Goal: Task Accomplishment & Management: Manage account settings

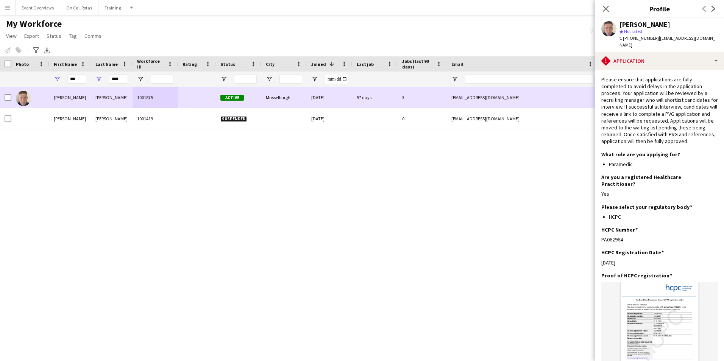
click at [114, 110] on div "[PERSON_NAME]" at bounding box center [112, 118] width 42 height 21
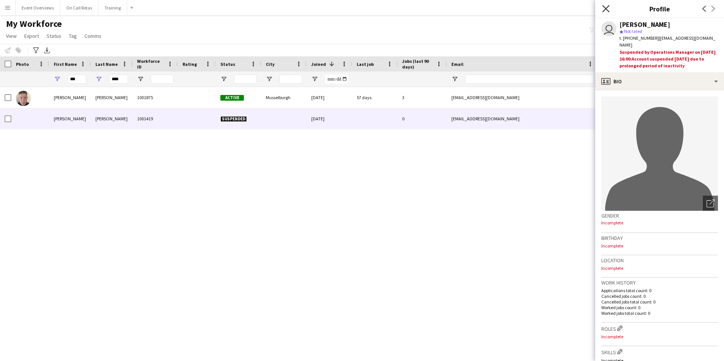
click at [609, 10] on icon "Close pop-in" at bounding box center [605, 8] width 7 height 7
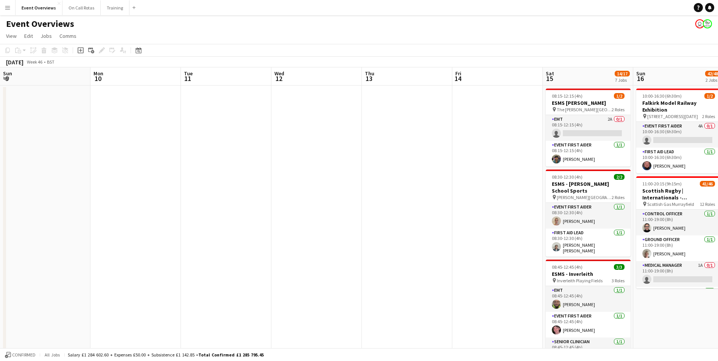
scroll to position [0, 273]
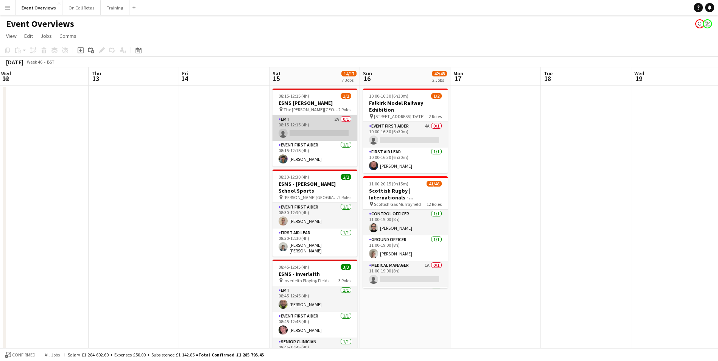
click at [304, 125] on app-card-role "EMT 2A 0/1 08:15-12:15 (4h) single-neutral-actions" at bounding box center [315, 128] width 85 height 26
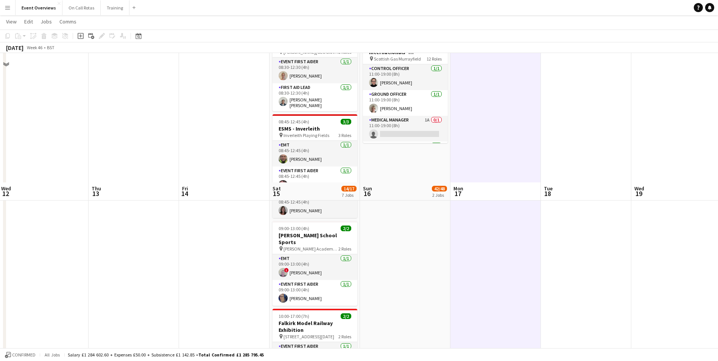
scroll to position [303, 0]
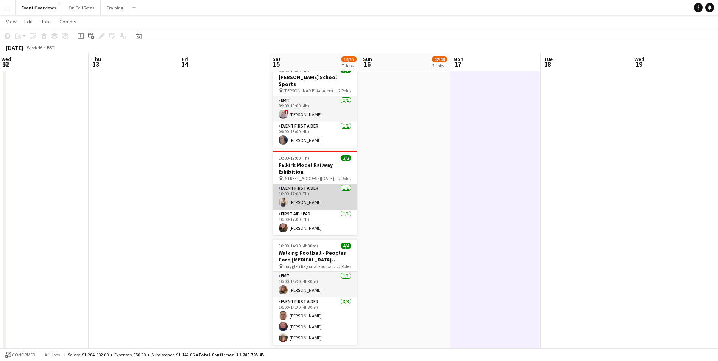
click at [287, 198] on app-user-avatar at bounding box center [283, 202] width 9 height 9
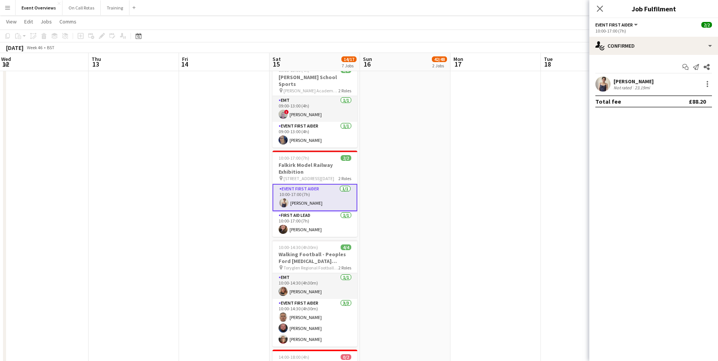
click at [607, 81] on app-user-avatar at bounding box center [602, 83] width 15 height 15
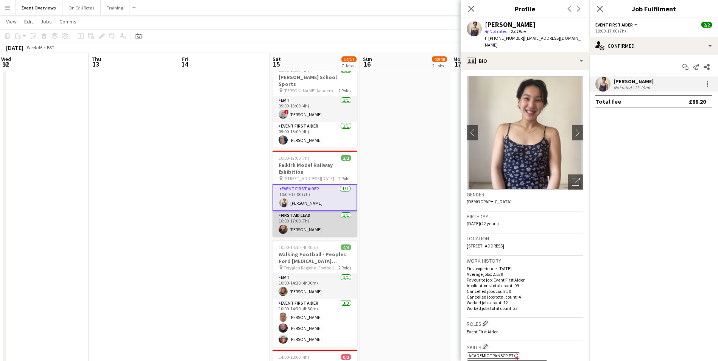
click at [279, 225] on app-user-avatar at bounding box center [283, 229] width 9 height 9
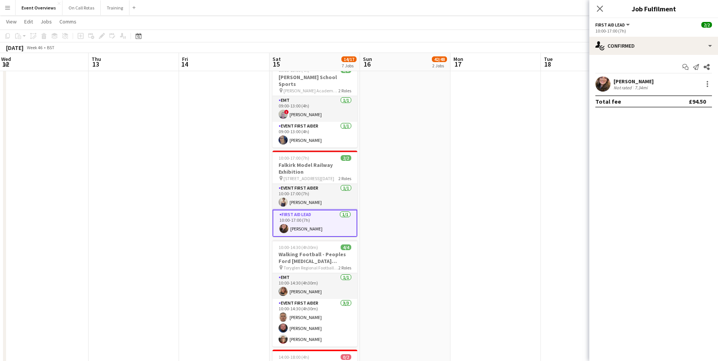
click at [600, 83] on app-user-avatar at bounding box center [602, 83] width 15 height 15
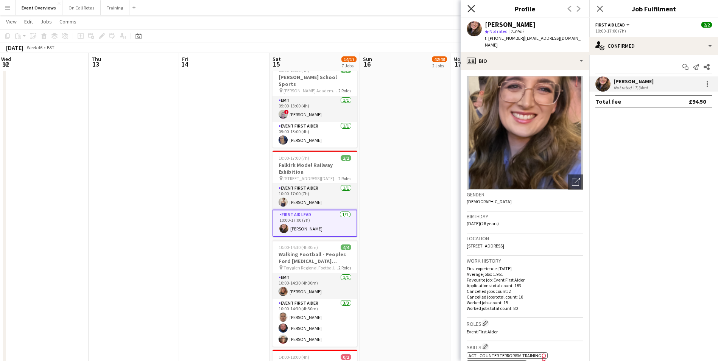
click at [472, 9] on icon at bounding box center [470, 8] width 7 height 7
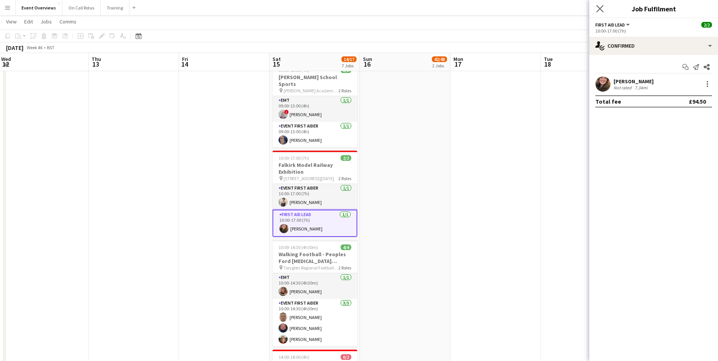
click at [597, 5] on app-icon "Close pop-in" at bounding box center [600, 8] width 11 height 11
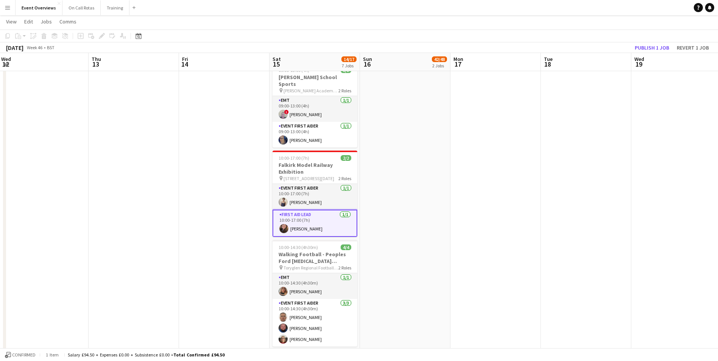
click at [615, 201] on app-date-cell at bounding box center [586, 116] width 90 height 668
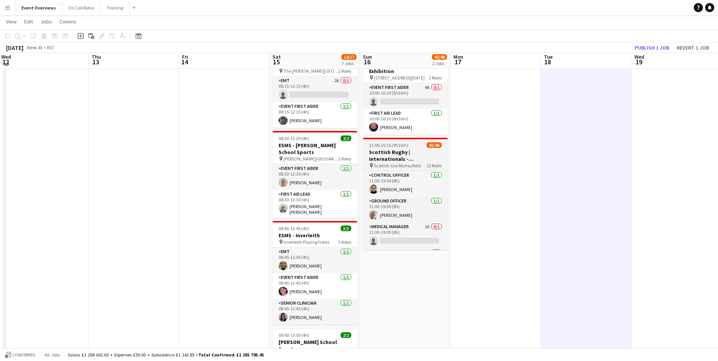
scroll to position [0, 0]
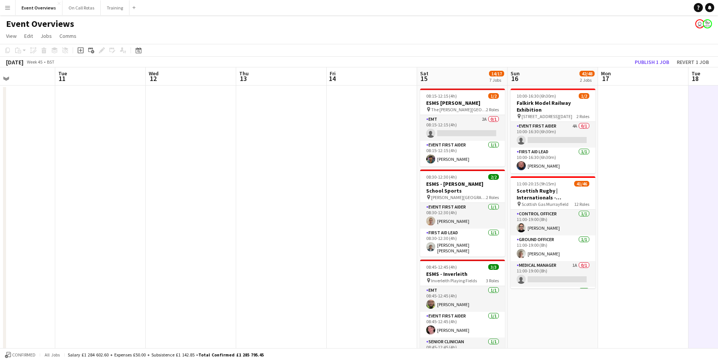
drag, startPoint x: 135, startPoint y: 156, endPoint x: 336, endPoint y: 164, distance: 201.9
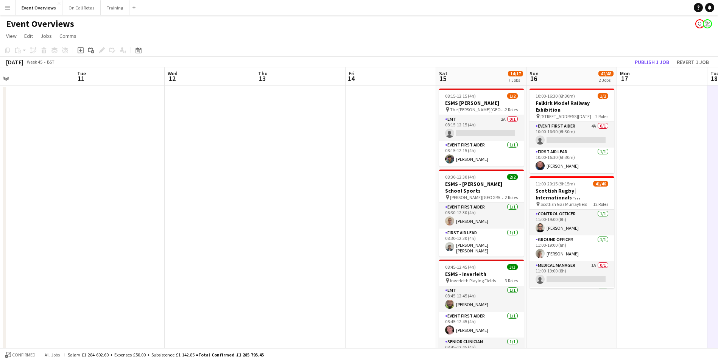
scroll to position [0, 187]
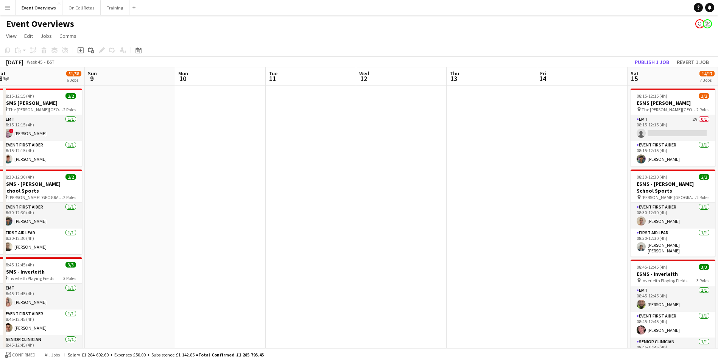
drag, startPoint x: 175, startPoint y: 187, endPoint x: 331, endPoint y: 185, distance: 156.3
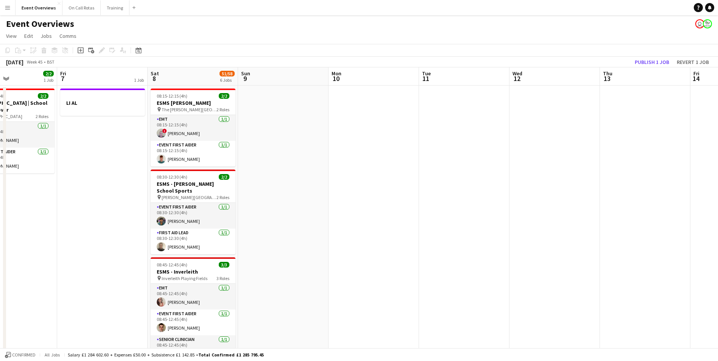
scroll to position [0, 208]
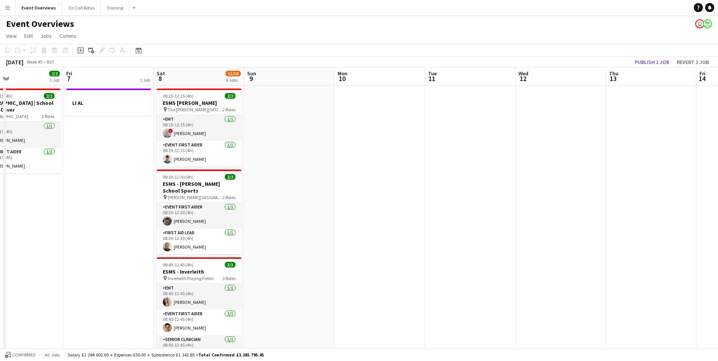
drag, startPoint x: 265, startPoint y: 193, endPoint x: 399, endPoint y: 193, distance: 133.6
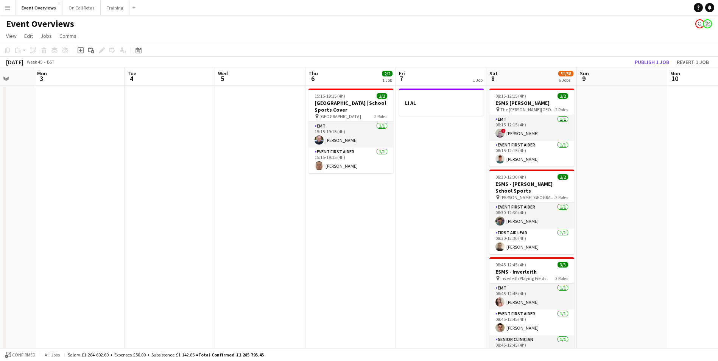
drag, startPoint x: 100, startPoint y: 191, endPoint x: 344, endPoint y: 196, distance: 244.6
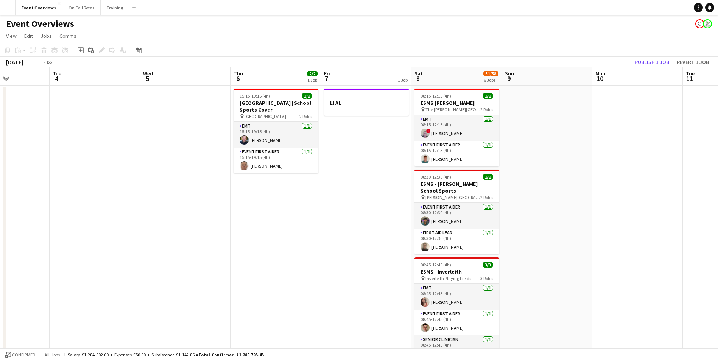
drag, startPoint x: 112, startPoint y: 193, endPoint x: 343, endPoint y: 201, distance: 230.6
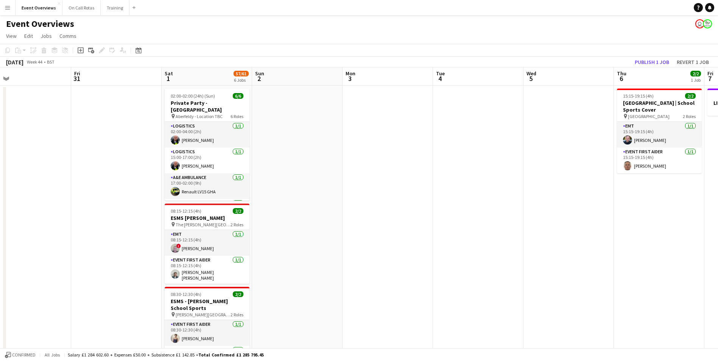
drag, startPoint x: 221, startPoint y: 200, endPoint x: 394, endPoint y: 206, distance: 173.4
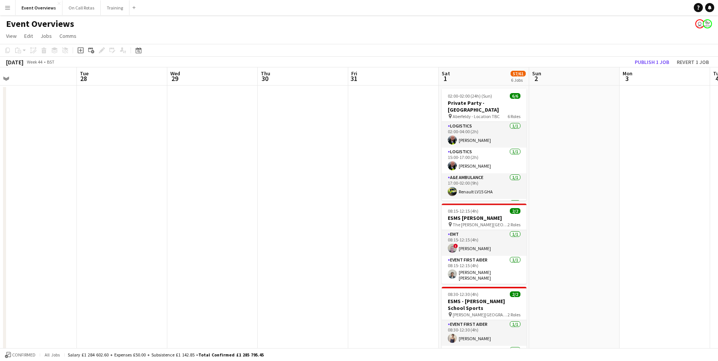
drag, startPoint x: 79, startPoint y: 201, endPoint x: 349, endPoint y: 197, distance: 269.9
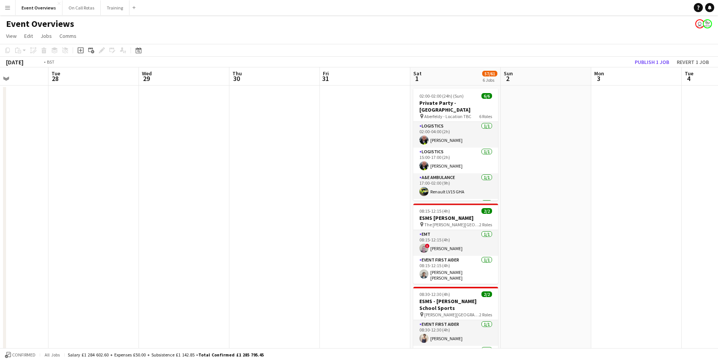
drag, startPoint x: 228, startPoint y: 209, endPoint x: 436, endPoint y: 213, distance: 208.2
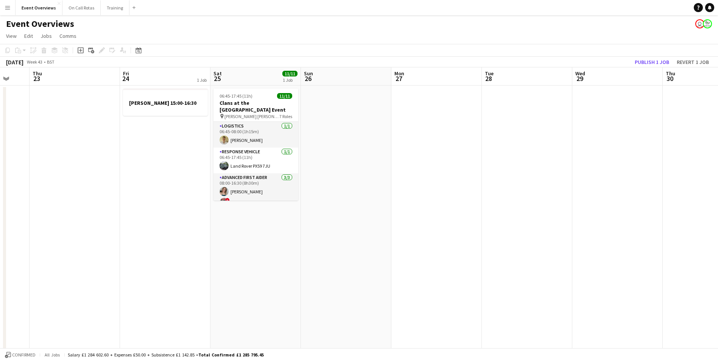
scroll to position [0, 241]
drag, startPoint x: 265, startPoint y: 203, endPoint x: 428, endPoint y: 221, distance: 163.3
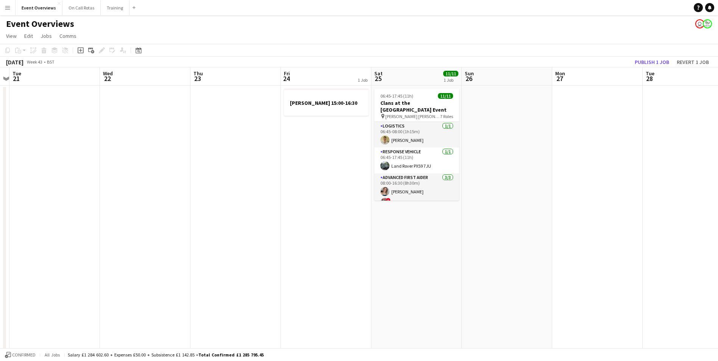
scroll to position [0, 206]
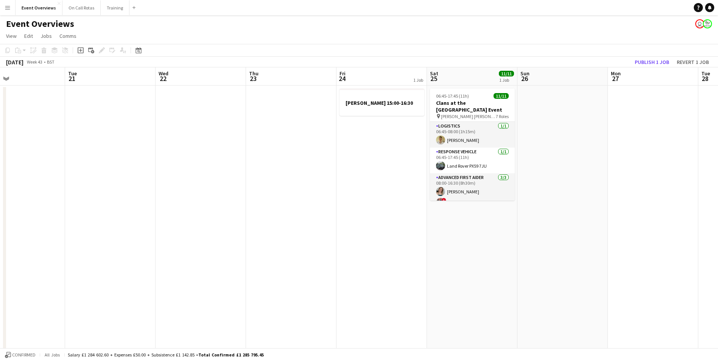
drag, startPoint x: 198, startPoint y: 217, endPoint x: 414, endPoint y: 212, distance: 216.5
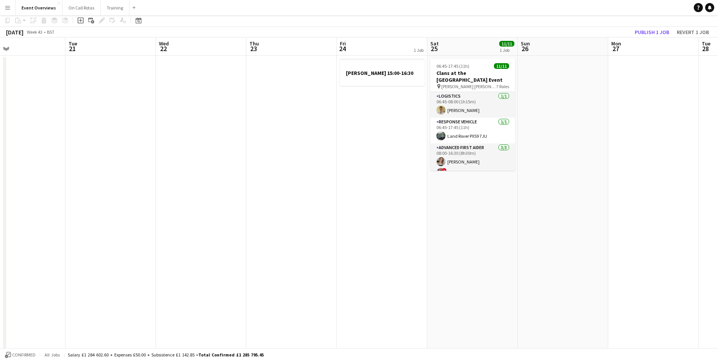
scroll to position [0, 0]
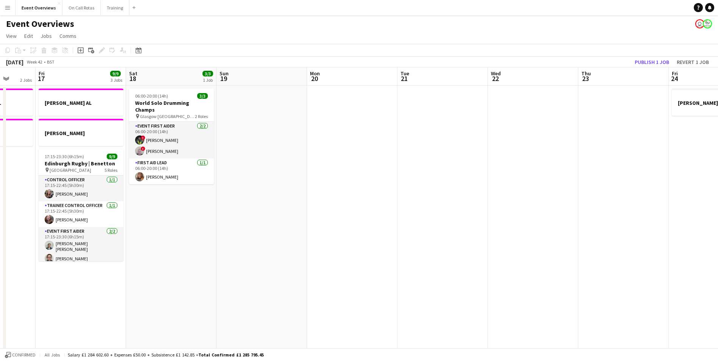
drag, startPoint x: 400, startPoint y: 190, endPoint x: 605, endPoint y: 183, distance: 205.3
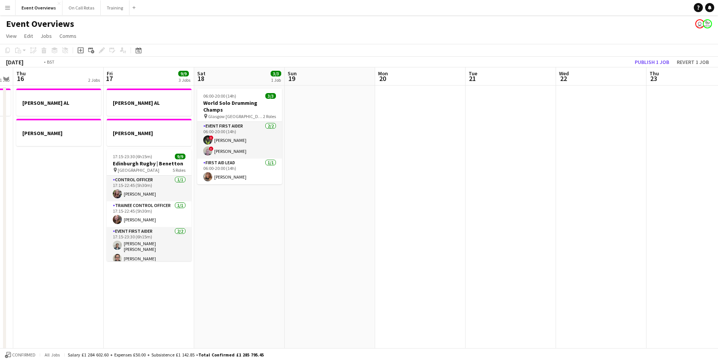
drag, startPoint x: 450, startPoint y: 203, endPoint x: 102, endPoint y: 190, distance: 348.4
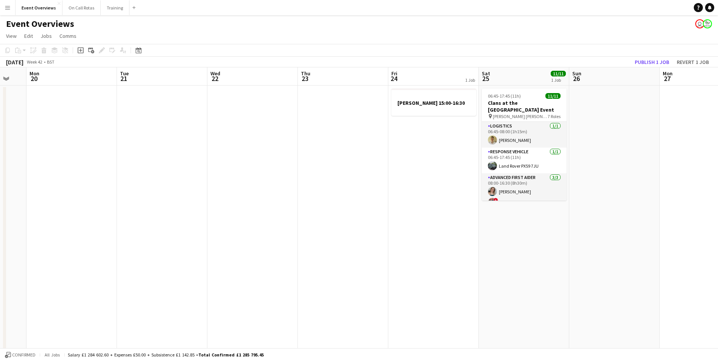
drag, startPoint x: 459, startPoint y: 195, endPoint x: 57, endPoint y: 204, distance: 402.4
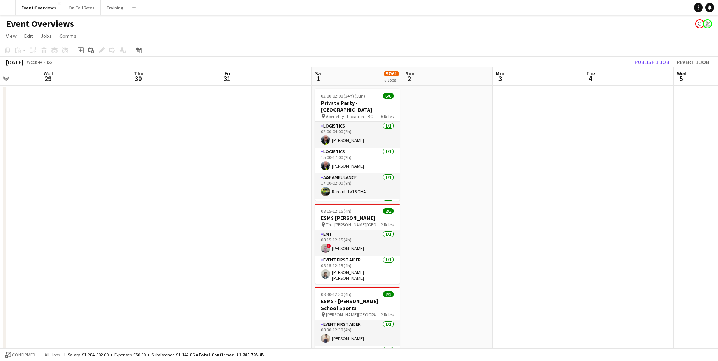
drag, startPoint x: 596, startPoint y: 201, endPoint x: 156, endPoint y: 203, distance: 439.8
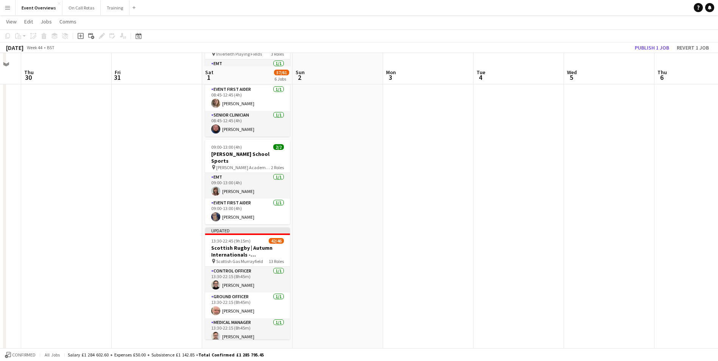
scroll to position [291, 0]
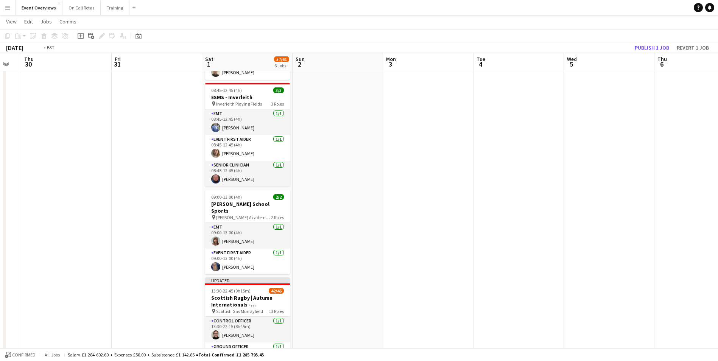
drag, startPoint x: 377, startPoint y: 234, endPoint x: 674, endPoint y: 202, distance: 298.8
click at [680, 201] on app-calendar-viewport "Mon 27 Tue 28 Wed 29 Thu 30 Fri 31 Sat 1 57/61 6 Jobs Sun 2 Mon 3 Tue 4 Wed 5 T…" at bounding box center [359, 99] width 718 height 723
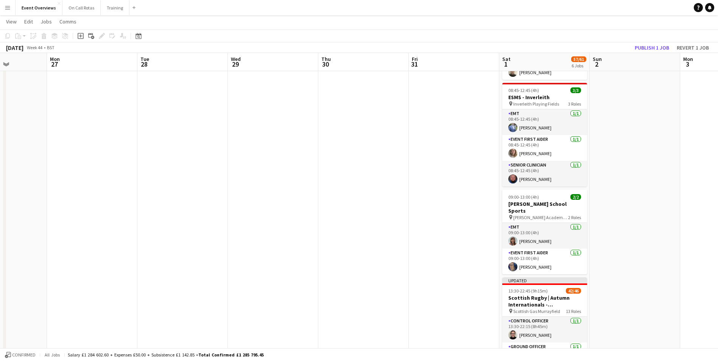
drag, startPoint x: 171, startPoint y: 209, endPoint x: 416, endPoint y: 199, distance: 245.5
click at [417, 199] on app-calendar-viewport "Fri 24 1 Job Sat 25 11/11 1 Job Sun 26 Mon 27 Tue 28 Wed 29 Thu 30 Fri 31 Sat 1…" at bounding box center [359, 99] width 718 height 723
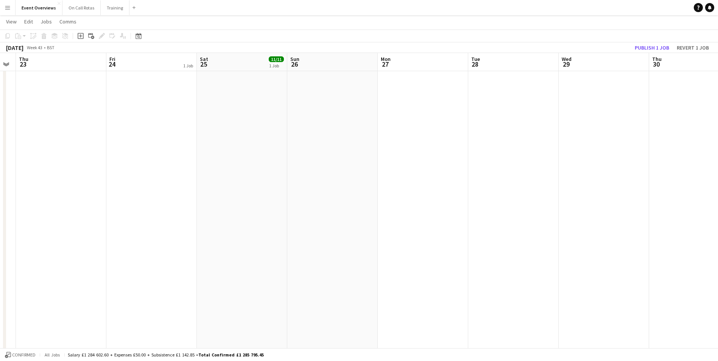
scroll to position [0, 258]
drag, startPoint x: 380, startPoint y: 139, endPoint x: 452, endPoint y: 139, distance: 72.3
click at [452, 139] on app-calendar-viewport "Mon 20 Tue 21 Wed 22 Thu 23 Fri 24 1 Job Sat 25 11/11 1 Job Sun 26 Mon 27 Tue 2…" at bounding box center [359, 175] width 718 height 723
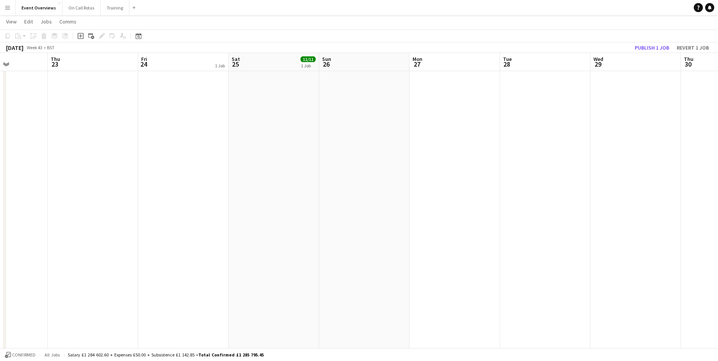
scroll to position [0, 229]
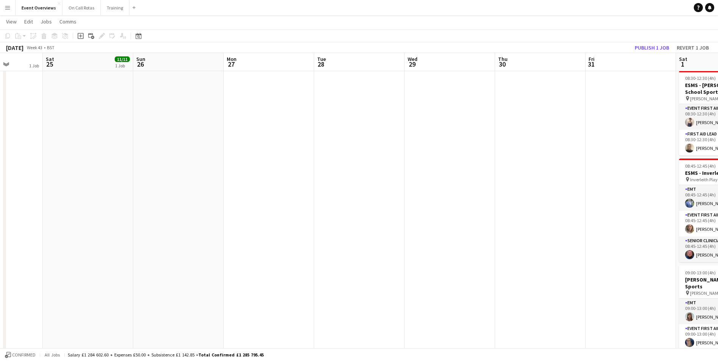
drag, startPoint x: 469, startPoint y: 142, endPoint x: 318, endPoint y: 143, distance: 151.8
click at [318, 143] on app-calendar-viewport "Wed 22 Thu 23 Fri 24 1 Job Sat 25 11/11 1 Job Sun 26 Mon 27 Tue 28 Wed 29 Thu 3…" at bounding box center [359, 175] width 718 height 723
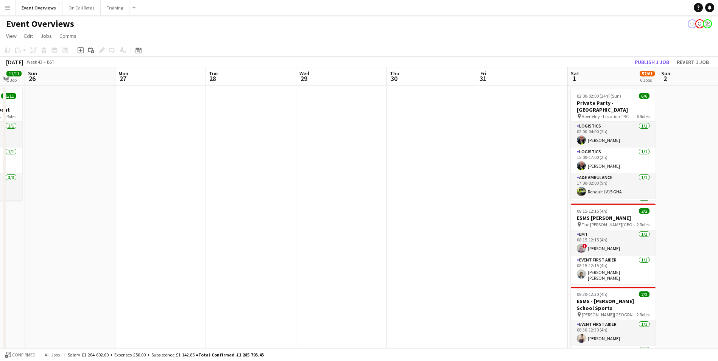
scroll to position [0, 154]
drag, startPoint x: 469, startPoint y: 154, endPoint x: 360, endPoint y: 166, distance: 109.6
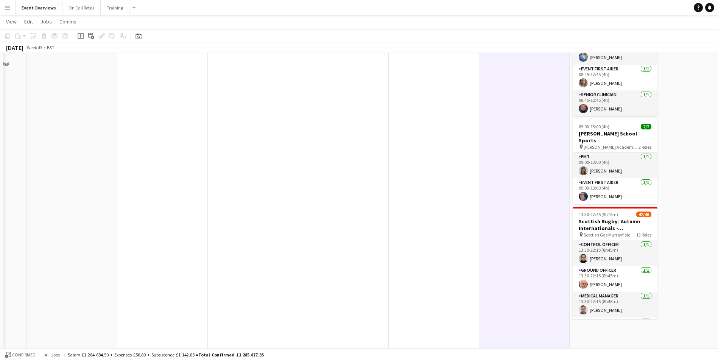
scroll to position [405, 0]
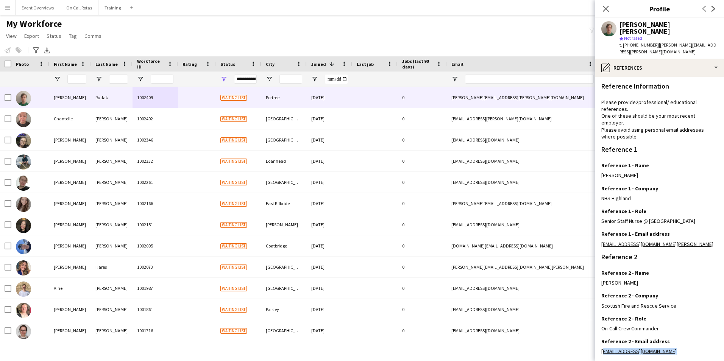
scroll to position [102, 0]
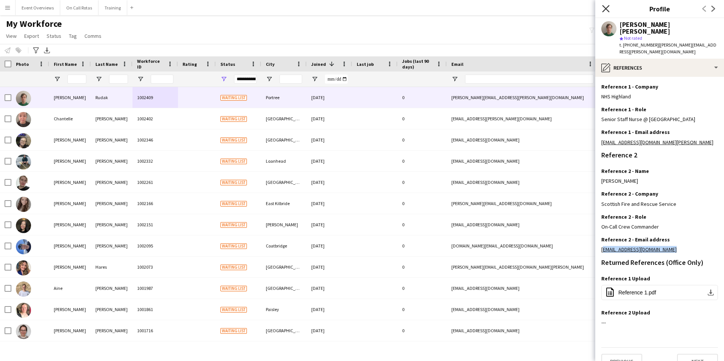
click at [606, 8] on icon at bounding box center [605, 8] width 7 height 7
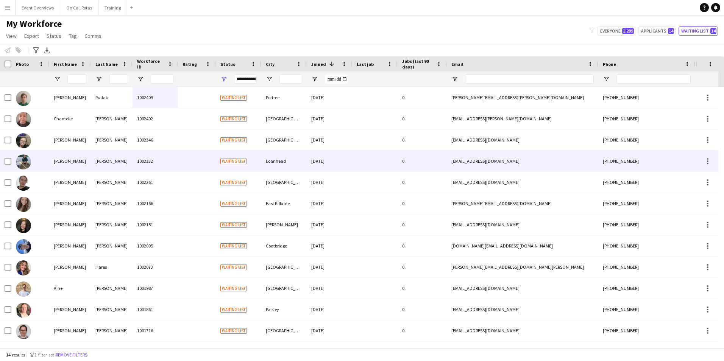
click at [205, 164] on div at bounding box center [197, 161] width 38 height 21
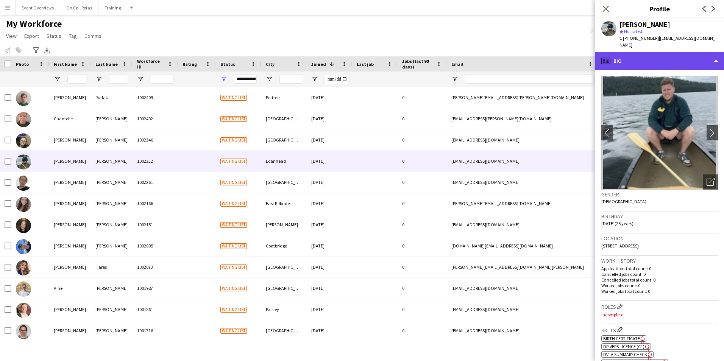
click at [673, 52] on div "profile Bio" at bounding box center [659, 61] width 129 height 18
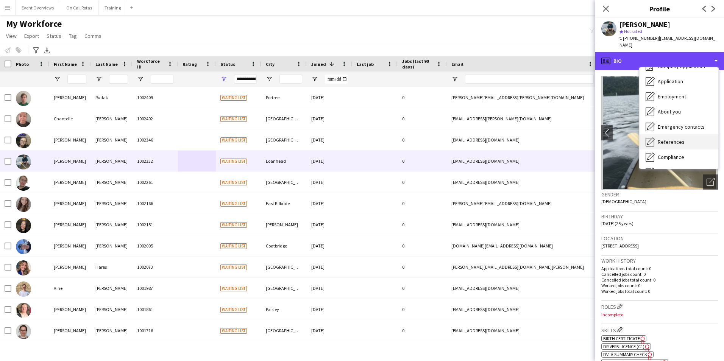
scroll to position [38, 0]
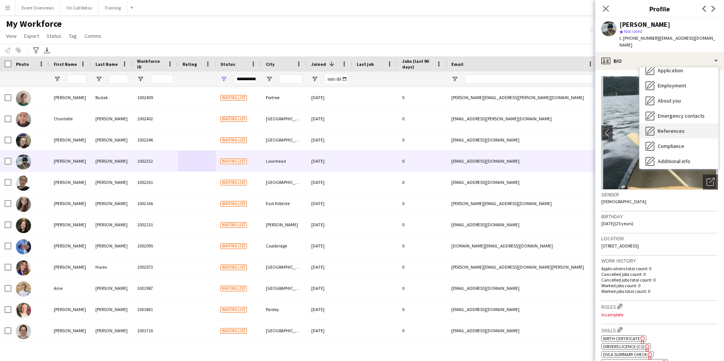
click at [685, 123] on div "References References" at bounding box center [678, 130] width 79 height 15
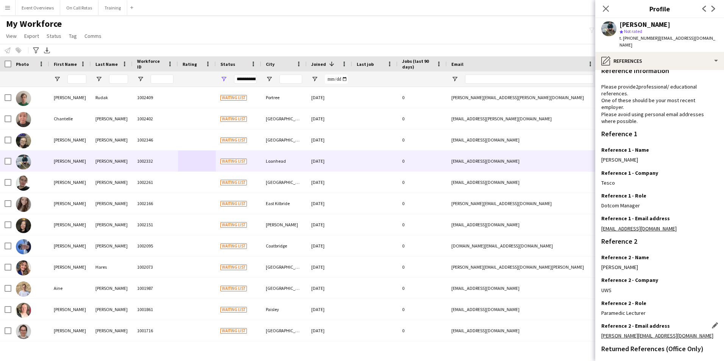
scroll to position [0, 0]
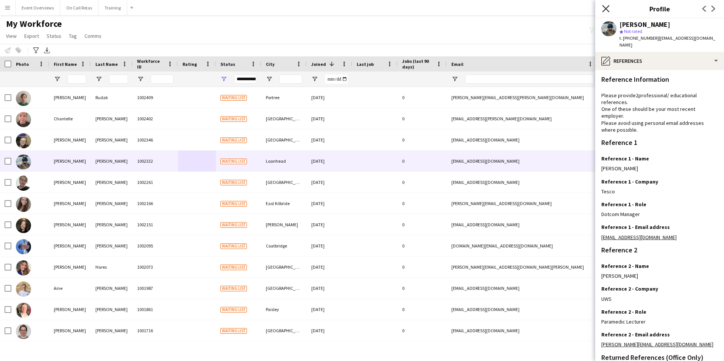
click at [609, 8] on icon "Close pop-in" at bounding box center [605, 8] width 7 height 7
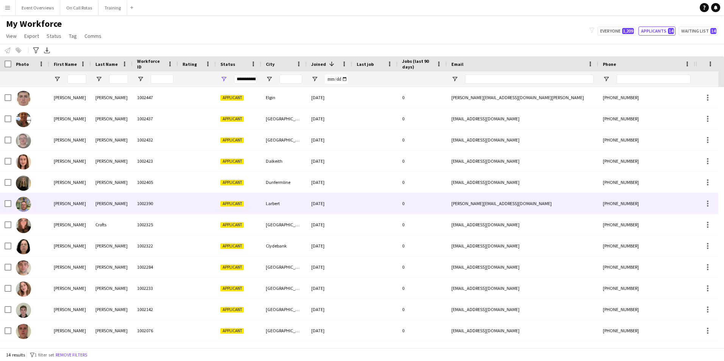
click at [145, 198] on div "1002390" at bounding box center [154, 203] width 45 height 21
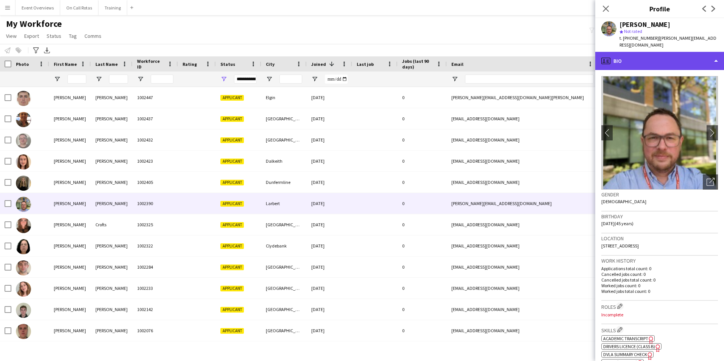
click at [655, 54] on div "profile Bio" at bounding box center [659, 61] width 129 height 18
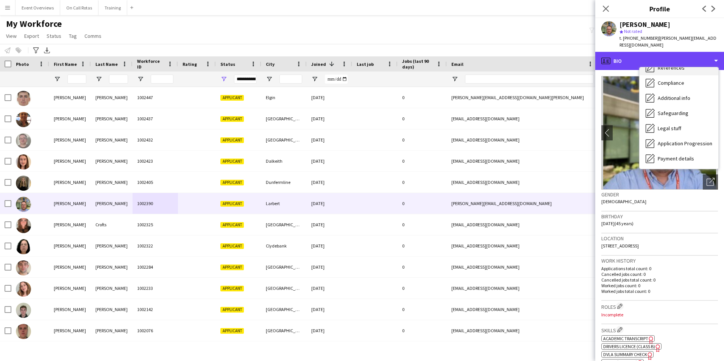
scroll to position [132, 0]
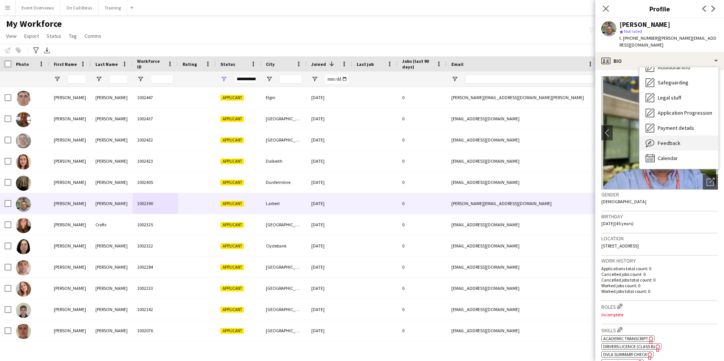
click at [684, 139] on div "Feedback Feedback" at bounding box center [678, 142] width 79 height 15
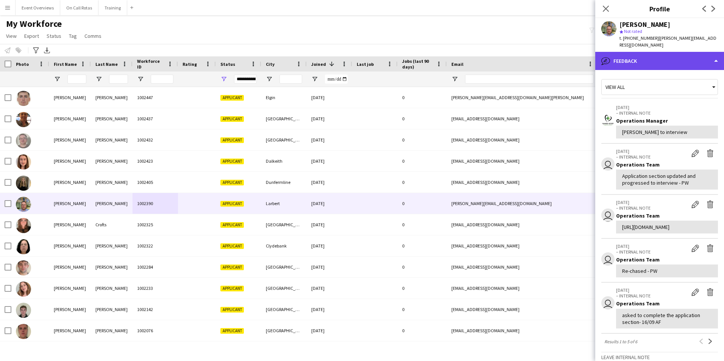
click at [645, 57] on div "bubble-pencil Feedback" at bounding box center [659, 61] width 129 height 18
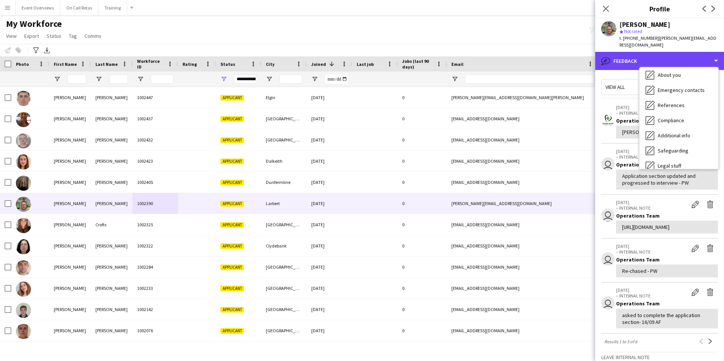
scroll to position [0, 0]
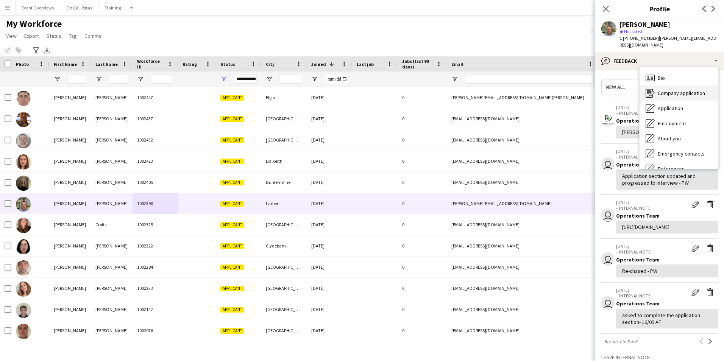
click at [659, 75] on span "Bio" at bounding box center [660, 78] width 7 height 7
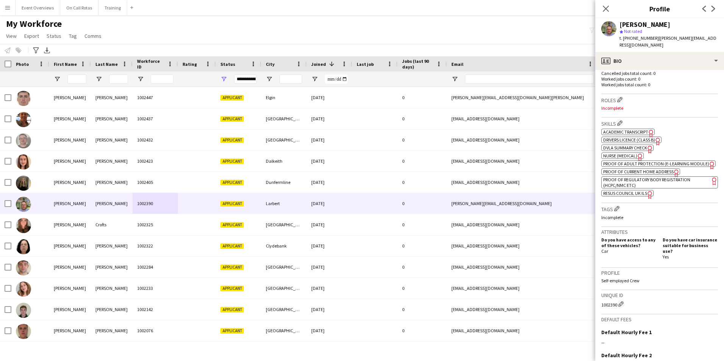
scroll to position [189, 0]
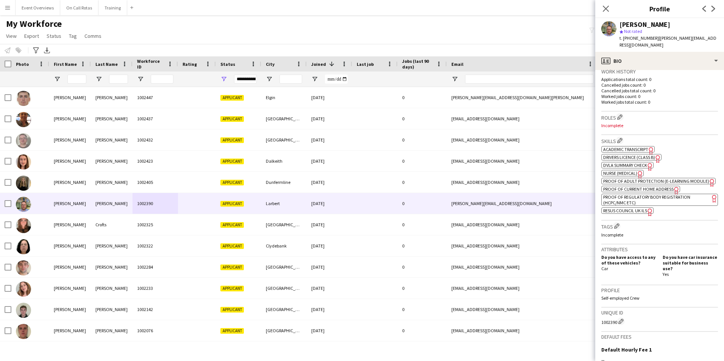
click at [628, 170] on span "Nurse (Medical)" at bounding box center [620, 173] width 34 height 6
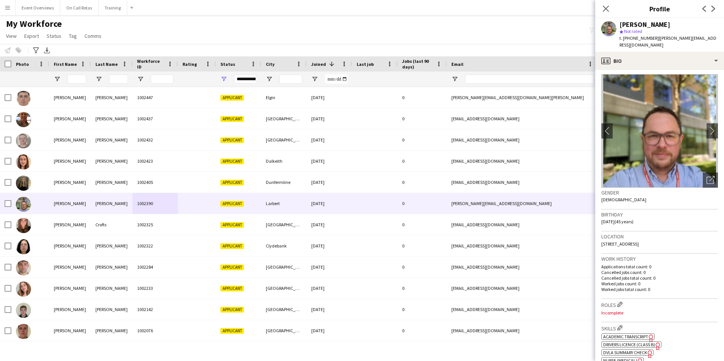
scroll to position [0, 0]
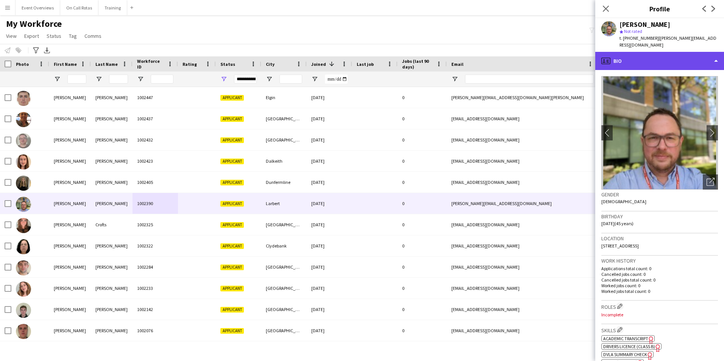
click at [656, 52] on div "profile Bio" at bounding box center [659, 61] width 129 height 18
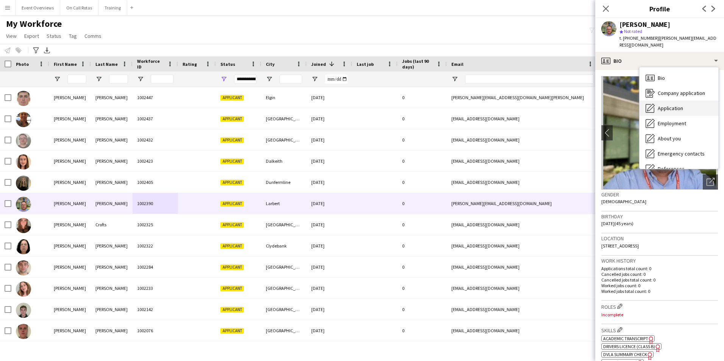
click at [671, 101] on div "Application Application" at bounding box center [678, 108] width 79 height 15
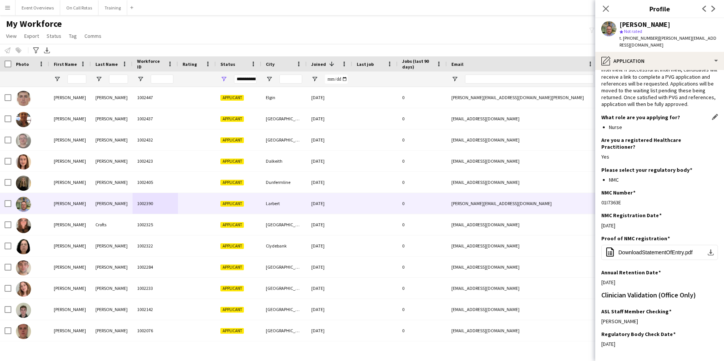
scroll to position [59, 0]
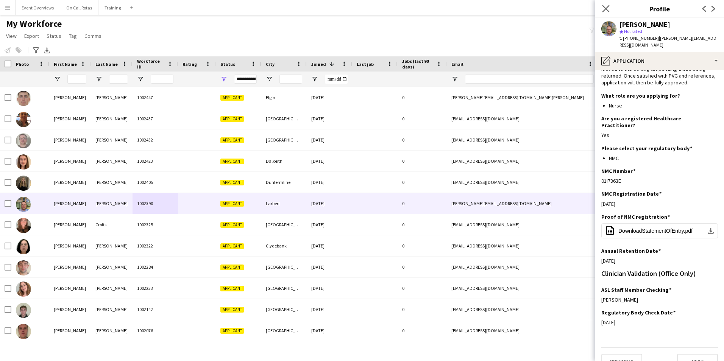
click at [609, 12] on icon at bounding box center [605, 8] width 7 height 7
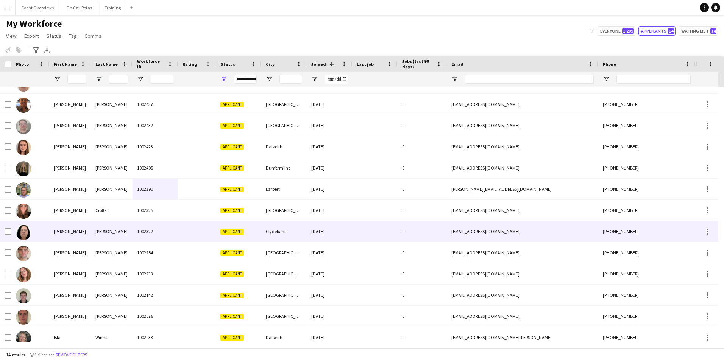
scroll to position [0, 0]
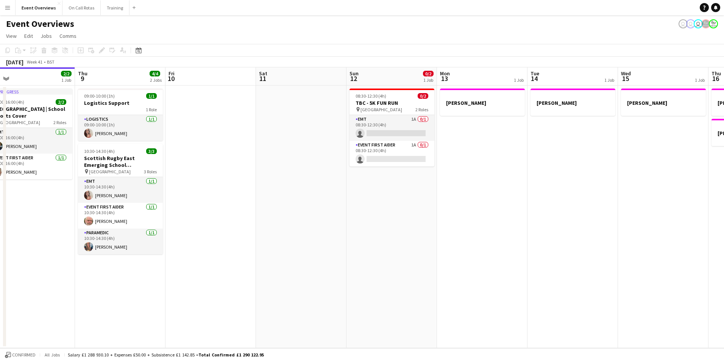
scroll to position [0, 293]
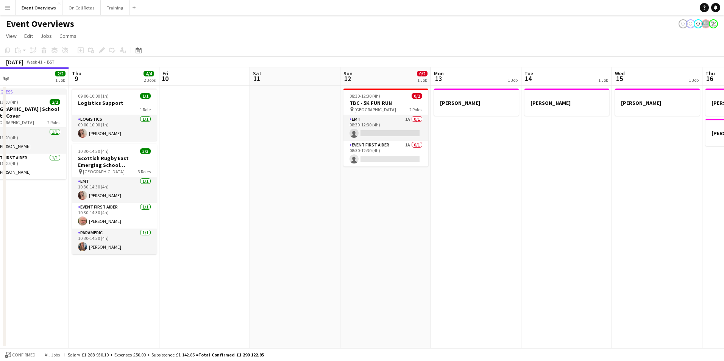
drag, startPoint x: 612, startPoint y: 180, endPoint x: 500, endPoint y: 178, distance: 112.1
click at [500, 178] on app-calendar-viewport "Sun 5 Mon 6 Tue 7 3/5 2 Jobs Wed 8 2/2 1 Job Thu 9 4/4 2 Jobs Fri 10 Sat 11 Sun…" at bounding box center [362, 207] width 724 height 281
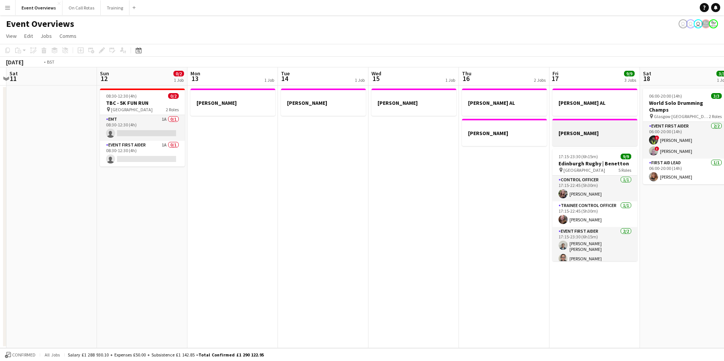
drag, startPoint x: 631, startPoint y: 159, endPoint x: 434, endPoint y: 139, distance: 197.5
click at [196, 151] on app-calendar-viewport "Wed 8 2/2 1 Job Thu 9 4/4 2 Jobs Fri 10 Sat 11 Sun 12 0/2 1 Job Mon 13 1 Job Tu…" at bounding box center [362, 207] width 724 height 281
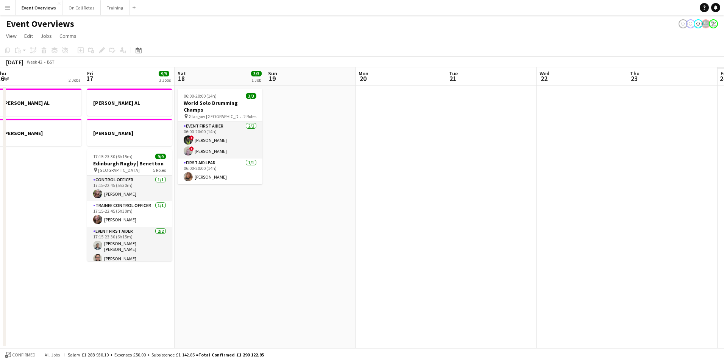
drag, startPoint x: 640, startPoint y: 135, endPoint x: 169, endPoint y: 147, distance: 470.6
click at [175, 147] on app-calendar-viewport "Mon 13 1 Job Tue 14 1 Job Wed 15 1 Job Thu 16 2 Jobs Fri 17 9/9 3 Jobs Sat 18 3…" at bounding box center [362, 207] width 724 height 281
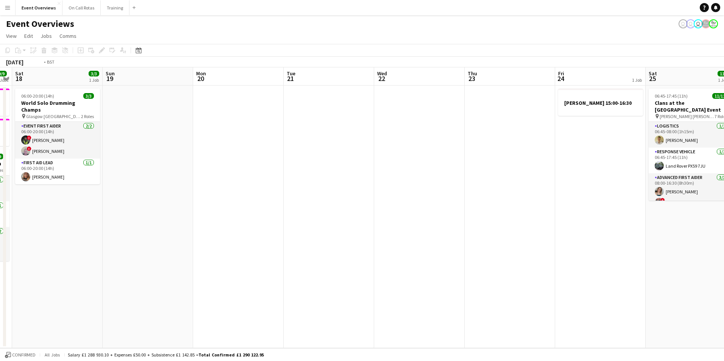
drag, startPoint x: 584, startPoint y: 137, endPoint x: 258, endPoint y: 141, distance: 325.5
click at [239, 141] on app-calendar-viewport "Wed 15 1 Job Thu 16 2 Jobs Fri 17 9/9 3 Jobs Sat 18 3/3 1 Job Sun 19 Mon 20 Tue…" at bounding box center [362, 207] width 724 height 281
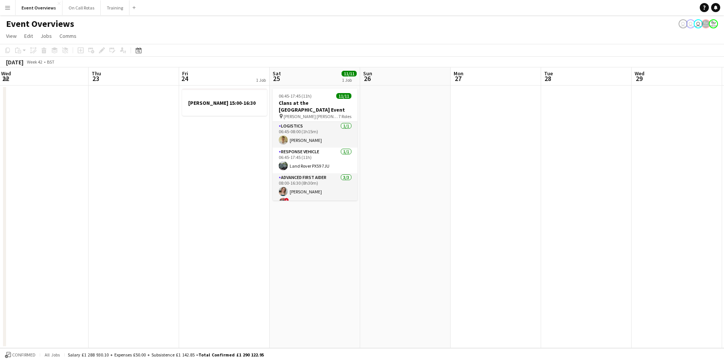
click at [274, 140] on app-calendar-viewport "Sun 19 Mon 20 Tue 21 Wed 22 Thu 23 Fri 24 1 Job Sat 25 11/11 1 Job Sun 26 Mon 2…" at bounding box center [362, 207] width 724 height 281
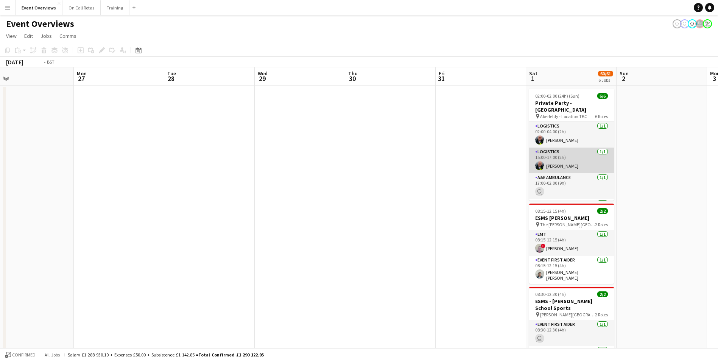
drag, startPoint x: 528, startPoint y: 141, endPoint x: 291, endPoint y: 149, distance: 237.1
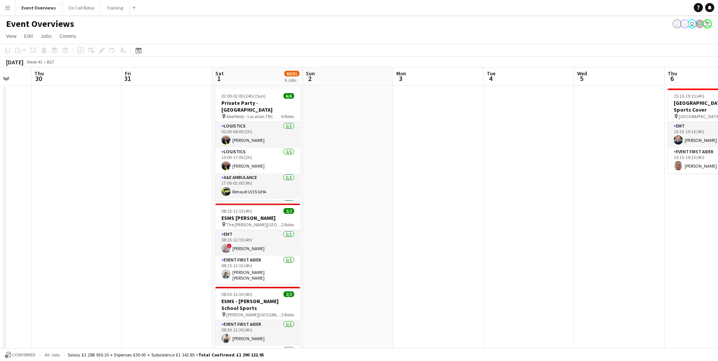
drag, startPoint x: 605, startPoint y: 142, endPoint x: 513, endPoint y: 140, distance: 91.6
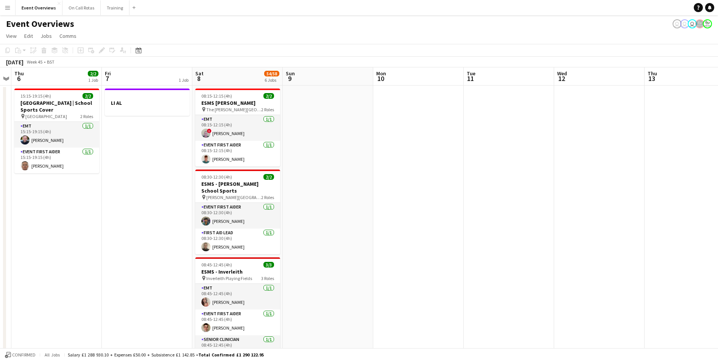
drag, startPoint x: 630, startPoint y: 123, endPoint x: 194, endPoint y: 121, distance: 436.0
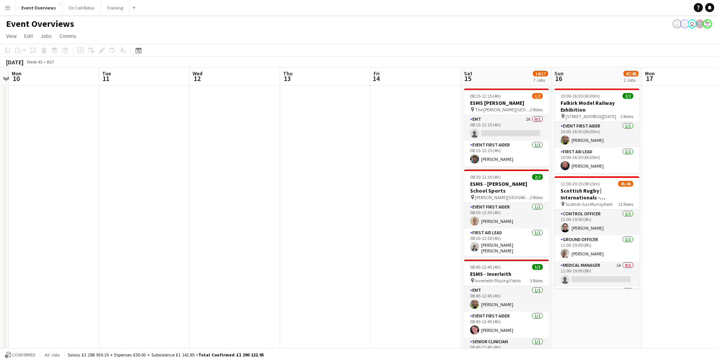
scroll to position [0, 263]
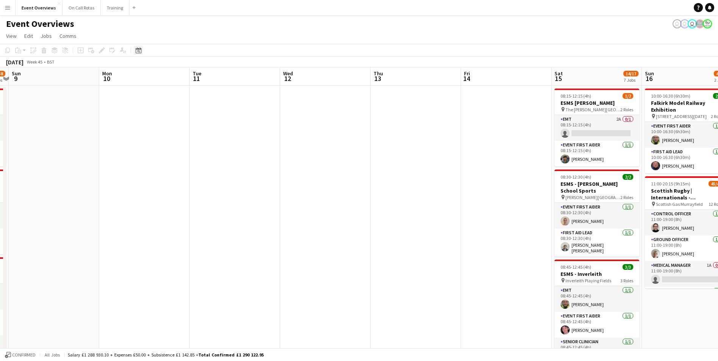
click at [136, 51] on icon "Date picker" at bounding box center [138, 50] width 6 height 6
click at [193, 74] on span "Next month" at bounding box center [199, 76] width 15 height 15
click at [195, 74] on span "Next month" at bounding box center [199, 76] width 15 height 15
click at [187, 117] on span "6" at bounding box center [189, 115] width 9 height 9
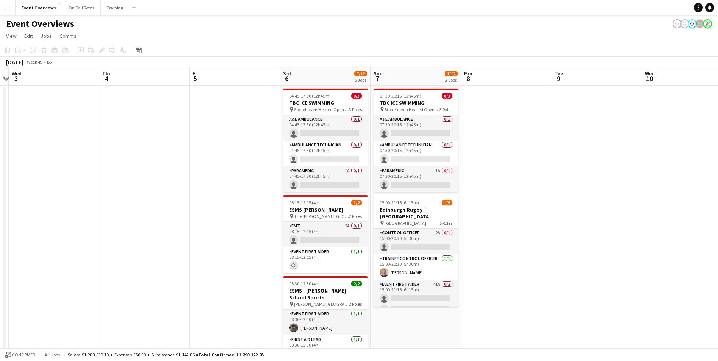
scroll to position [0, 260]
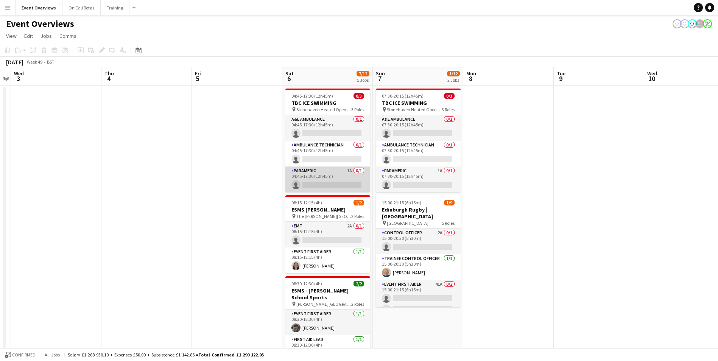
click at [332, 173] on app-card-role "Paramedic 1A 0/1 04:45-17:30 (12h45m) single-neutral-actions" at bounding box center [327, 180] width 85 height 26
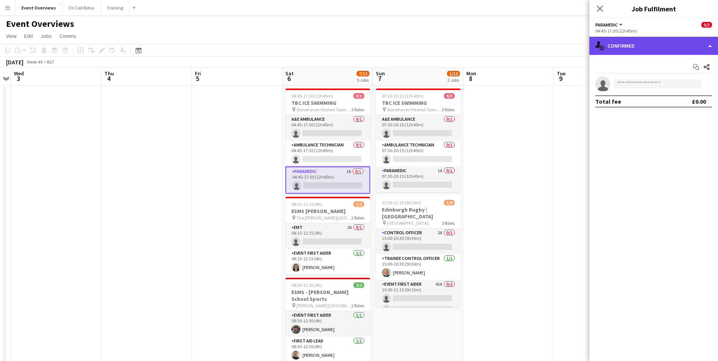
click at [628, 54] on div "single-neutral-actions-check-2 Confirmed" at bounding box center [653, 46] width 129 height 18
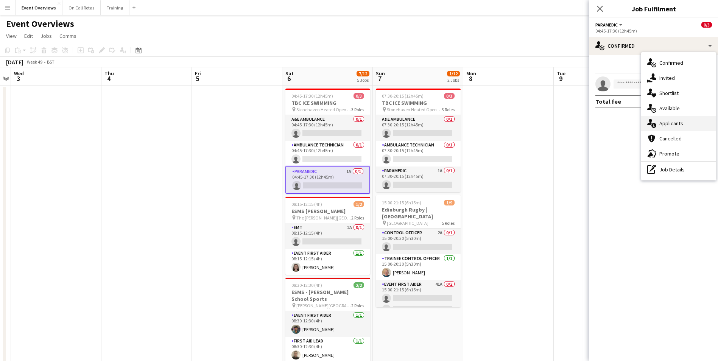
click at [670, 123] on span "Applicants" at bounding box center [671, 123] width 24 height 7
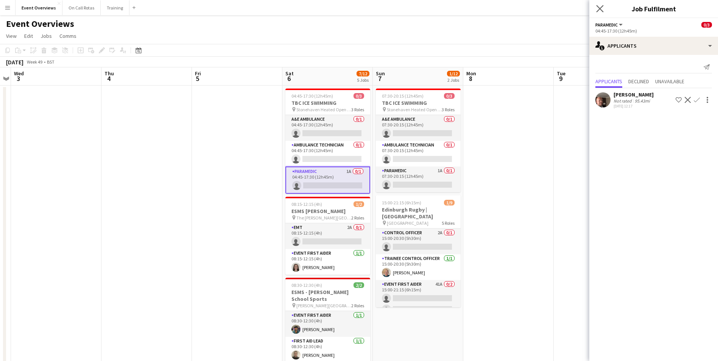
click at [596, 6] on app-icon "Close pop-in" at bounding box center [600, 8] width 11 height 11
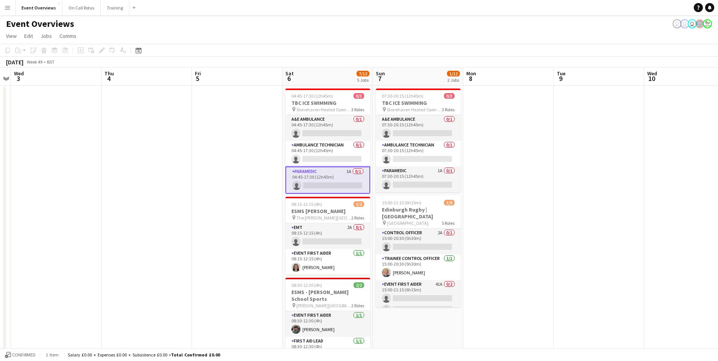
click at [597, 8] on app-navbar "Menu Boards Boards Boards All jobs Status Workforce Workforce My Workforce Recr…" at bounding box center [359, 7] width 718 height 15
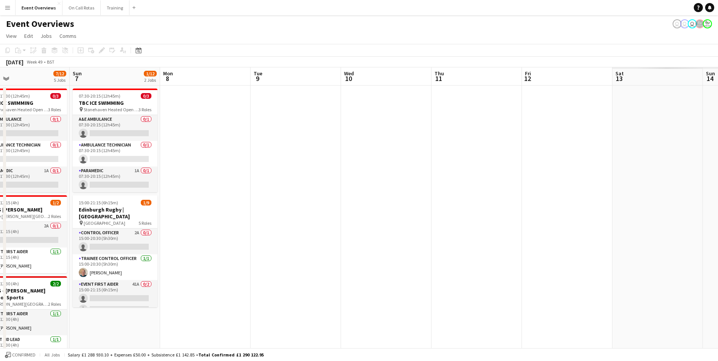
scroll to position [0, 258]
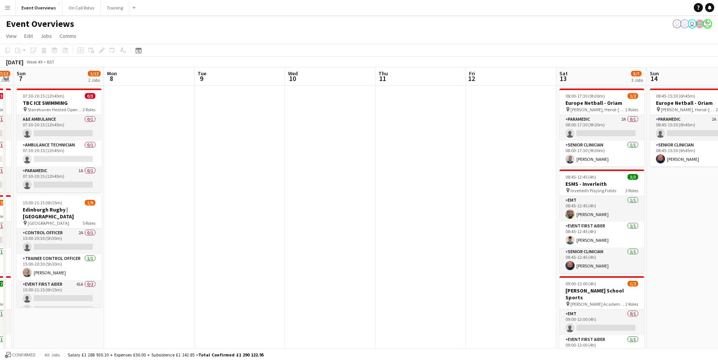
drag, startPoint x: 582, startPoint y: 168, endPoint x: 223, endPoint y: 193, distance: 360.0
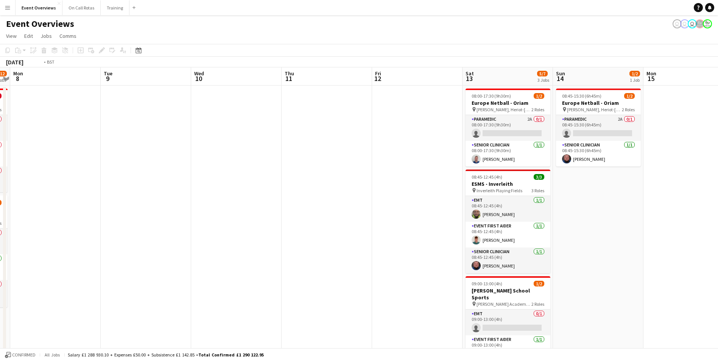
scroll to position [0, 280]
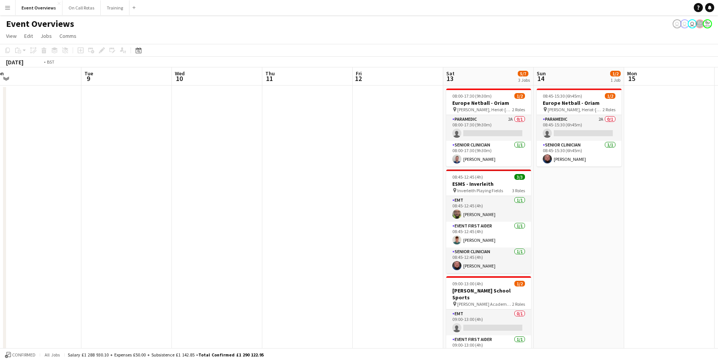
drag, startPoint x: 528, startPoint y: 160, endPoint x: 414, endPoint y: 169, distance: 113.5
click at [574, 118] on app-card-role "Paramedic 2A 0/1 08:45-15:30 (6h45m) single-neutral-actions" at bounding box center [579, 128] width 85 height 26
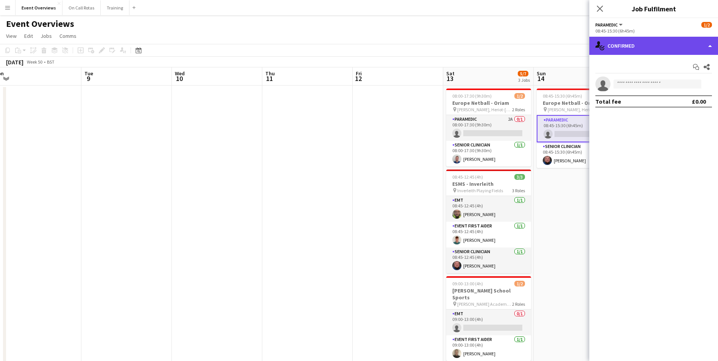
click at [654, 45] on div "single-neutral-actions-check-2 Confirmed" at bounding box center [653, 46] width 129 height 18
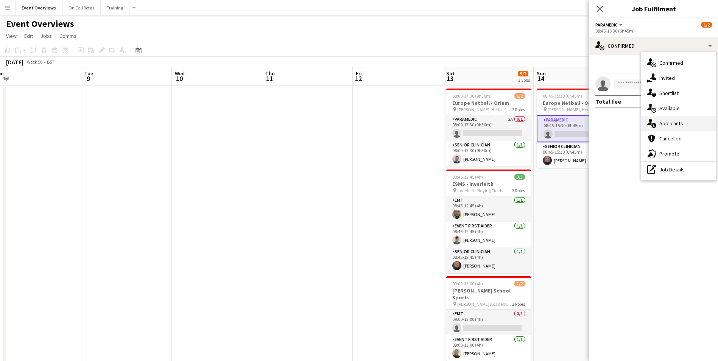
click at [667, 122] on span "Applicants" at bounding box center [671, 123] width 24 height 7
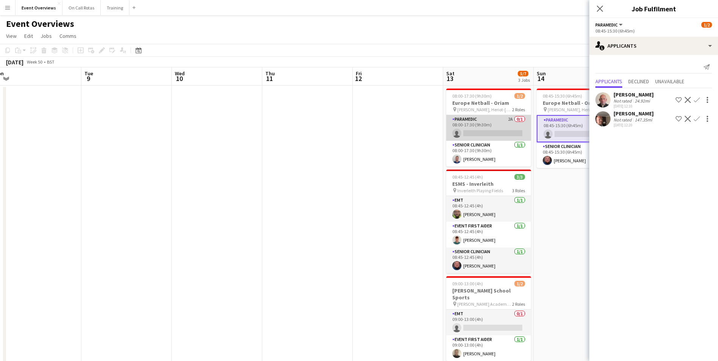
click at [481, 122] on app-card-role "Paramedic 2A 0/1 08:00-17:30 (9h30m) single-neutral-actions" at bounding box center [488, 128] width 85 height 26
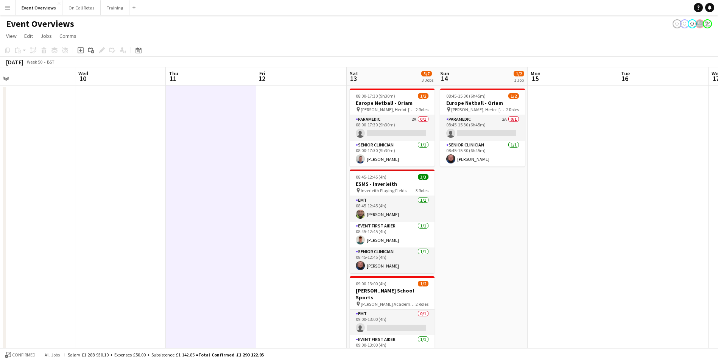
drag, startPoint x: 699, startPoint y: 185, endPoint x: 277, endPoint y: 224, distance: 423.4
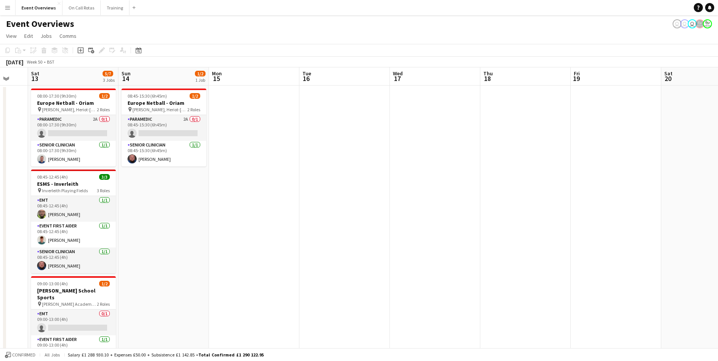
scroll to position [0, 241]
drag, startPoint x: 283, startPoint y: 212, endPoint x: 292, endPoint y: 259, distance: 48.0
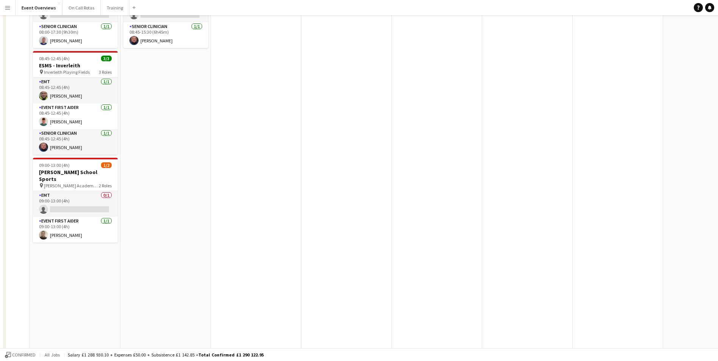
scroll to position [0, 0]
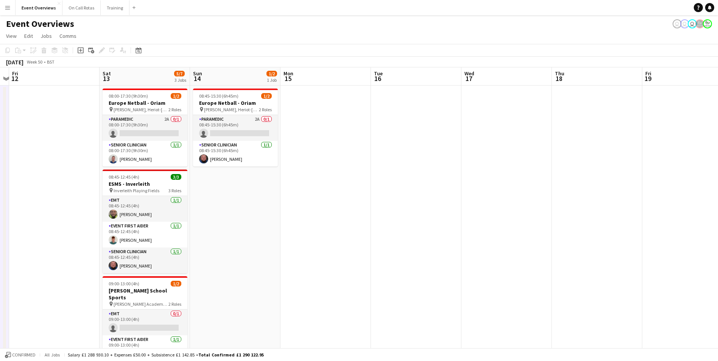
drag, startPoint x: 241, startPoint y: 252, endPoint x: 577, endPoint y: 174, distance: 344.7
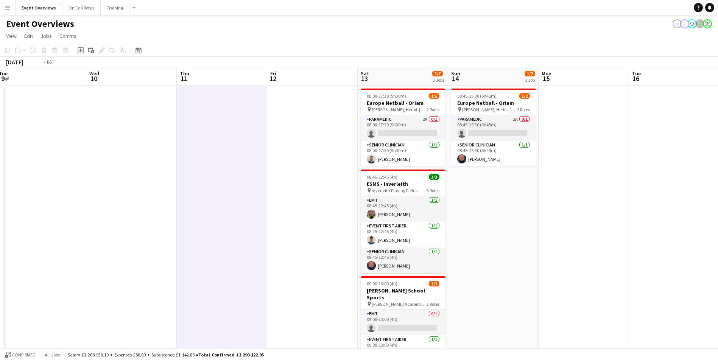
drag, startPoint x: 365, startPoint y: 131, endPoint x: 386, endPoint y: 136, distance: 20.9
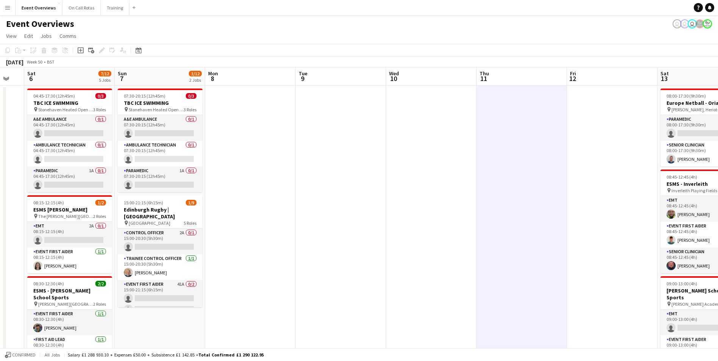
scroll to position [0, 189]
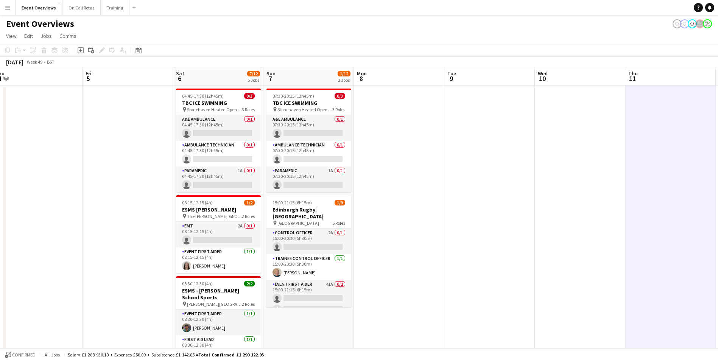
drag, startPoint x: 358, startPoint y: 141, endPoint x: 377, endPoint y: 139, distance: 19.4
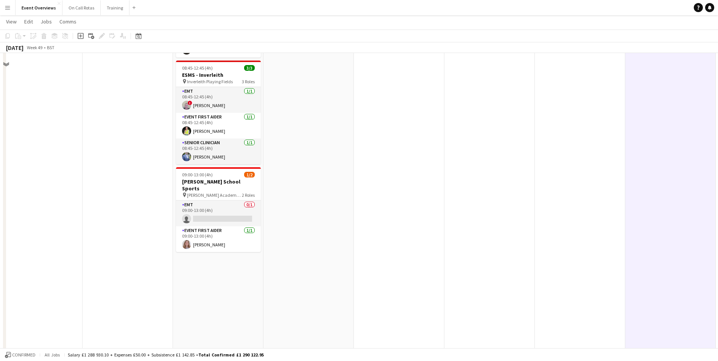
scroll to position [0, 0]
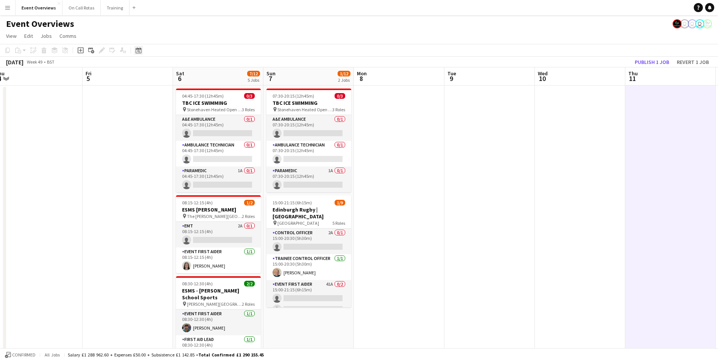
click at [136, 50] on icon at bounding box center [138, 50] width 6 height 6
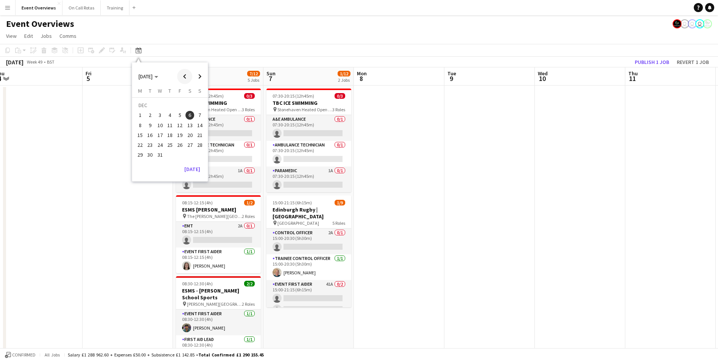
click at [184, 73] on span "Previous month" at bounding box center [184, 76] width 15 height 15
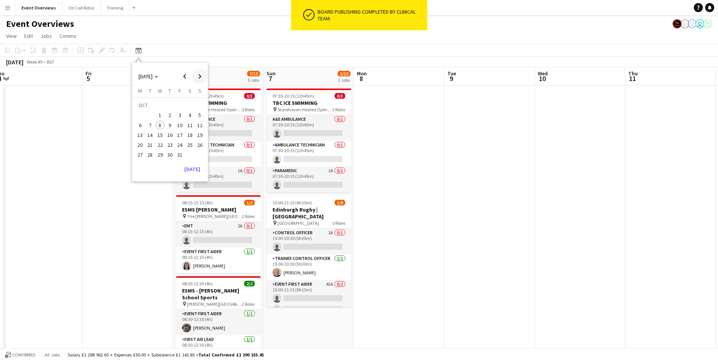
click at [196, 78] on span "Next month" at bounding box center [199, 76] width 15 height 15
click at [188, 106] on span "1" at bounding box center [189, 106] width 9 height 11
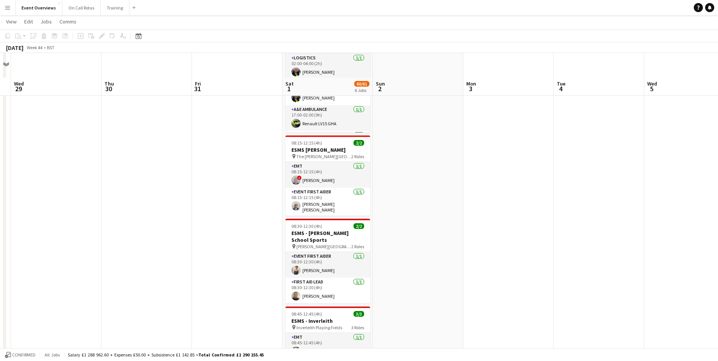
scroll to position [64, 0]
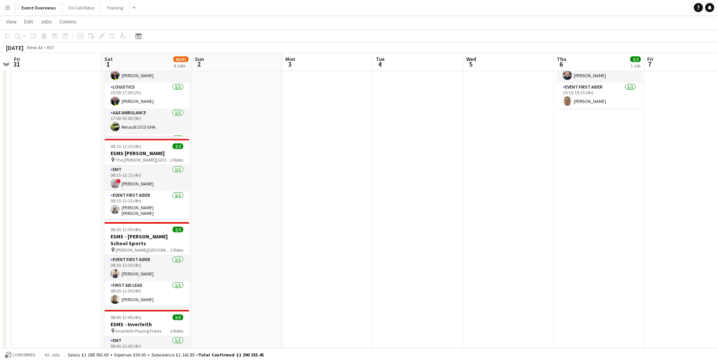
drag, startPoint x: 454, startPoint y: 184, endPoint x: 110, endPoint y: 176, distance: 344.5
click at [84, 179] on app-calendar-viewport "Tue 28 Wed 29 Thu 30 Fri 31 Sat 1 60/61 6 Jobs Sun 2 Mon 3 Tue 4 Wed 5 Thu 6 2/…" at bounding box center [359, 327] width 718 height 723
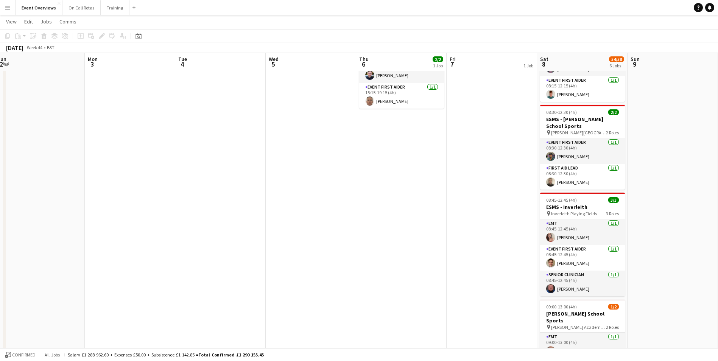
click at [471, 173] on app-date-cell "LI AL" at bounding box center [492, 355] width 90 height 668
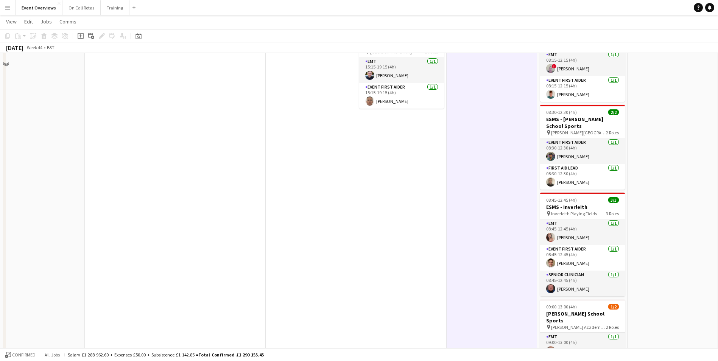
scroll to position [0, 0]
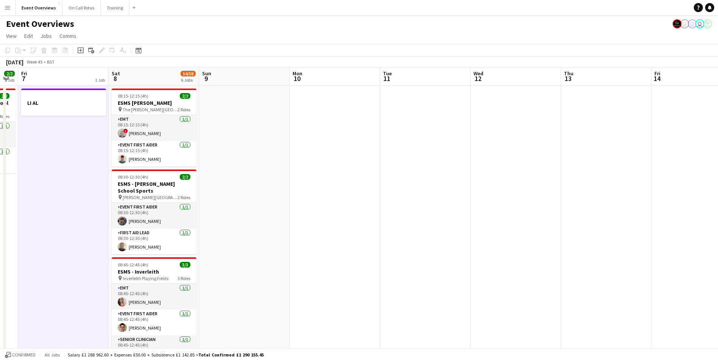
drag, startPoint x: 471, startPoint y: 173, endPoint x: 106, endPoint y: 171, distance: 364.5
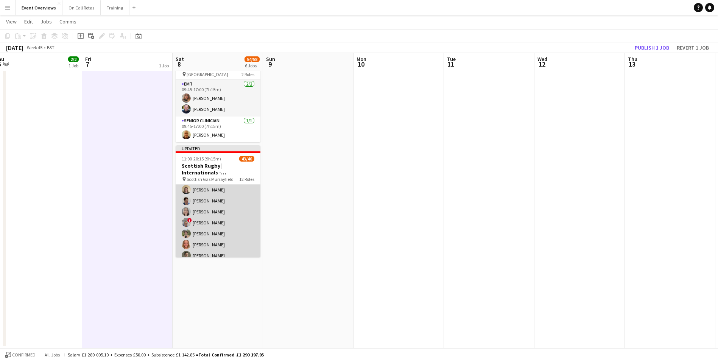
scroll to position [612, 0]
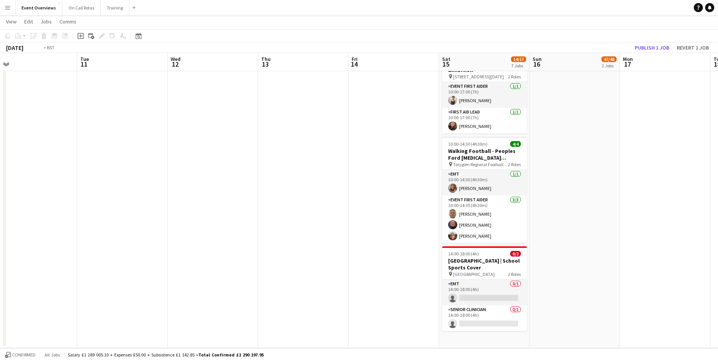
drag, startPoint x: 438, startPoint y: 201, endPoint x: 117, endPoint y: 199, distance: 321.0
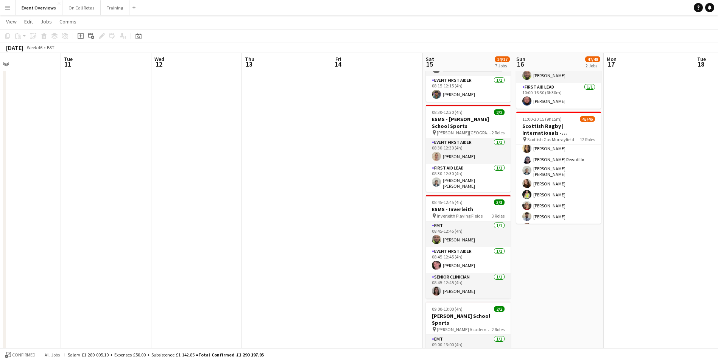
scroll to position [149, 0]
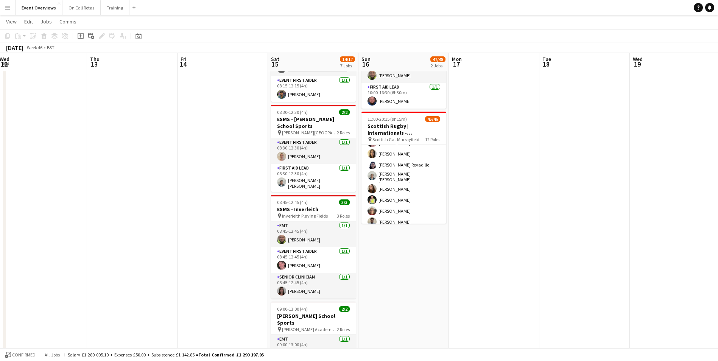
drag, startPoint x: 663, startPoint y: 157, endPoint x: 327, endPoint y: 164, distance: 335.8
click at [327, 164] on app-calendar-viewport "Sat 8 54/58 6 Jobs Sun 9 Mon 10 Tue 11 Wed 12 Thu 13 Fri 14 Sat 15 14/17 7 Jobs…" at bounding box center [359, 327] width 718 height 723
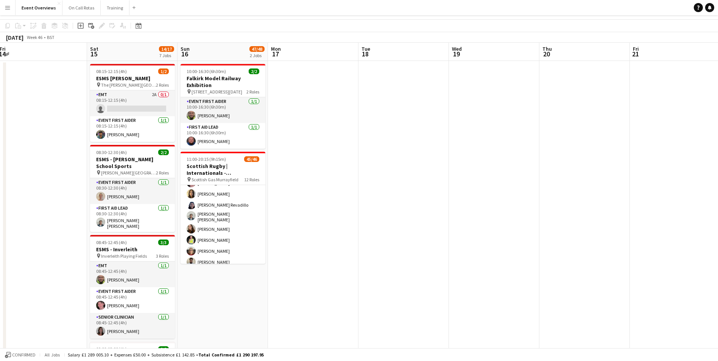
scroll to position [0, 0]
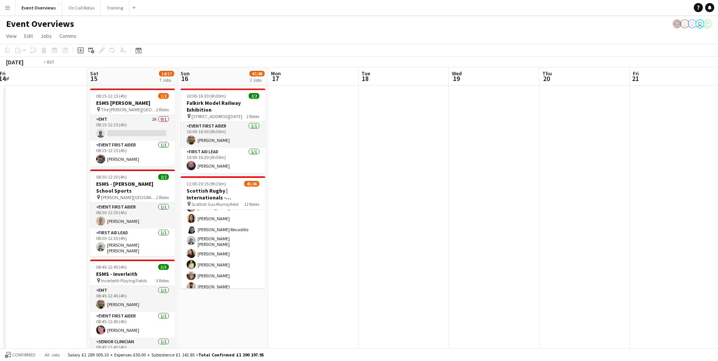
drag, startPoint x: 616, startPoint y: 170, endPoint x: 218, endPoint y: 170, distance: 397.8
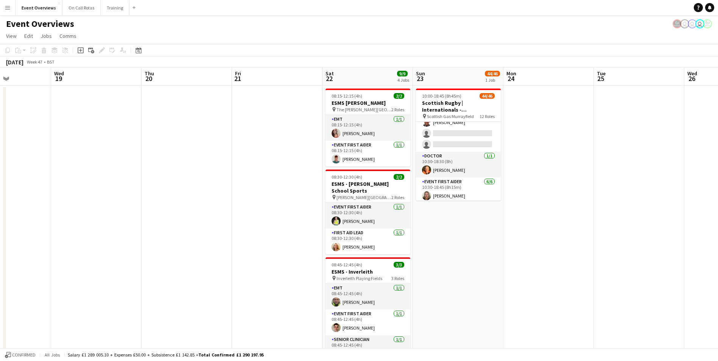
scroll to position [416, 0]
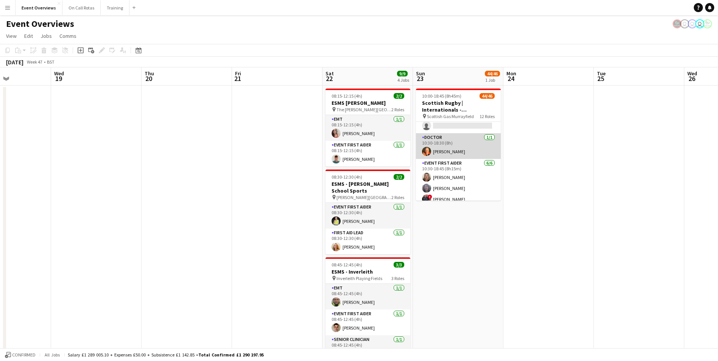
click at [427, 149] on app-user-avatar at bounding box center [426, 151] width 9 height 9
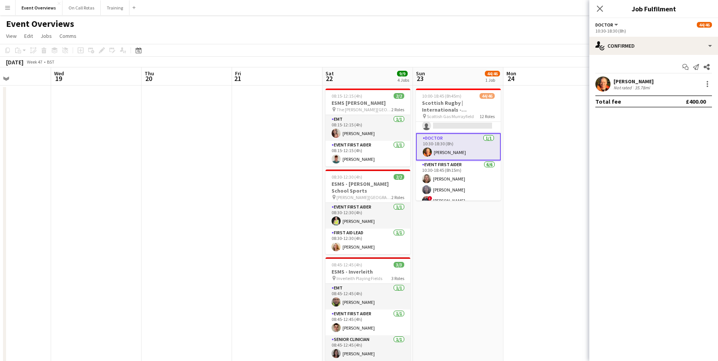
click at [597, 85] on app-user-avatar at bounding box center [602, 83] width 15 height 15
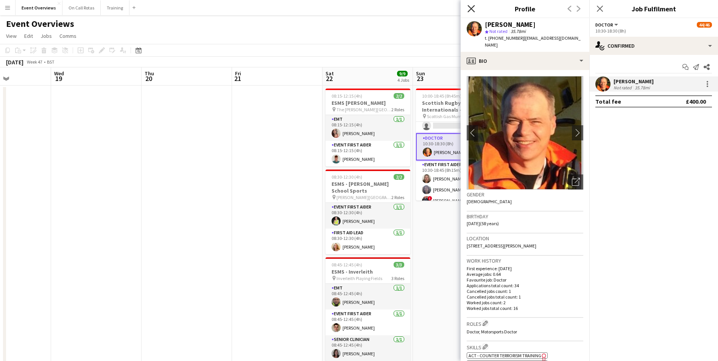
click at [473, 8] on icon "Close pop-in" at bounding box center [470, 8] width 7 height 7
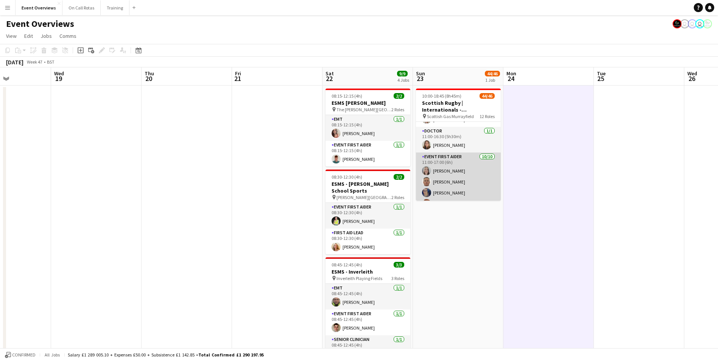
scroll to position [528, 0]
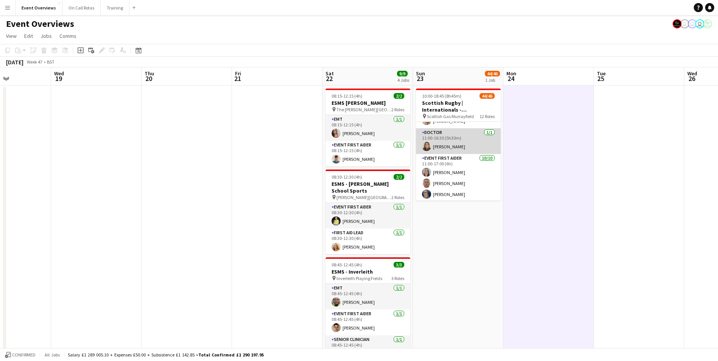
click at [423, 139] on app-card-role "Doctor 1/1 11:00-16:30 (5h30m) Eilidh Gilchrist" at bounding box center [458, 141] width 85 height 26
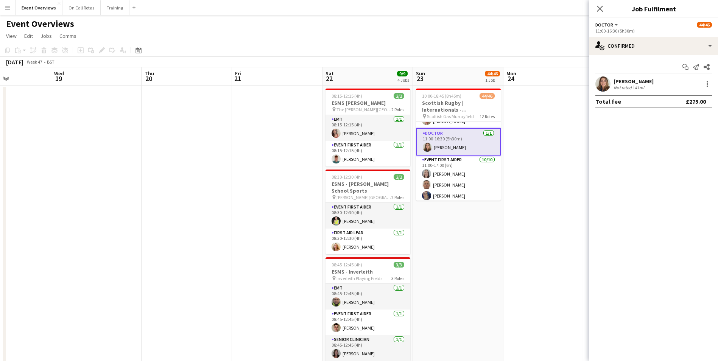
click at [598, 79] on app-user-avatar at bounding box center [602, 83] width 15 height 15
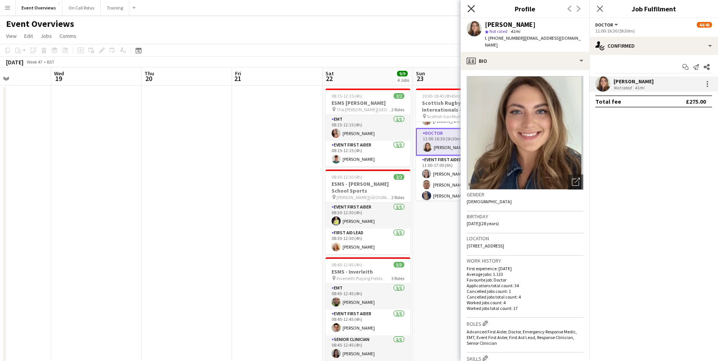
click at [469, 6] on icon "Close pop-in" at bounding box center [470, 8] width 7 height 7
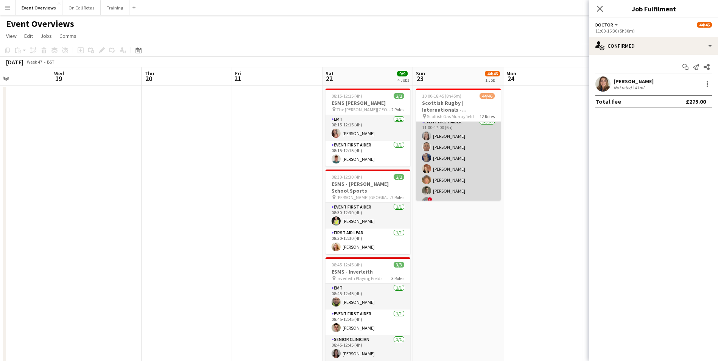
scroll to position [605, 0]
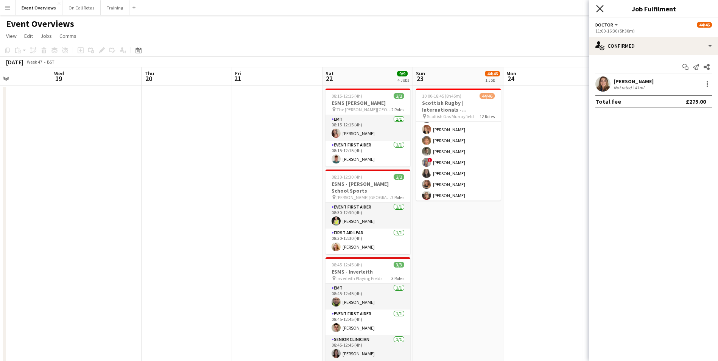
click at [602, 7] on icon at bounding box center [599, 8] width 7 height 7
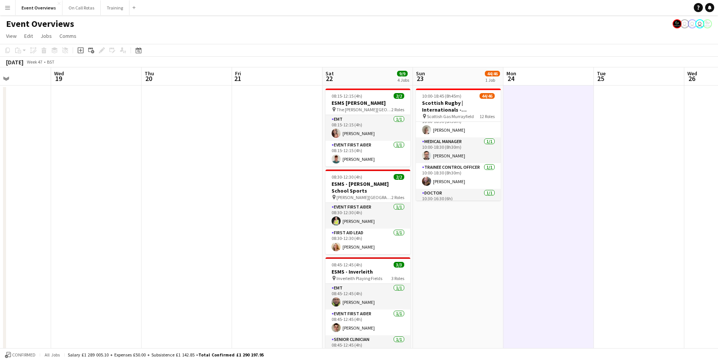
scroll to position [0, 0]
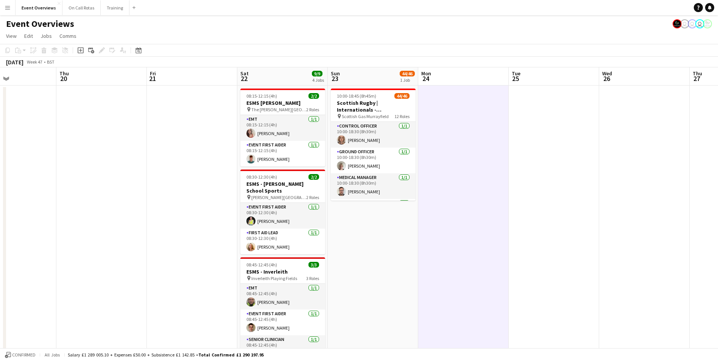
drag, startPoint x: 604, startPoint y: 139, endPoint x: 148, endPoint y: 156, distance: 456.4
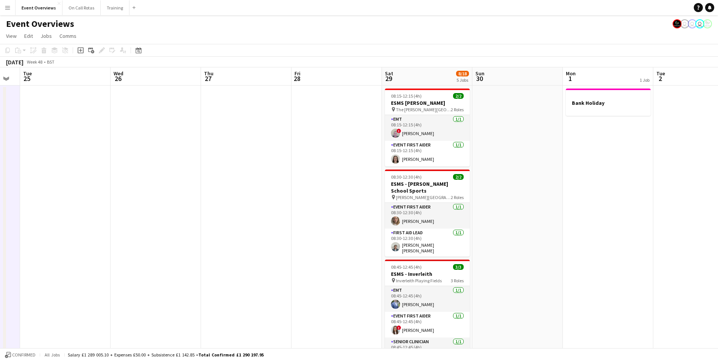
drag, startPoint x: 410, startPoint y: 145, endPoint x: 284, endPoint y: 148, distance: 126.1
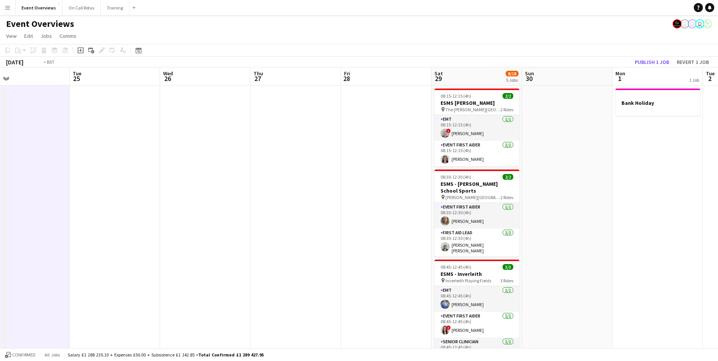
scroll to position [0, 218]
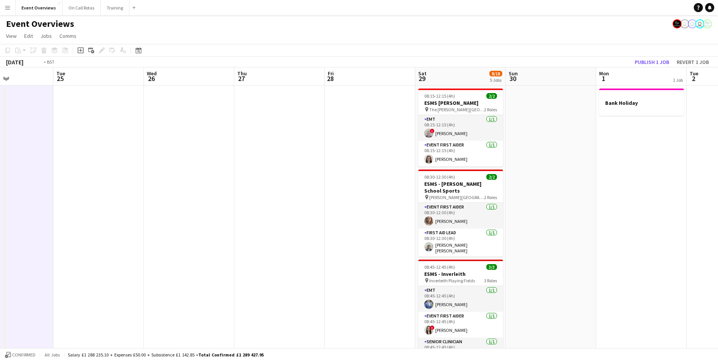
drag, startPoint x: 114, startPoint y: 137, endPoint x: 521, endPoint y: 97, distance: 409.2
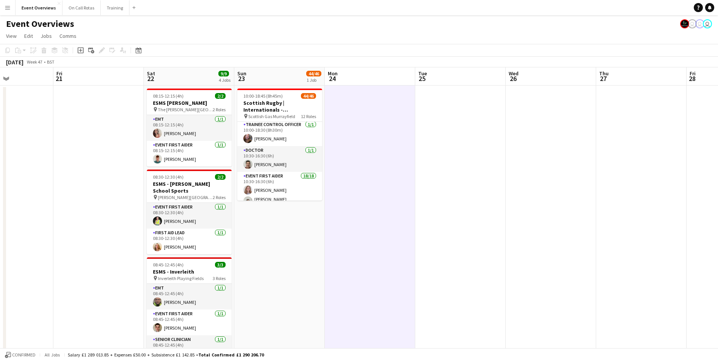
scroll to position [76, 0]
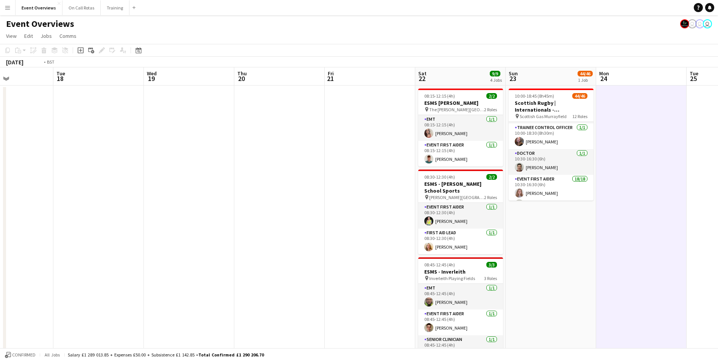
drag, startPoint x: 659, startPoint y: 229, endPoint x: 331, endPoint y: 198, distance: 329.6
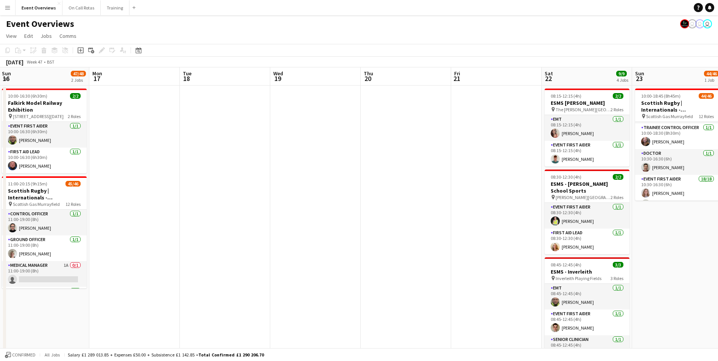
drag, startPoint x: 165, startPoint y: 196, endPoint x: 362, endPoint y: 179, distance: 197.9
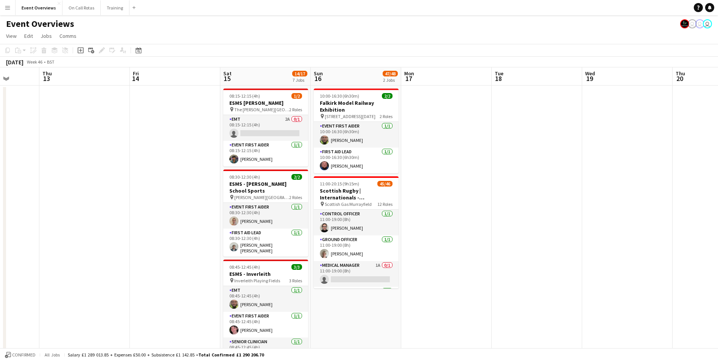
drag, startPoint x: 407, startPoint y: 187, endPoint x: 516, endPoint y: 178, distance: 109.8
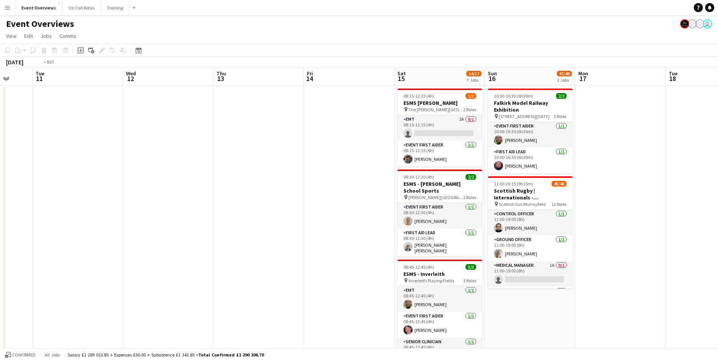
drag, startPoint x: 79, startPoint y: 191, endPoint x: 351, endPoint y: 171, distance: 272.5
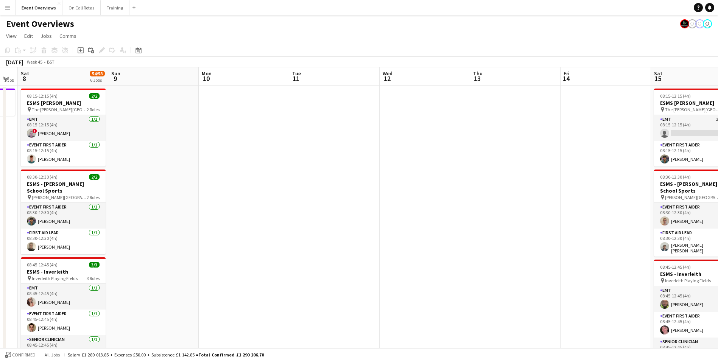
drag, startPoint x: 285, startPoint y: 180, endPoint x: 441, endPoint y: 166, distance: 156.6
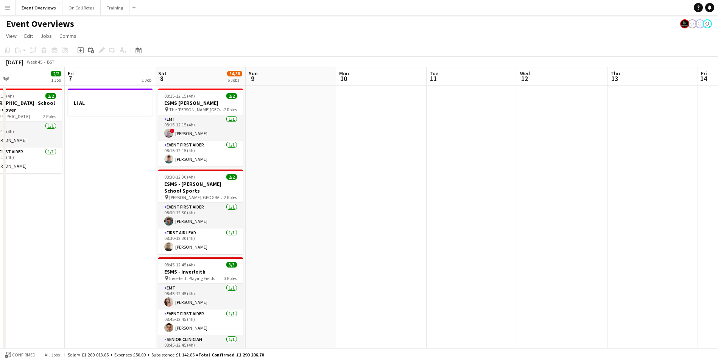
drag, startPoint x: 201, startPoint y: 173, endPoint x: 397, endPoint y: 159, distance: 197.4
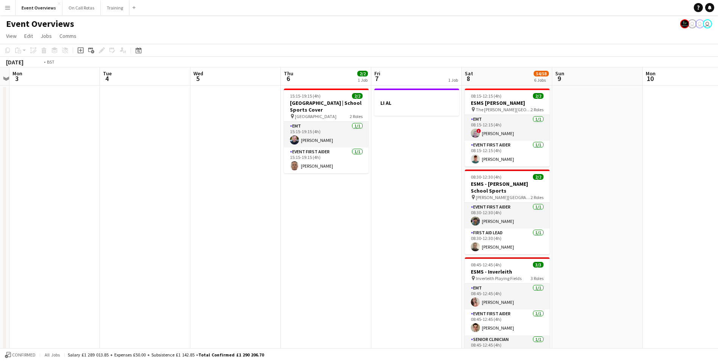
drag, startPoint x: 123, startPoint y: 172, endPoint x: 395, endPoint y: 154, distance: 272.4
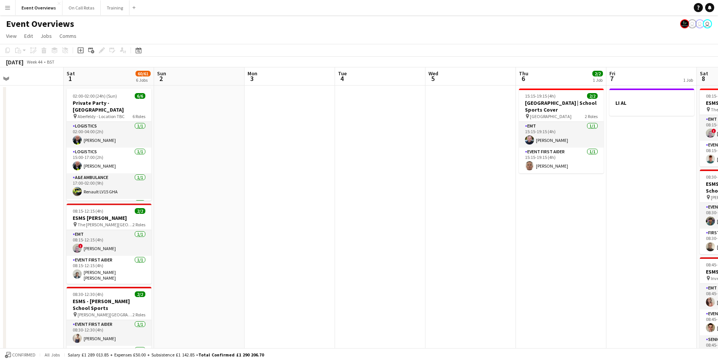
drag, startPoint x: 175, startPoint y: 170, endPoint x: 279, endPoint y: 161, distance: 104.1
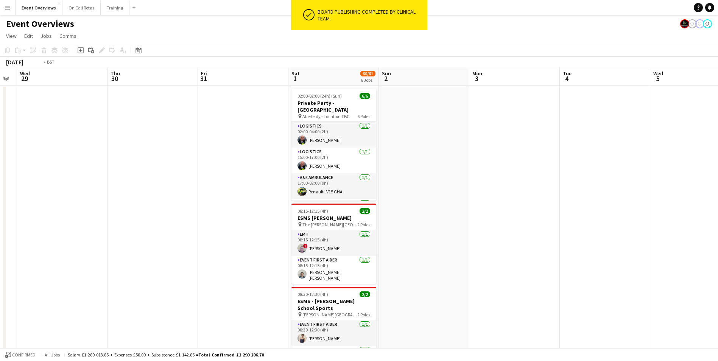
scroll to position [0, 171]
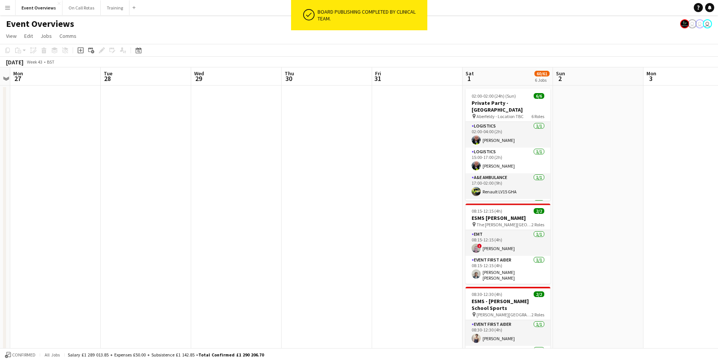
drag, startPoint x: 122, startPoint y: 195, endPoint x: 393, endPoint y: 185, distance: 271.6
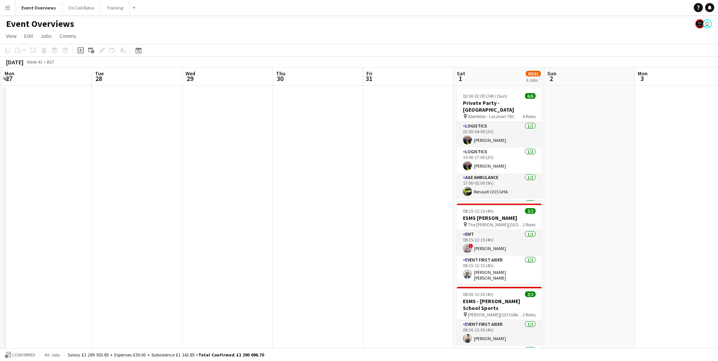
drag, startPoint x: 277, startPoint y: 168, endPoint x: 526, endPoint y: 124, distance: 253.3
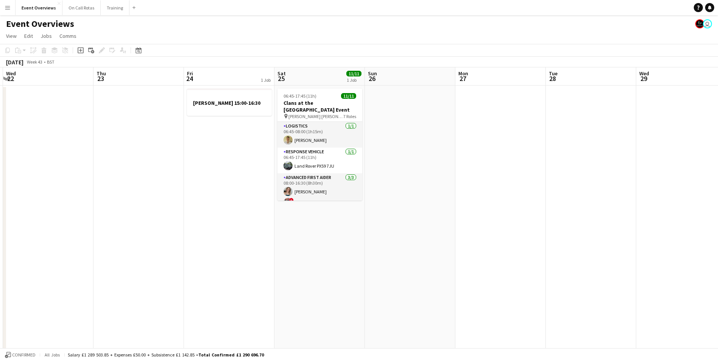
drag, startPoint x: 259, startPoint y: 166, endPoint x: 522, endPoint y: 117, distance: 267.6
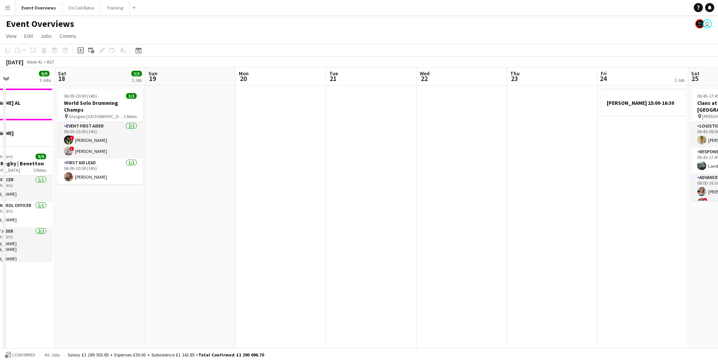
drag, startPoint x: 405, startPoint y: 142, endPoint x: 433, endPoint y: 137, distance: 28.0
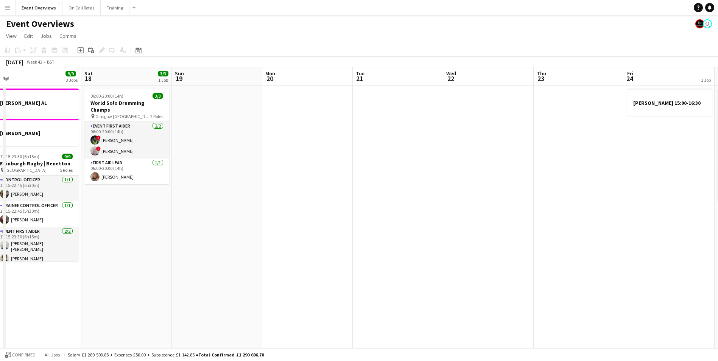
drag, startPoint x: 189, startPoint y: 204, endPoint x: 470, endPoint y: 179, distance: 282.4
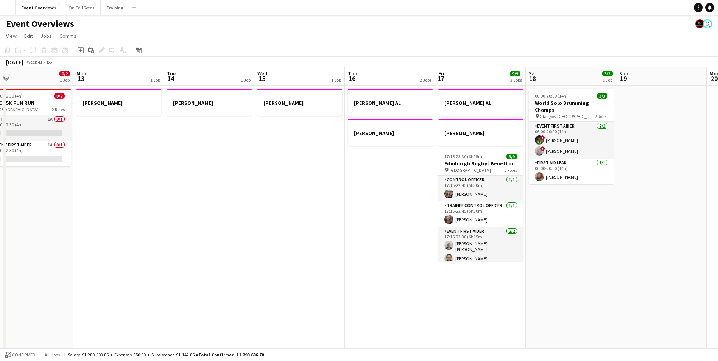
drag, startPoint x: 158, startPoint y: 204, endPoint x: 442, endPoint y: 157, distance: 288.4
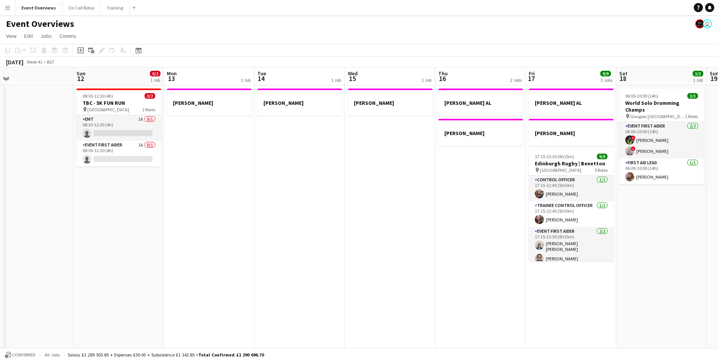
scroll to position [0, 230]
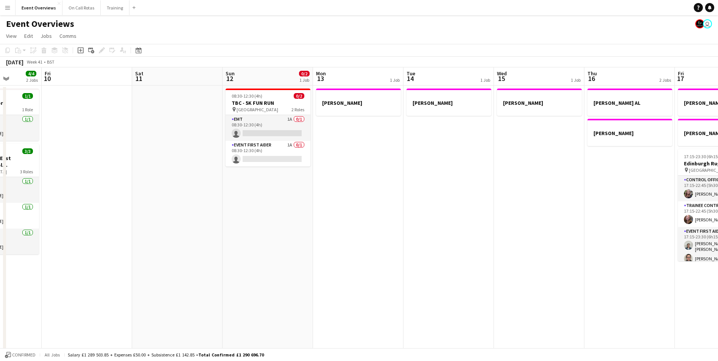
drag, startPoint x: 280, startPoint y: 185, endPoint x: 429, endPoint y: 164, distance: 150.5
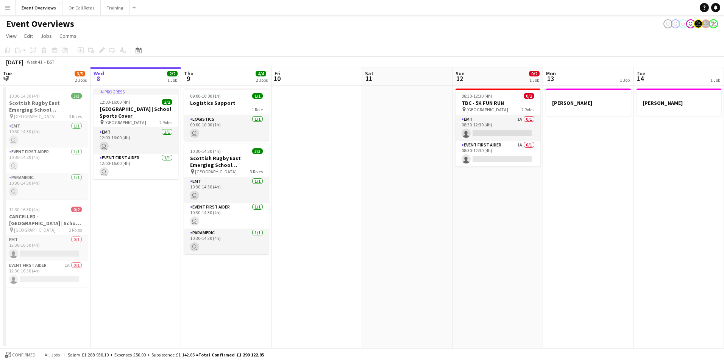
click at [3, 7] on button "Menu" at bounding box center [7, 7] width 15 height 15
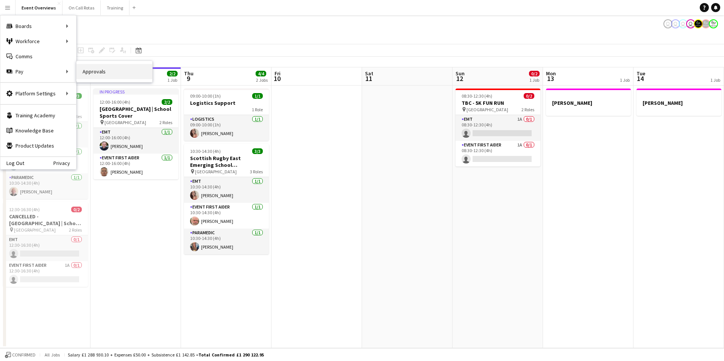
click at [81, 73] on link "Approvals" at bounding box center [114, 71] width 76 height 15
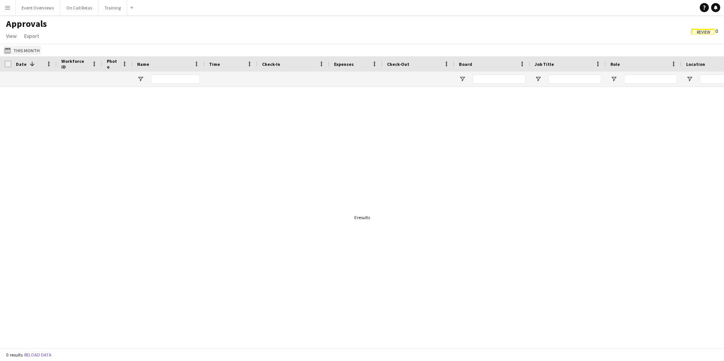
click at [19, 50] on button "This Month This Month" at bounding box center [22, 50] width 38 height 9
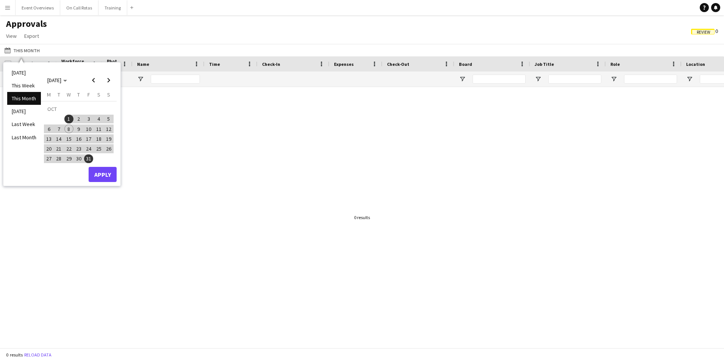
click at [174, 179] on div at bounding box center [362, 214] width 724 height 255
click at [595, 156] on div at bounding box center [362, 214] width 724 height 255
click at [248, 139] on div at bounding box center [362, 214] width 724 height 255
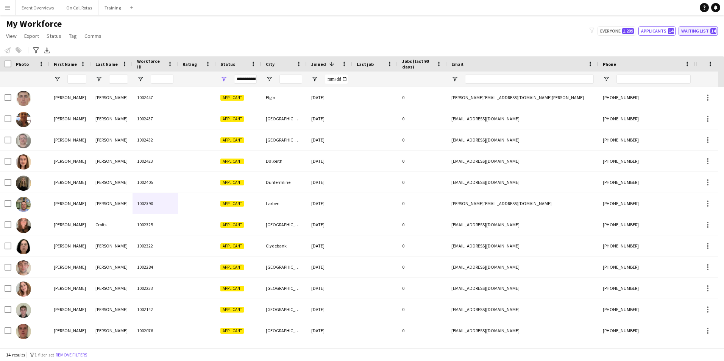
click at [691, 27] on button "Waiting list 14" at bounding box center [697, 30] width 39 height 9
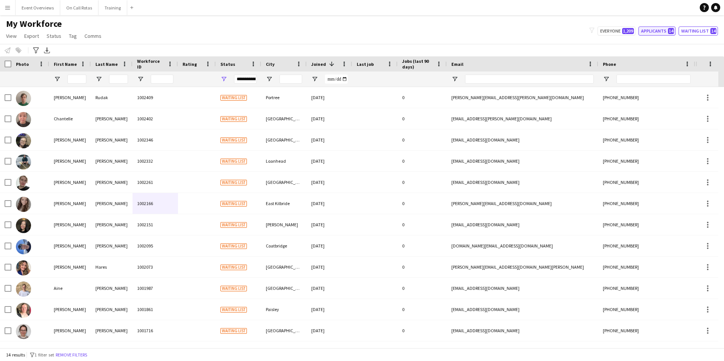
click at [668, 31] on button "Applicants 14" at bounding box center [656, 30] width 37 height 9
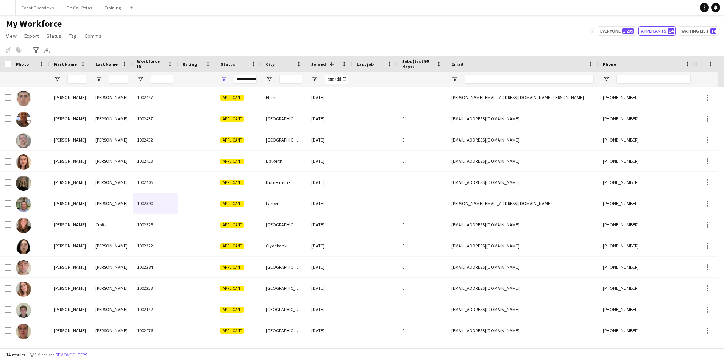
click at [715, 25] on div "My Workforce View Views Default view Active Staff Applications - First Aider Ap…" at bounding box center [362, 31] width 724 height 26
click at [710, 26] on button "Waiting list 14" at bounding box center [697, 30] width 39 height 9
type input "**********"
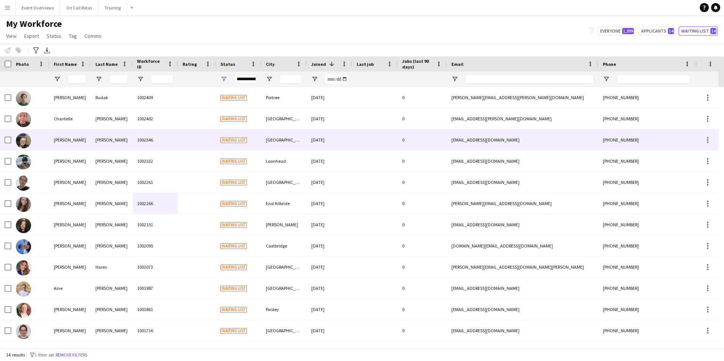
click at [122, 145] on div "[PERSON_NAME]" at bounding box center [112, 139] width 42 height 21
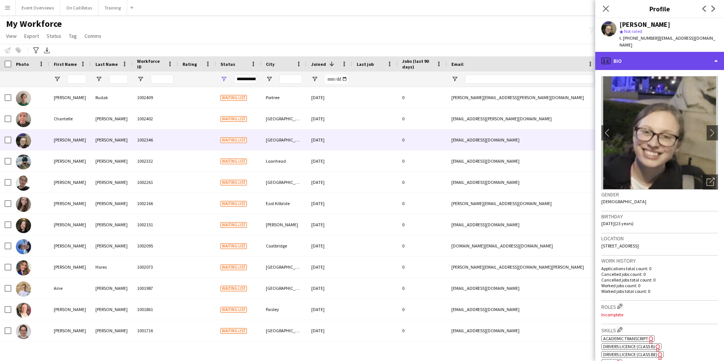
click at [632, 53] on div "profile Bio" at bounding box center [659, 61] width 129 height 18
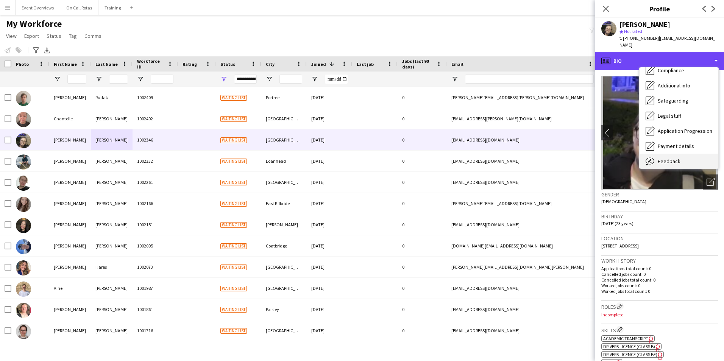
scroll to position [132, 0]
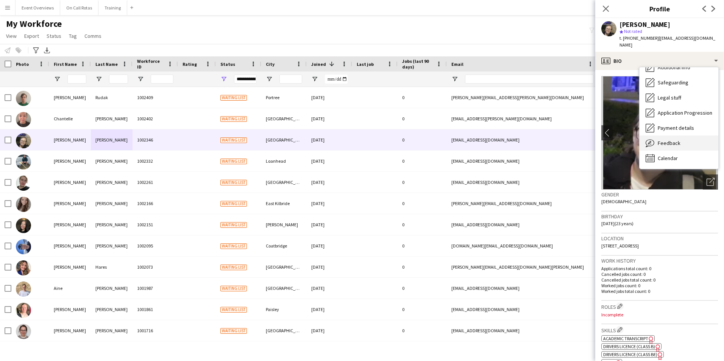
click at [667, 140] on span "Feedback" at bounding box center [668, 143] width 23 height 7
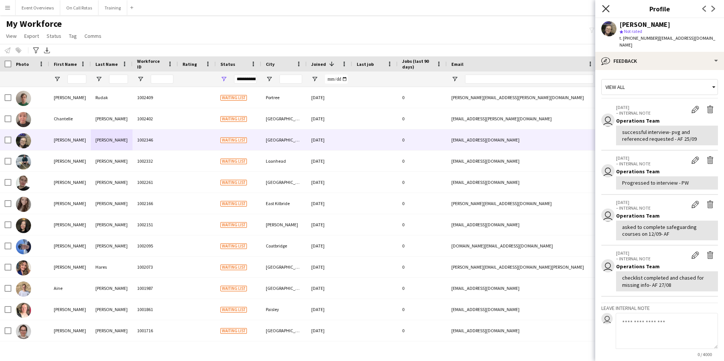
click at [609, 10] on icon "Close pop-in" at bounding box center [605, 8] width 7 height 7
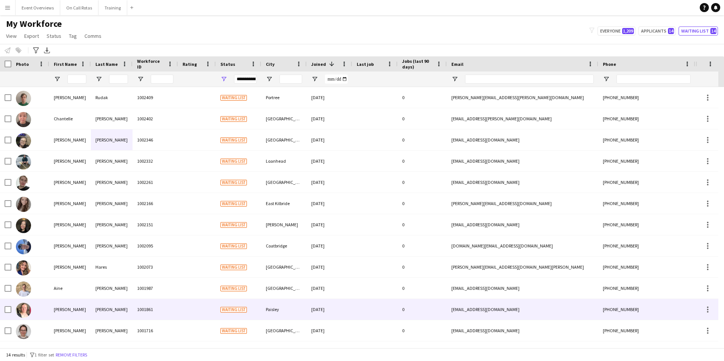
scroll to position [42, 0]
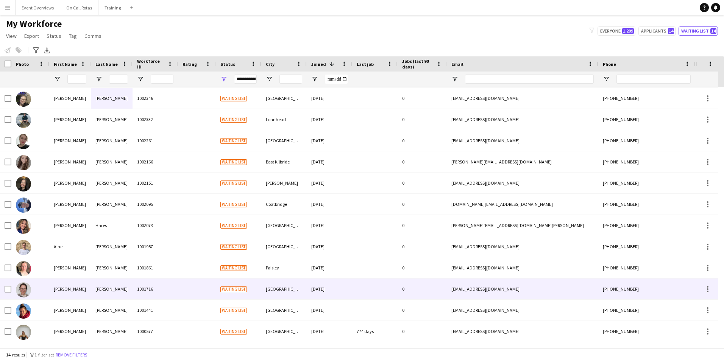
click at [105, 296] on div "McGougan" at bounding box center [112, 289] width 42 height 21
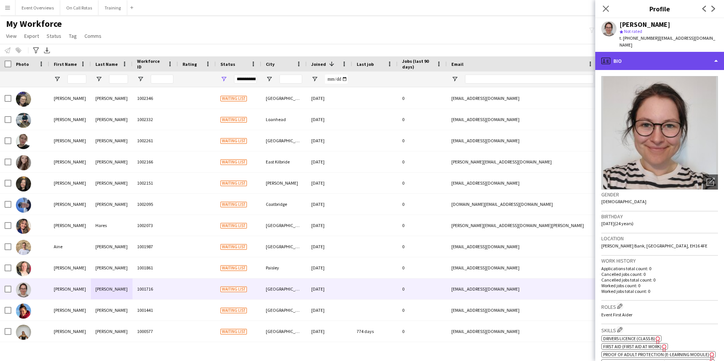
click at [696, 52] on div "profile Bio" at bounding box center [659, 61] width 129 height 18
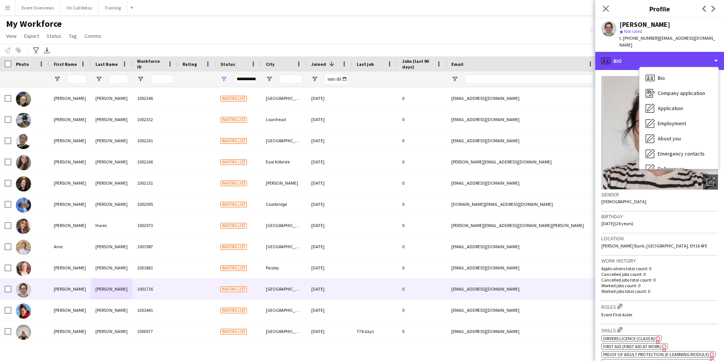
scroll to position [132, 0]
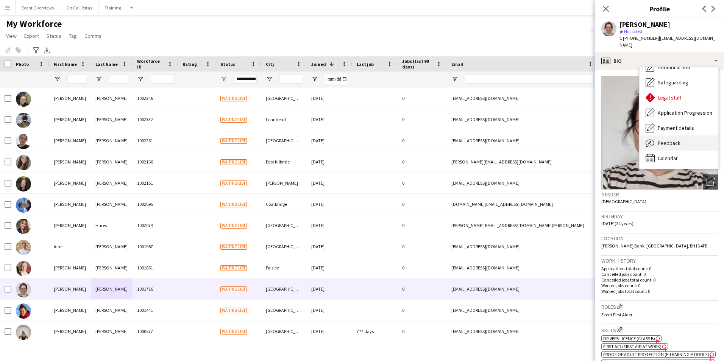
click at [690, 135] on div "Feedback Feedback" at bounding box center [678, 142] width 79 height 15
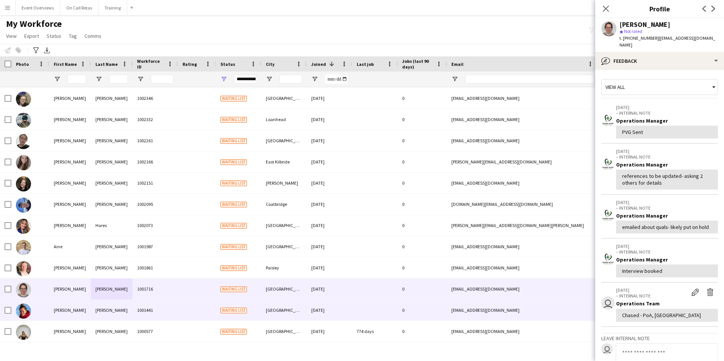
click at [137, 305] on div "1001441" at bounding box center [154, 310] width 45 height 21
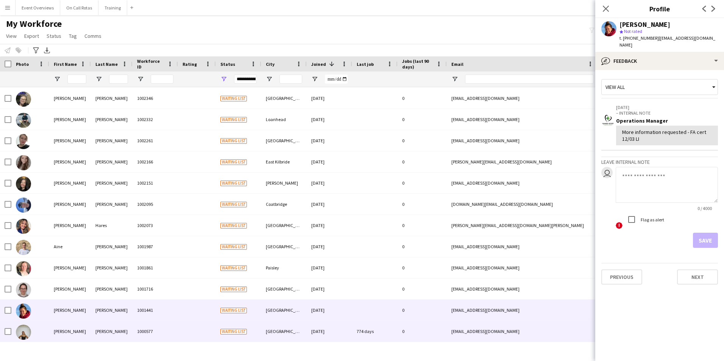
click at [141, 328] on div "1000577" at bounding box center [154, 331] width 45 height 21
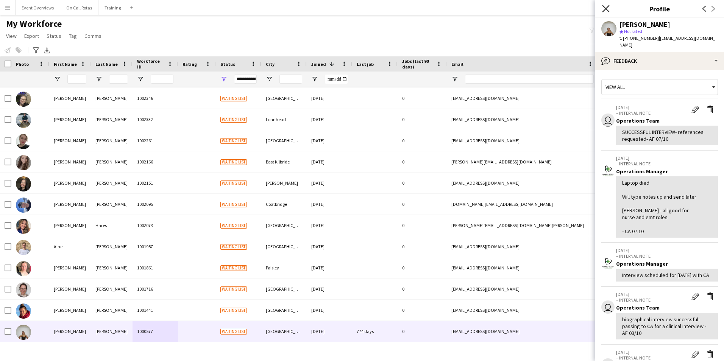
click at [608, 11] on icon at bounding box center [605, 8] width 7 height 7
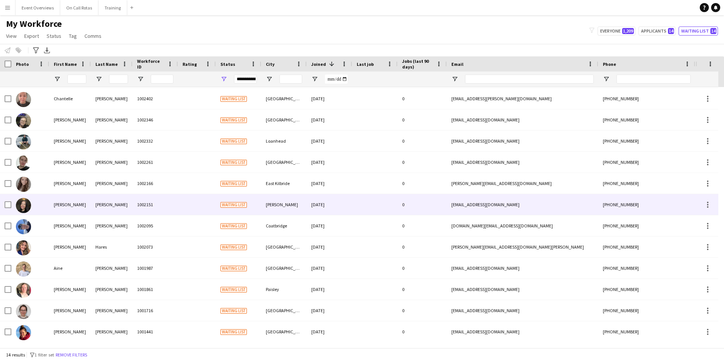
scroll to position [0, 0]
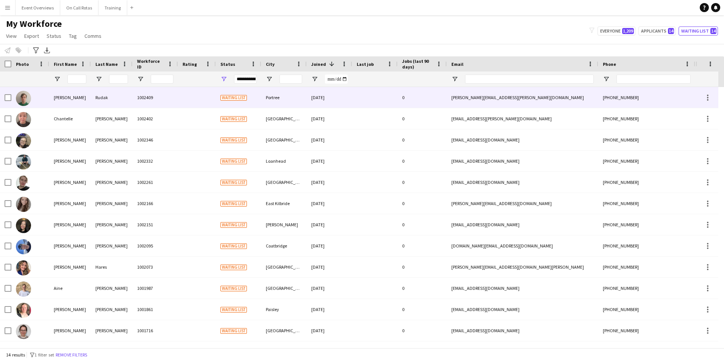
click at [115, 112] on div "[PERSON_NAME]" at bounding box center [112, 118] width 42 height 21
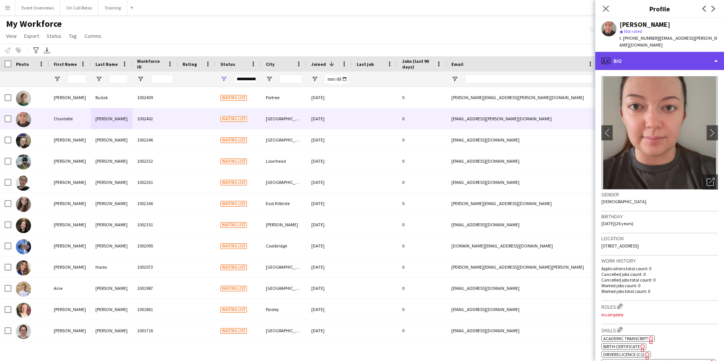
click at [633, 62] on div "profile Bio" at bounding box center [659, 61] width 129 height 18
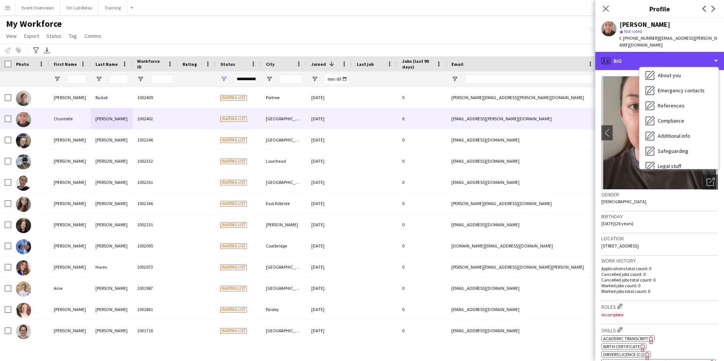
scroll to position [132, 0]
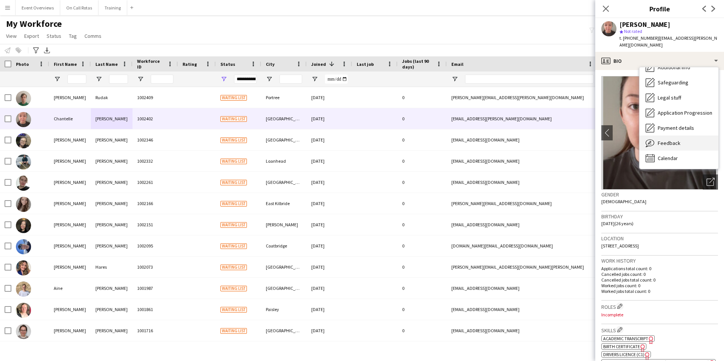
click at [660, 135] on div "Feedback Feedback" at bounding box center [678, 142] width 79 height 15
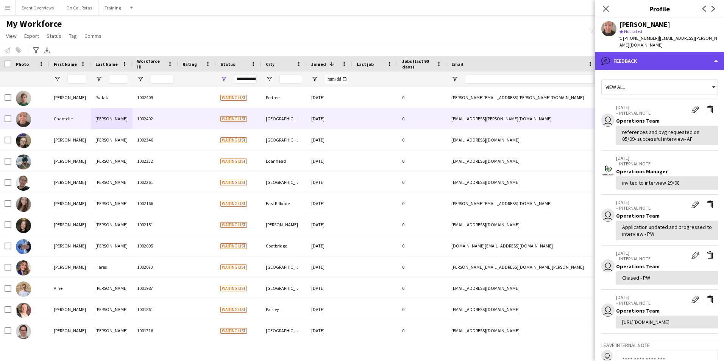
click at [633, 52] on div "bubble-pencil Feedback" at bounding box center [659, 61] width 129 height 18
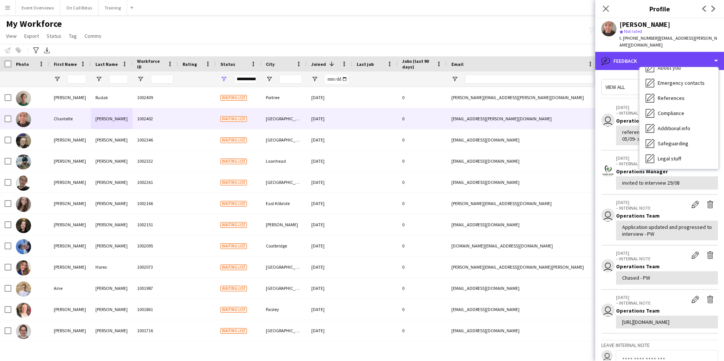
scroll to position [0, 0]
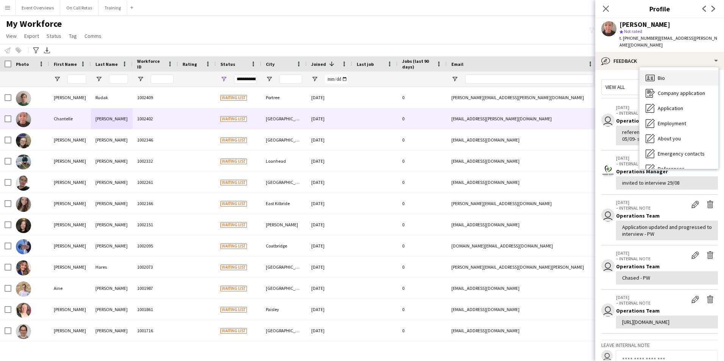
click at [650, 73] on icon "Bio" at bounding box center [649, 77] width 9 height 9
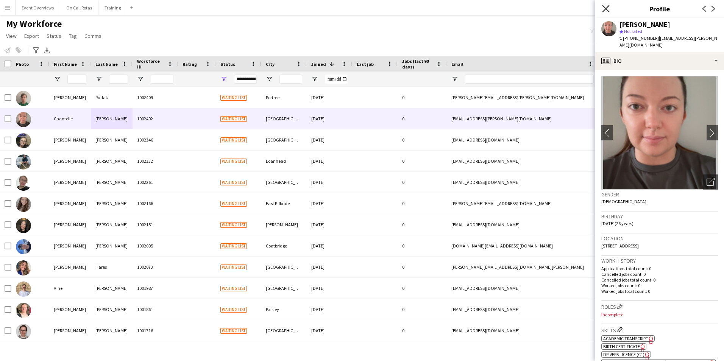
click at [603, 10] on icon "Close pop-in" at bounding box center [605, 8] width 7 height 7
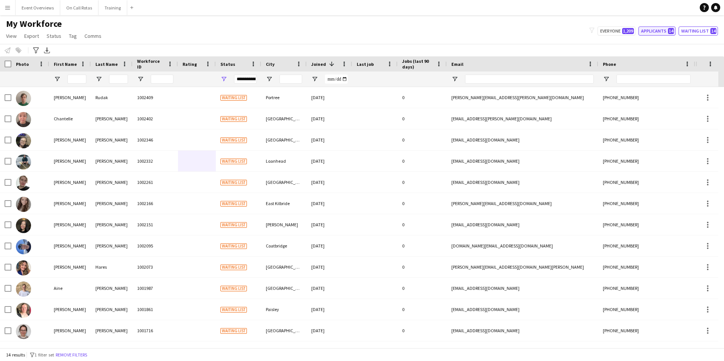
click at [672, 31] on span "14" at bounding box center [671, 31] width 6 height 6
type input "**********"
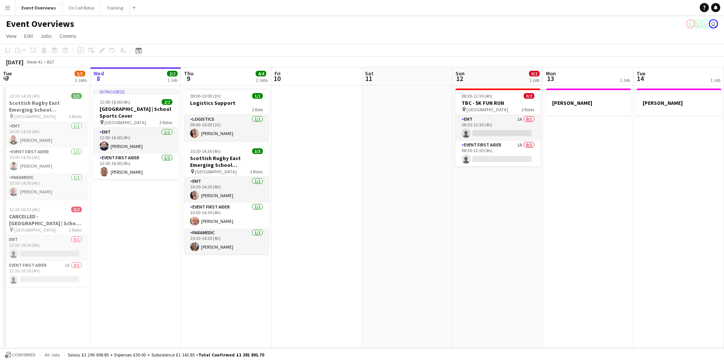
click at [2, 8] on button "Menu" at bounding box center [7, 7] width 15 height 15
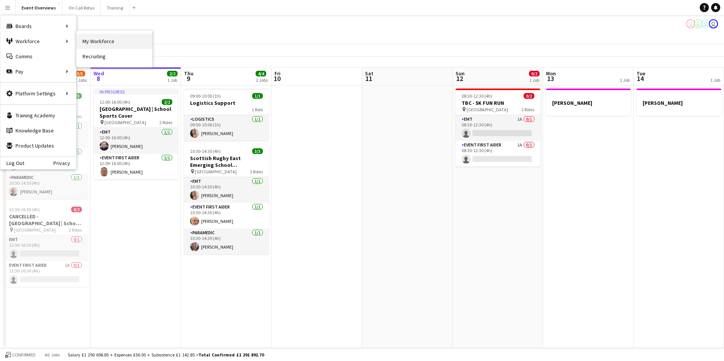
click at [90, 41] on link "My Workforce" at bounding box center [114, 41] width 76 height 15
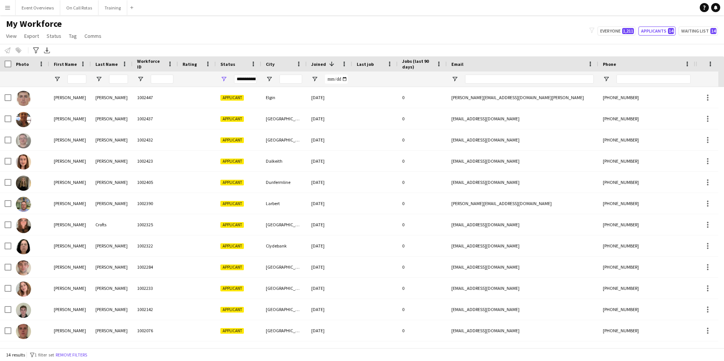
click at [252, 81] on div "**********" at bounding box center [245, 79] width 23 height 9
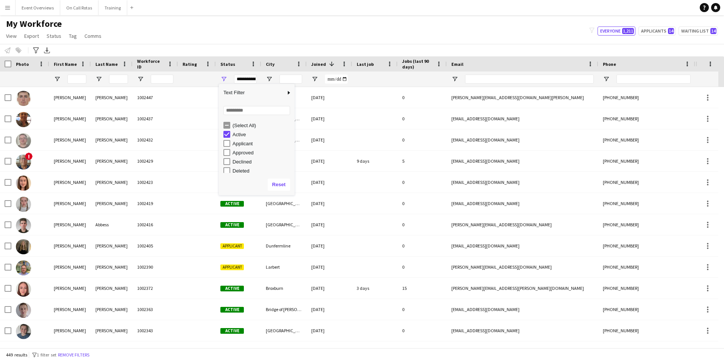
type input "**********"
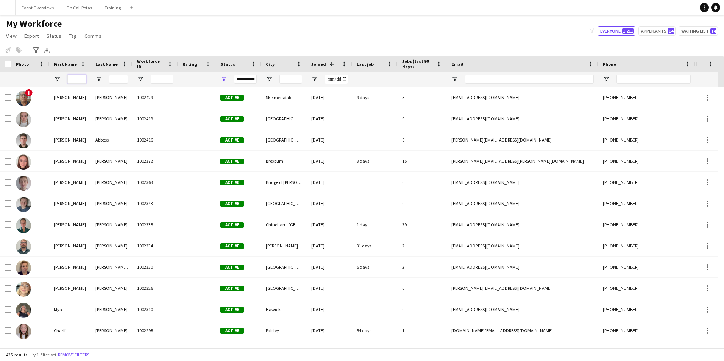
click at [75, 77] on input "First Name Filter Input" at bounding box center [76, 79] width 19 height 9
type input "*"
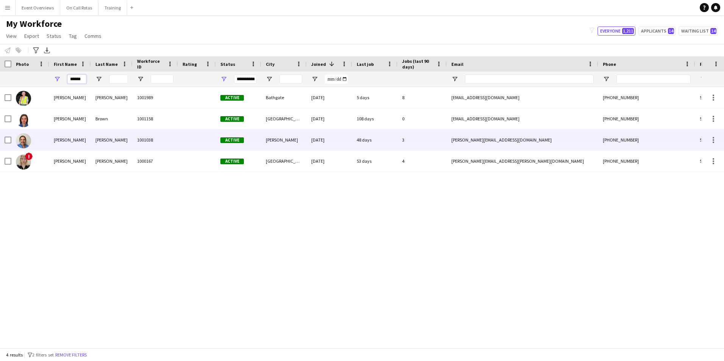
type input "******"
click at [126, 150] on div "[PERSON_NAME]" at bounding box center [112, 139] width 42 height 21
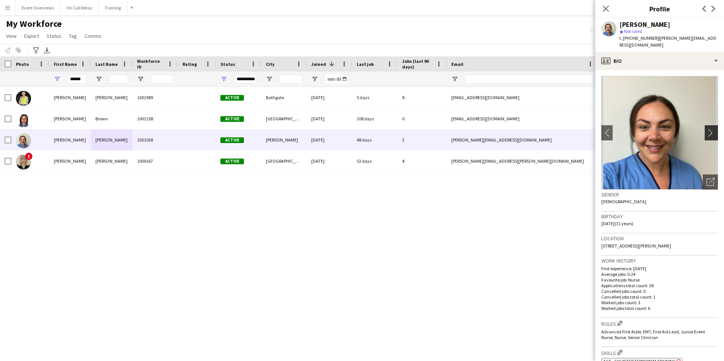
click at [706, 129] on app-icon "chevron-right" at bounding box center [712, 133] width 12 height 8
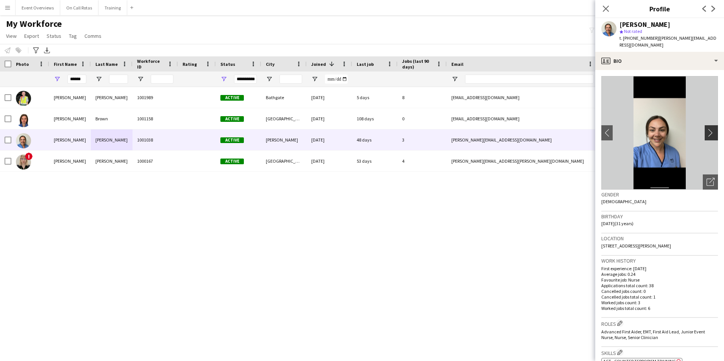
click at [706, 129] on app-icon "chevron-right" at bounding box center [712, 133] width 12 height 8
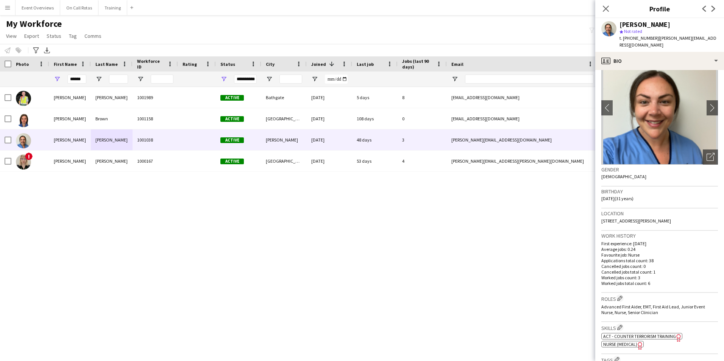
scroll to position [38, 0]
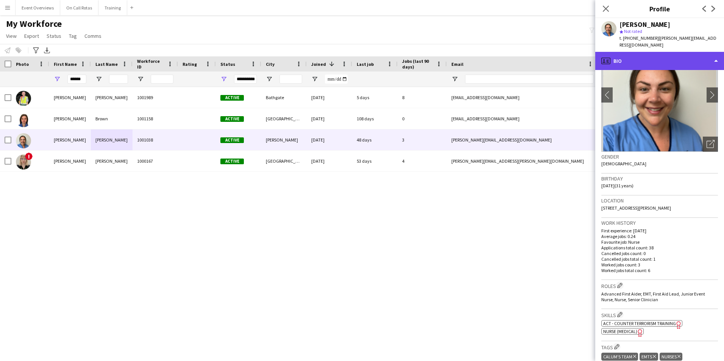
click at [642, 60] on div "profile Bio" at bounding box center [659, 61] width 129 height 18
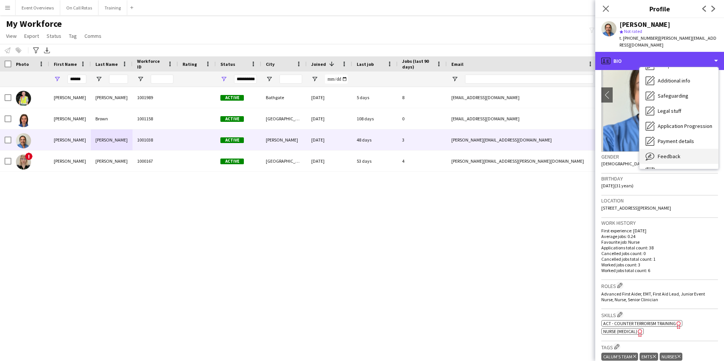
scroll to position [132, 0]
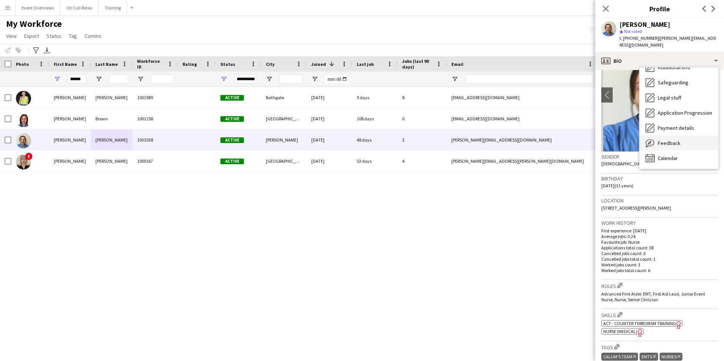
click at [673, 140] on span "Feedback" at bounding box center [668, 143] width 23 height 7
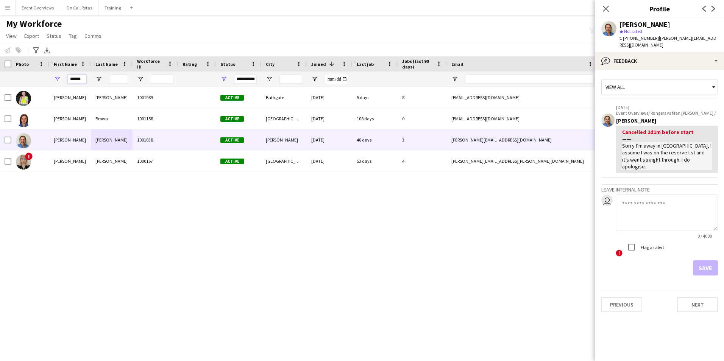
drag, startPoint x: 84, startPoint y: 78, endPoint x: 43, endPoint y: 86, distance: 41.9
click at [43, 86] on div "**********" at bounding box center [410, 79] width 821 height 15
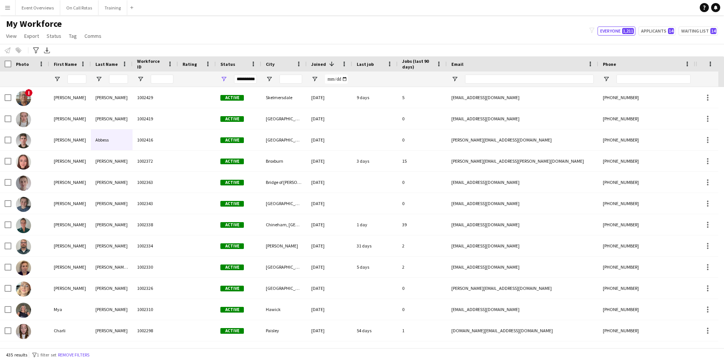
click at [247, 79] on div "**********" at bounding box center [245, 79] width 23 height 9
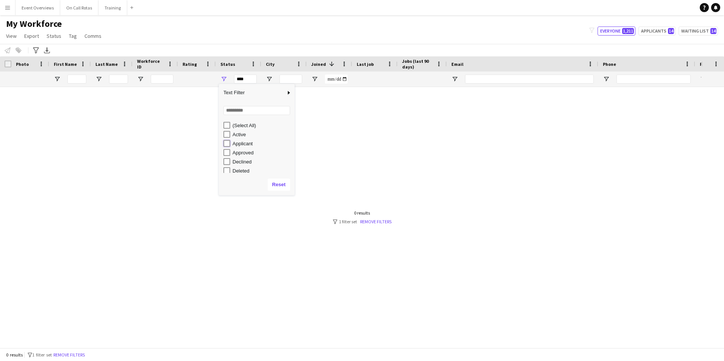
scroll to position [48, 0]
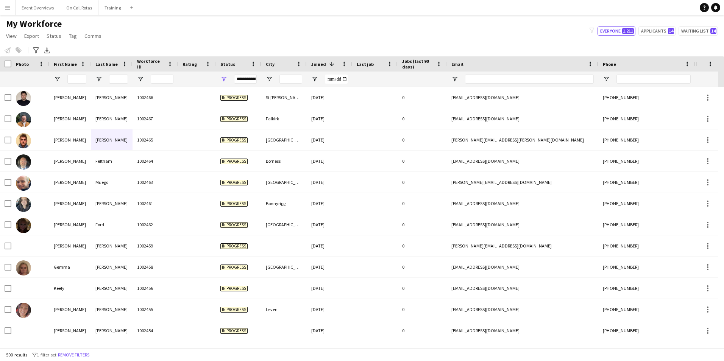
click at [204, 31] on div "My Workforce View Views Default view Active Staff Applications - First Aider Ap…" at bounding box center [362, 31] width 724 height 26
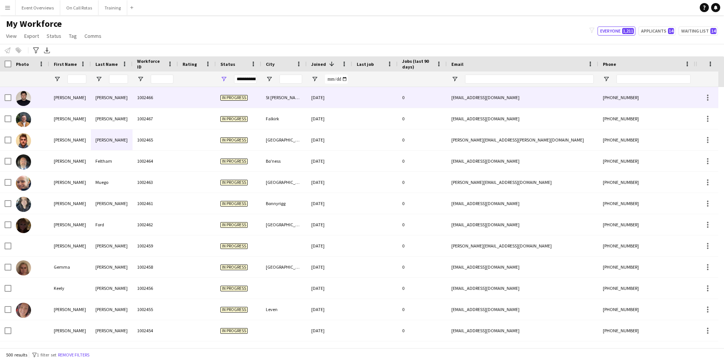
click at [197, 107] on div at bounding box center [197, 97] width 38 height 21
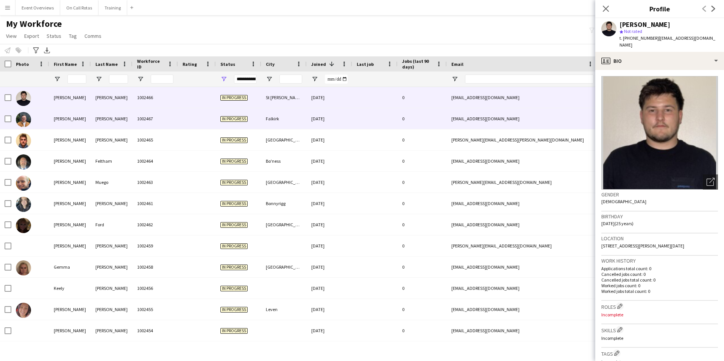
click at [196, 120] on div at bounding box center [197, 118] width 38 height 21
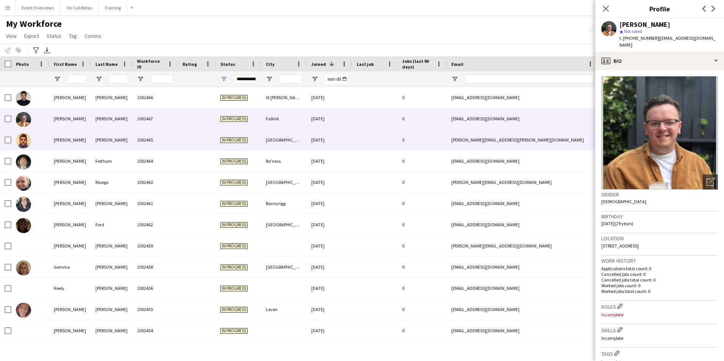
click at [180, 138] on div at bounding box center [197, 139] width 38 height 21
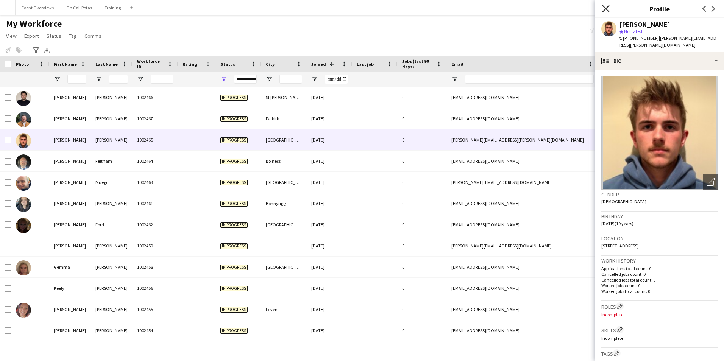
click at [605, 8] on icon at bounding box center [605, 8] width 7 height 7
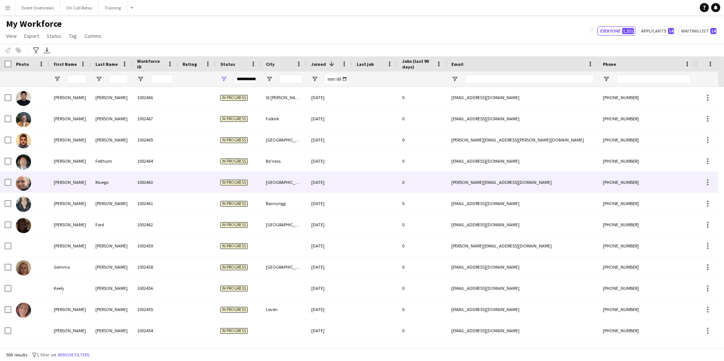
click at [127, 182] on div "Muego" at bounding box center [112, 182] width 42 height 21
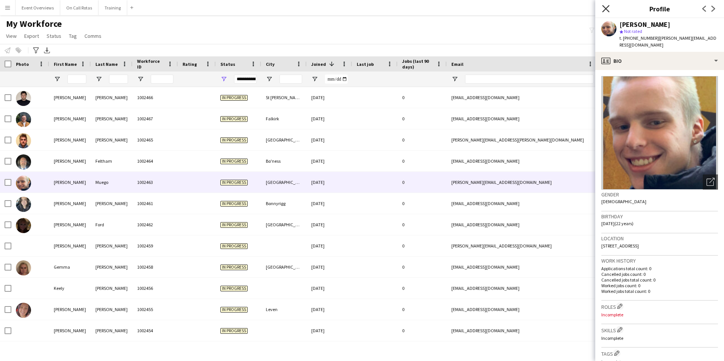
click at [603, 9] on icon "Close pop-in" at bounding box center [605, 8] width 7 height 7
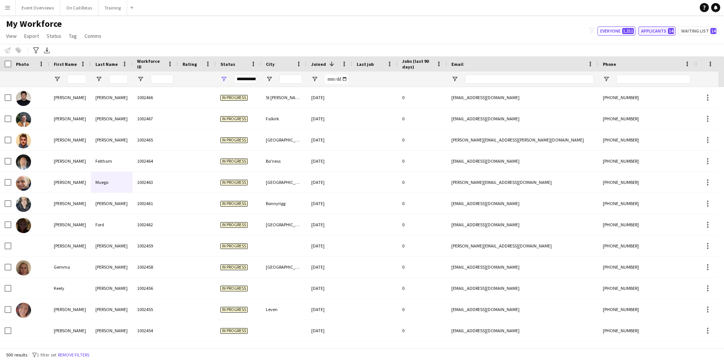
click at [665, 28] on button "Applicants 14" at bounding box center [656, 30] width 37 height 9
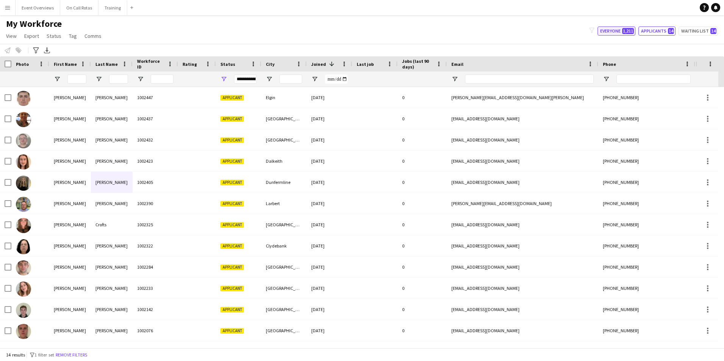
click at [631, 32] on span "1,211" at bounding box center [628, 31] width 12 height 6
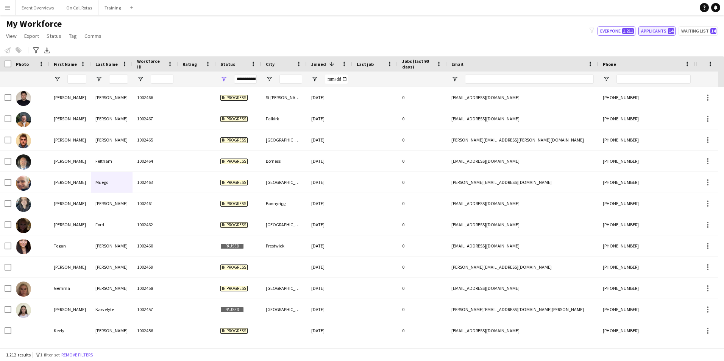
click at [651, 28] on button "Applicants 14" at bounding box center [656, 30] width 37 height 9
type input "**********"
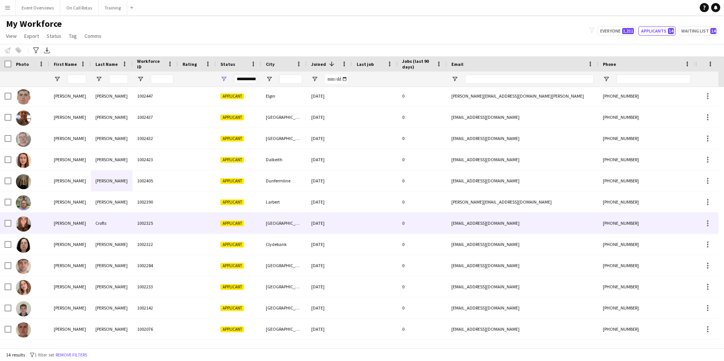
scroll to position [0, 0]
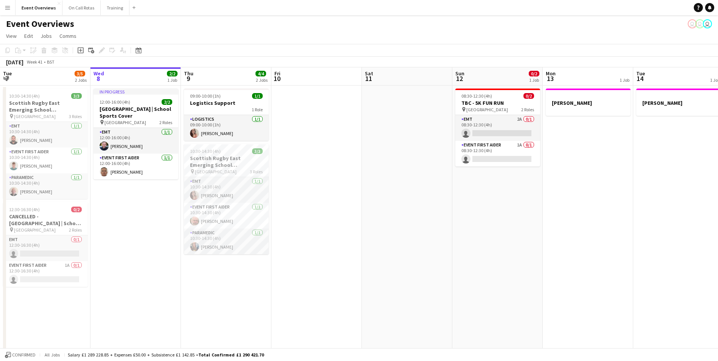
scroll to position [0, 230]
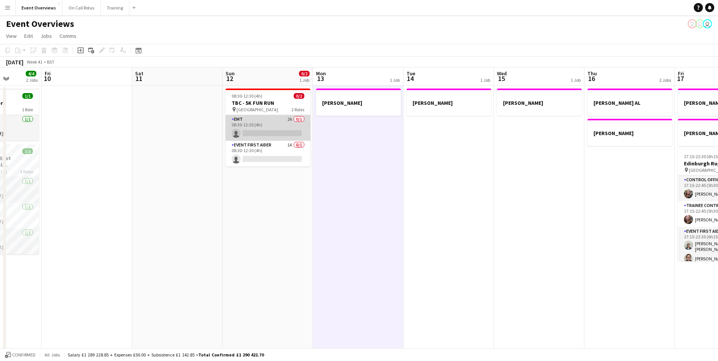
click at [252, 121] on app-card-role "EMT 2A 0/1 08:30-12:30 (4h) single-neutral-actions" at bounding box center [268, 128] width 85 height 26
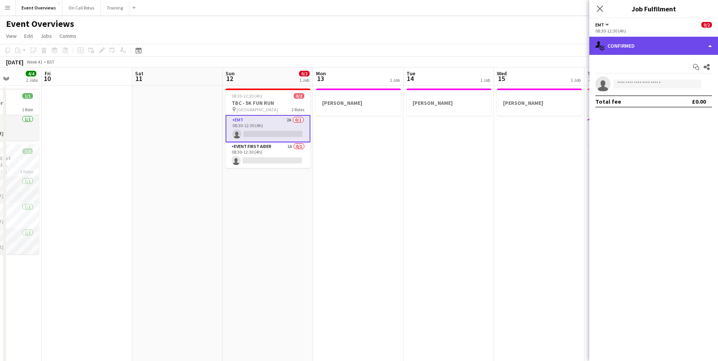
click at [608, 46] on div "single-neutral-actions-check-2 Confirmed" at bounding box center [653, 46] width 129 height 18
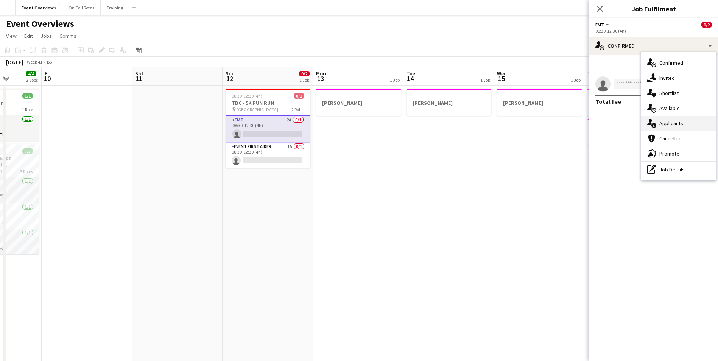
click at [658, 120] on div "single-neutral-actions-information Applicants" at bounding box center [678, 123] width 75 height 15
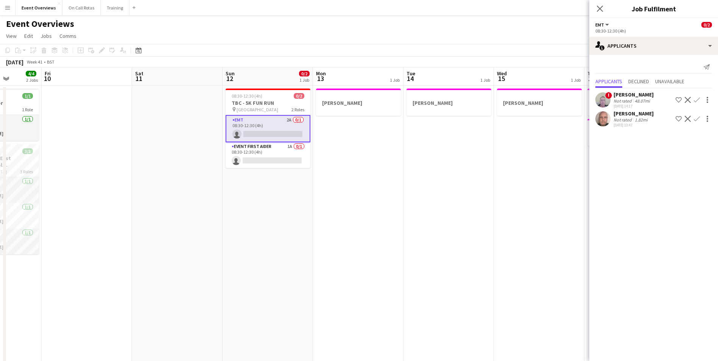
click at [607, 117] on app-user-avatar at bounding box center [602, 118] width 15 height 15
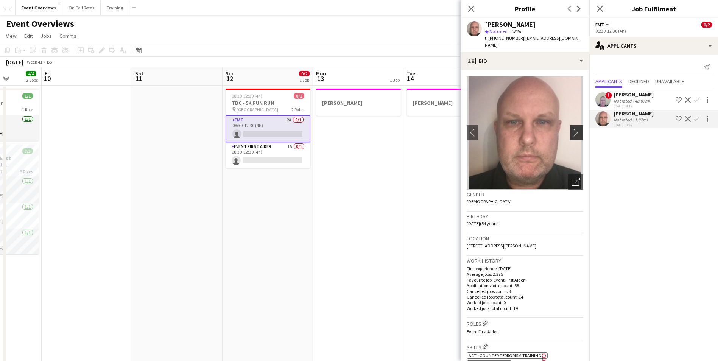
click at [572, 129] on app-icon "chevron-right" at bounding box center [578, 133] width 12 height 8
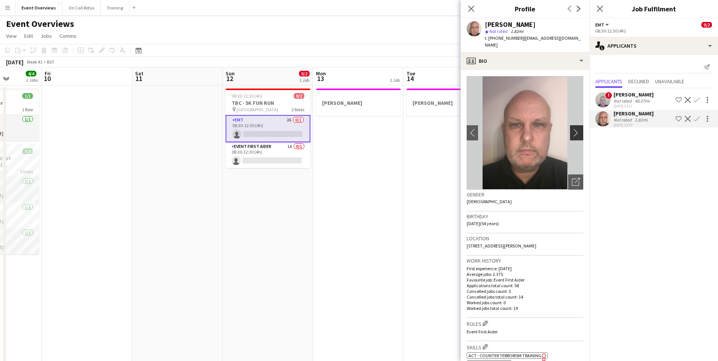
click at [572, 129] on app-icon "chevron-right" at bounding box center [578, 133] width 12 height 8
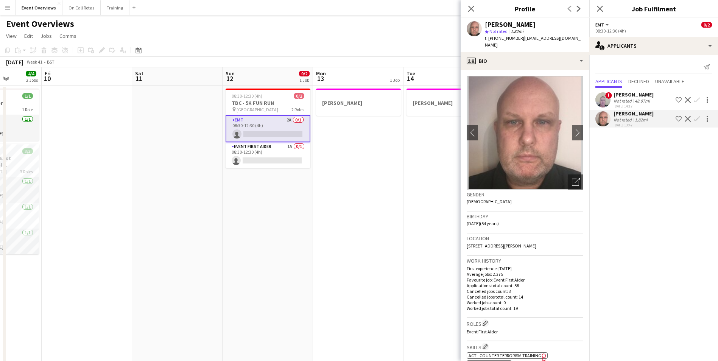
click at [473, 1] on div "Close pop-in" at bounding box center [471, 8] width 21 height 17
drag, startPoint x: 539, startPoint y: 240, endPoint x: 467, endPoint y: 241, distance: 71.2
click at [467, 243] on span "[STREET_ADDRESS][PERSON_NAME]" at bounding box center [502, 246] width 70 height 6
copy span "[STREET_ADDRESS][PERSON_NAME]"
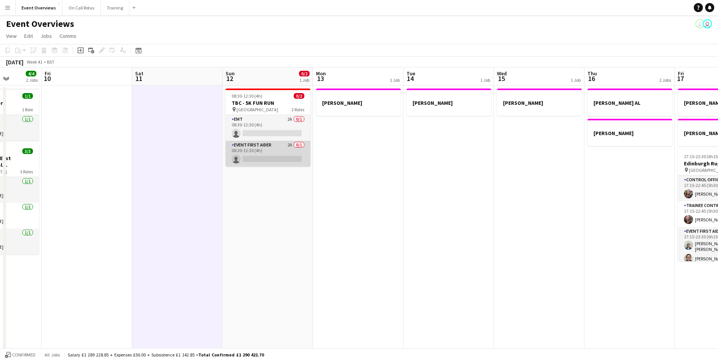
click at [269, 148] on app-card-role "Event First Aider 2A 0/1 08:30-12:30 (4h) single-neutral-actions" at bounding box center [268, 154] width 85 height 26
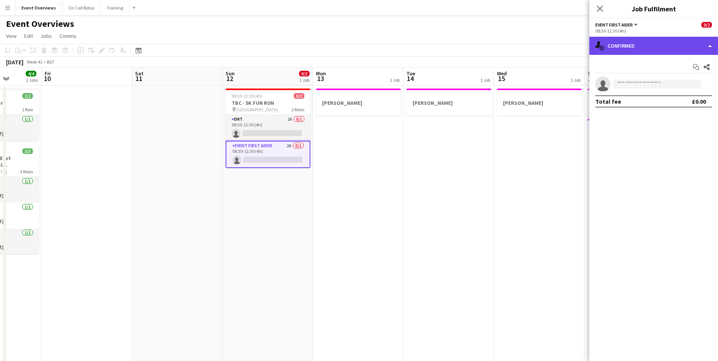
click at [684, 45] on div "single-neutral-actions-check-2 Confirmed" at bounding box center [653, 46] width 129 height 18
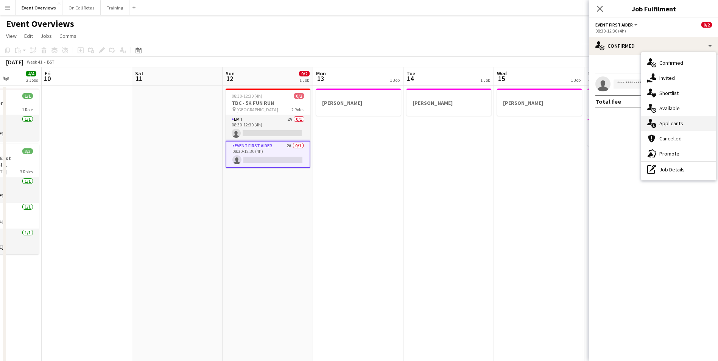
click at [662, 127] on div "single-neutral-actions-information Applicants" at bounding box center [678, 123] width 75 height 15
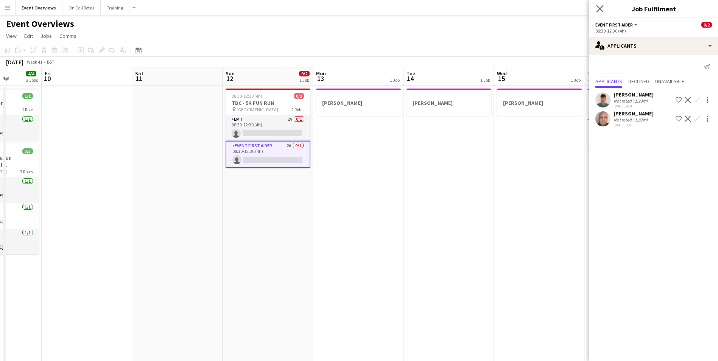
click at [596, 13] on app-icon "Close pop-in" at bounding box center [600, 8] width 11 height 11
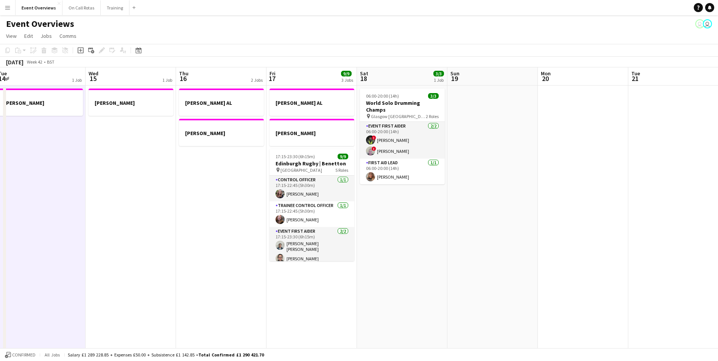
drag, startPoint x: 426, startPoint y: 192, endPoint x: 208, endPoint y: 189, distance: 218.4
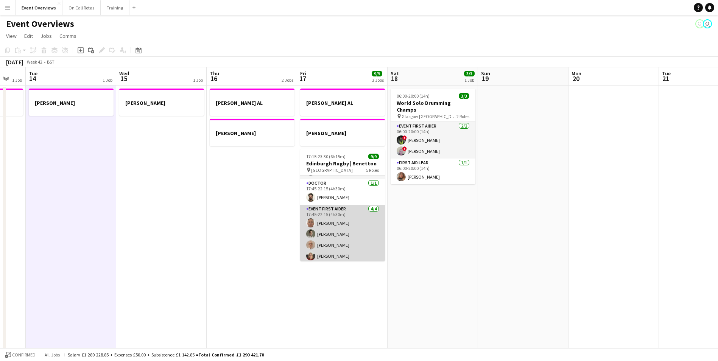
scroll to position [0, 0]
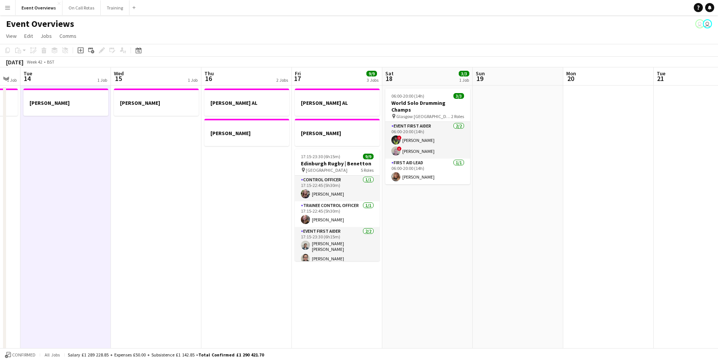
drag, startPoint x: 502, startPoint y: 198, endPoint x: 95, endPoint y: 139, distance: 411.5
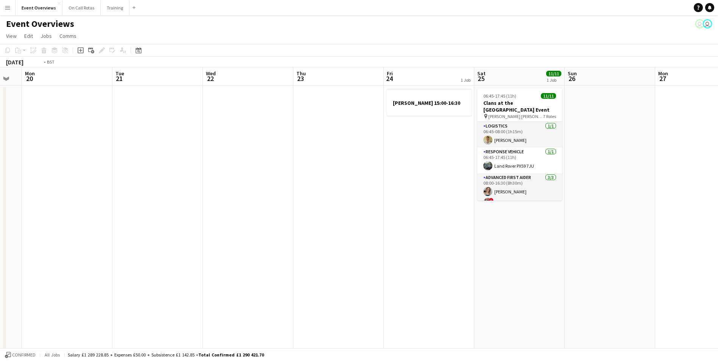
drag, startPoint x: 404, startPoint y: 160, endPoint x: 178, endPoint y: 139, distance: 226.5
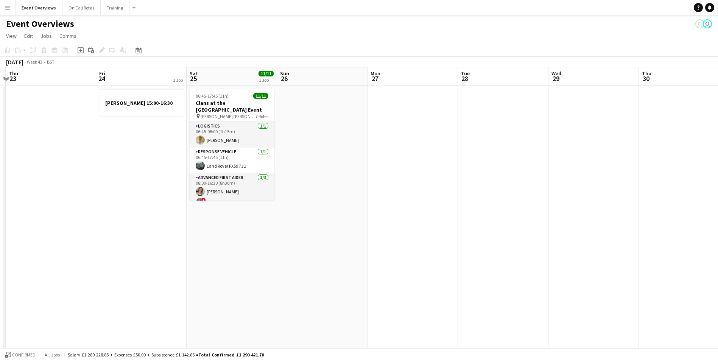
drag, startPoint x: 111, startPoint y: 136, endPoint x: 117, endPoint y: 135, distance: 6.2
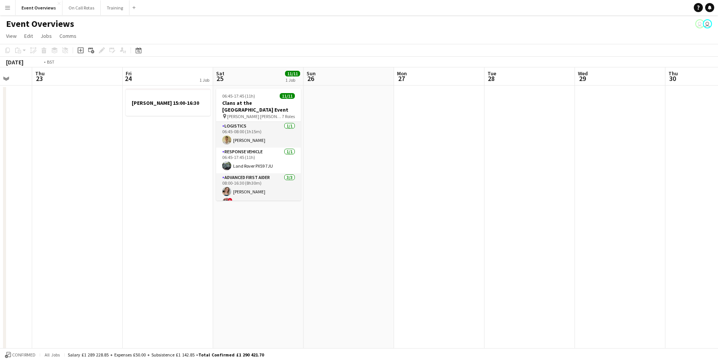
drag, startPoint x: 452, startPoint y: 136, endPoint x: -2, endPoint y: 114, distance: 453.9
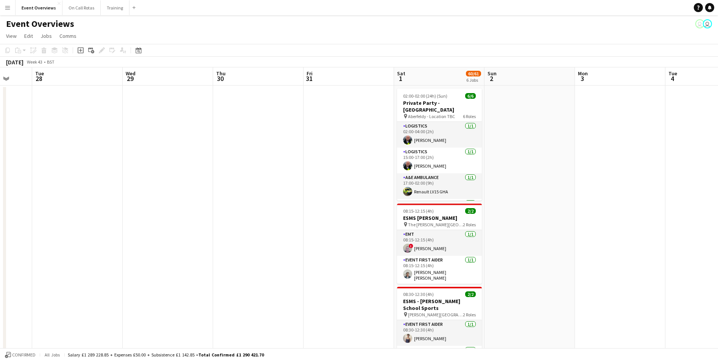
scroll to position [0, 301]
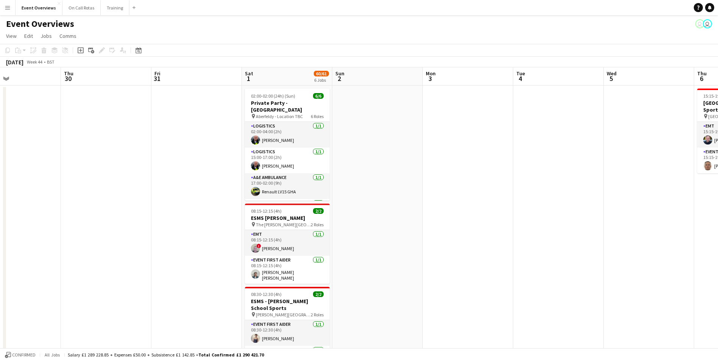
drag, startPoint x: 258, startPoint y: 134, endPoint x: 250, endPoint y: 132, distance: 8.0
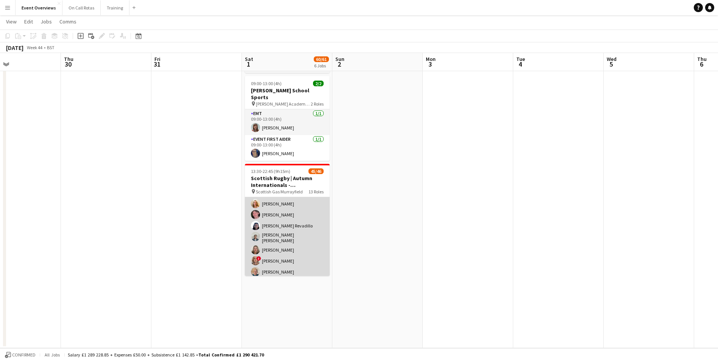
scroll to position [114, 0]
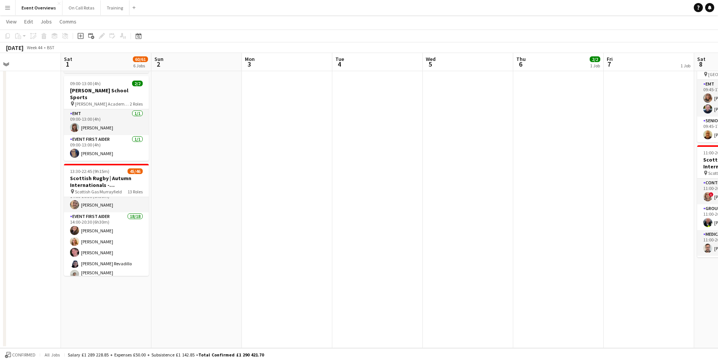
drag, startPoint x: 528, startPoint y: 180, endPoint x: 186, endPoint y: 210, distance: 343.8
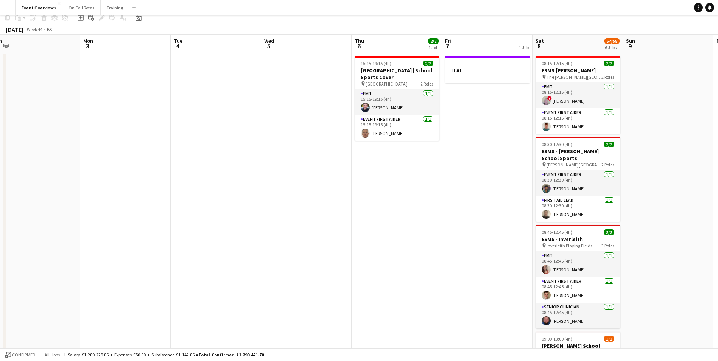
scroll to position [0, 0]
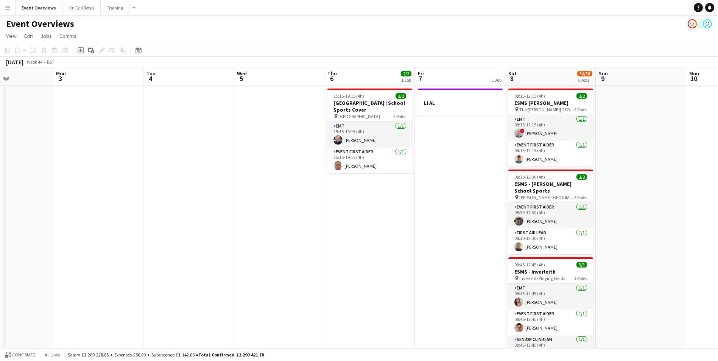
drag, startPoint x: 689, startPoint y: 196, endPoint x: 671, endPoint y: 207, distance: 21.0
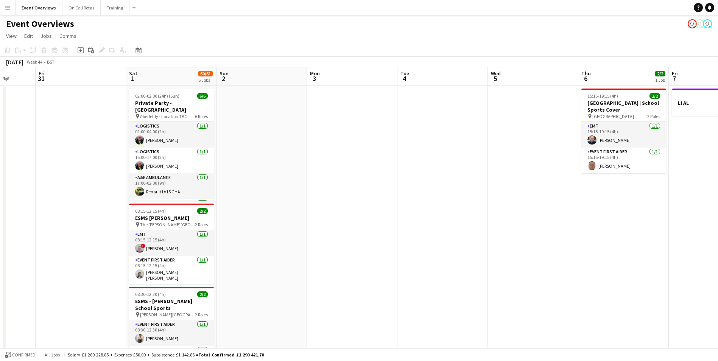
drag, startPoint x: 227, startPoint y: 198, endPoint x: 472, endPoint y: 198, distance: 244.9
drag, startPoint x: 322, startPoint y: 203, endPoint x: 502, endPoint y: 195, distance: 180.0
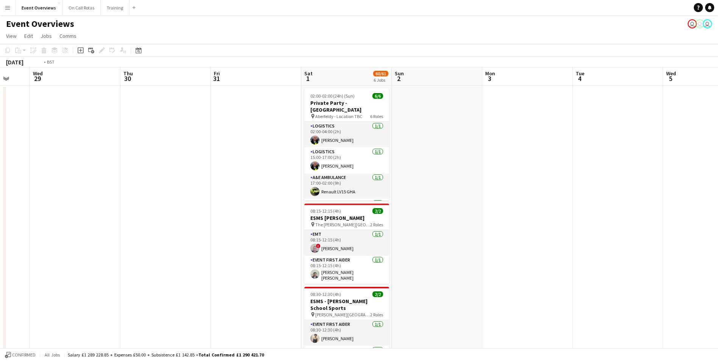
drag, startPoint x: 230, startPoint y: 194, endPoint x: 487, endPoint y: 193, distance: 256.2
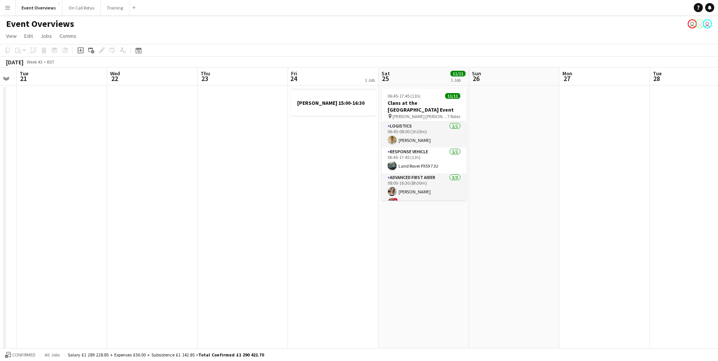
drag, startPoint x: 239, startPoint y: 195, endPoint x: 645, endPoint y: 213, distance: 406.2
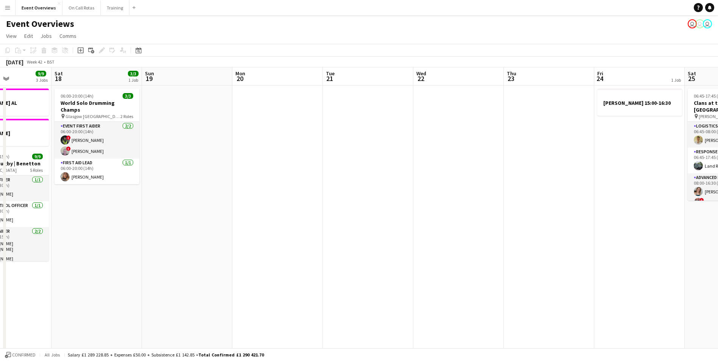
drag, startPoint x: 357, startPoint y: 207, endPoint x: 521, endPoint y: 206, distance: 163.9
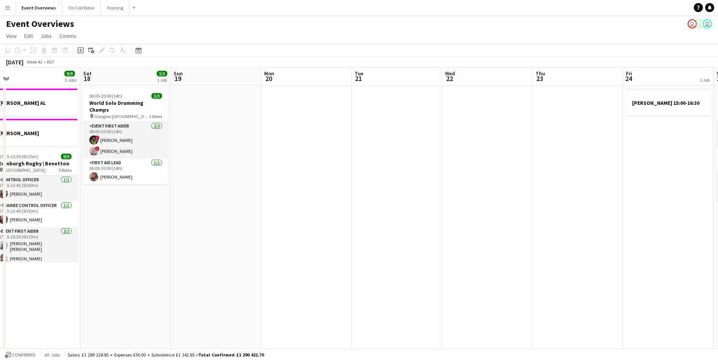
drag, startPoint x: 311, startPoint y: 210, endPoint x: 534, endPoint y: 213, distance: 222.9
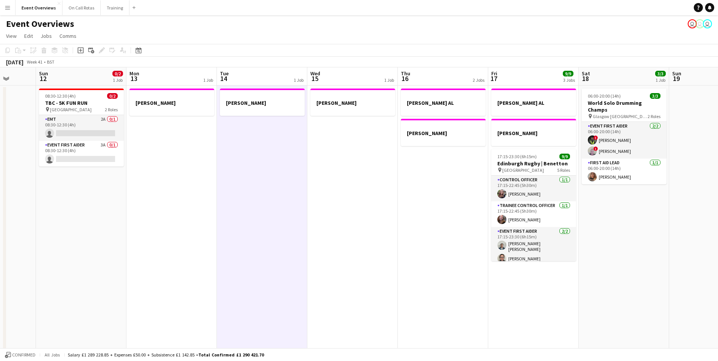
drag, startPoint x: 232, startPoint y: 223, endPoint x: 317, endPoint y: 229, distance: 85.0
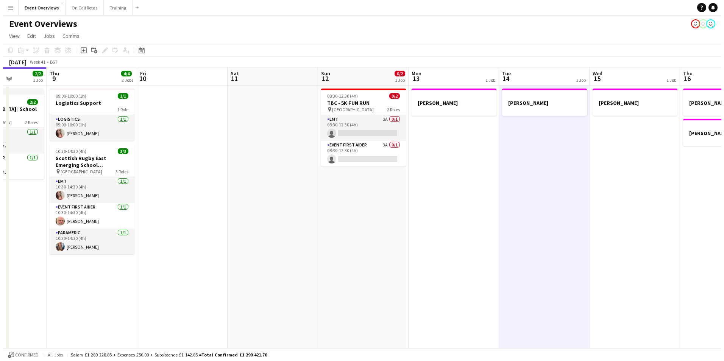
scroll to position [0, 206]
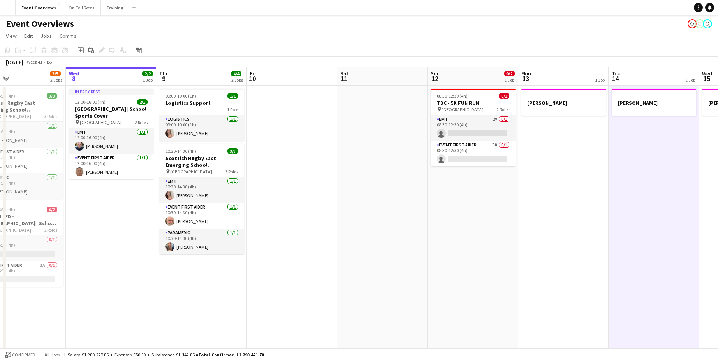
drag, startPoint x: 272, startPoint y: 232, endPoint x: 621, endPoint y: 229, distance: 349.0
click at [477, 151] on app-card-role "Event First Aider 3A 0/1 08:30-12:30 (4h) single-neutral-actions" at bounding box center [473, 154] width 85 height 26
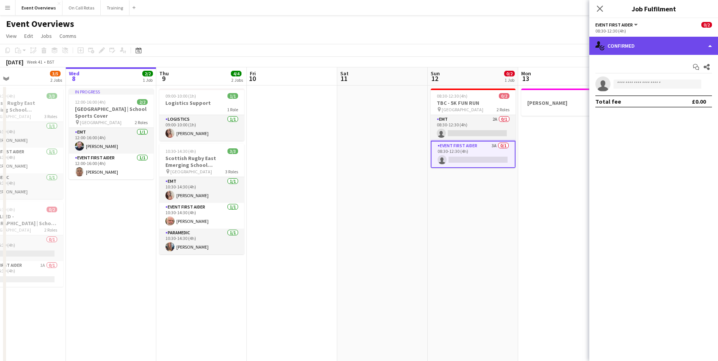
click at [625, 46] on div "single-neutral-actions-check-2 Confirmed" at bounding box center [653, 46] width 129 height 18
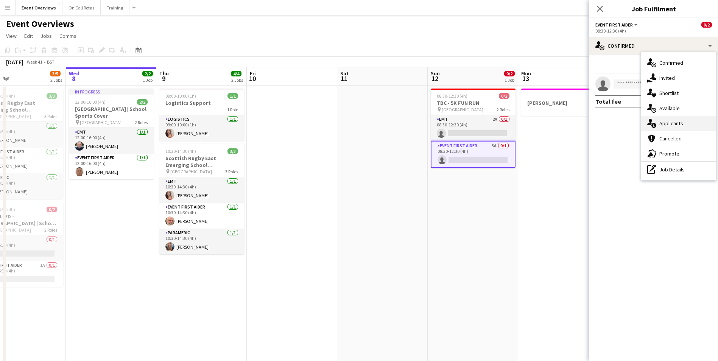
click at [670, 127] on div "single-neutral-actions-information Applicants" at bounding box center [678, 123] width 75 height 15
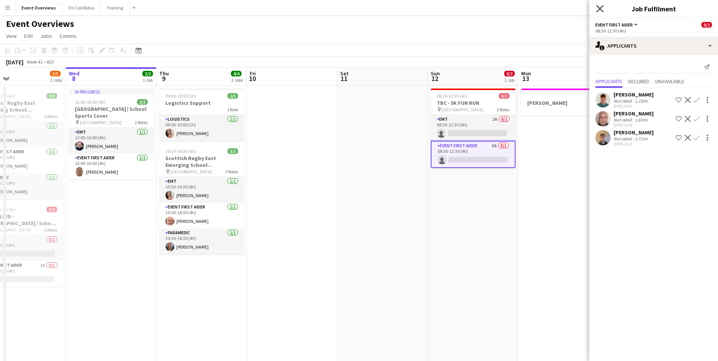
click at [596, 9] on icon "Close pop-in" at bounding box center [599, 8] width 7 height 7
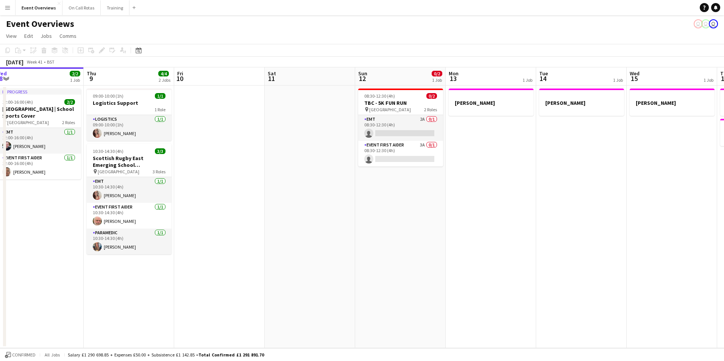
scroll to position [0, 285]
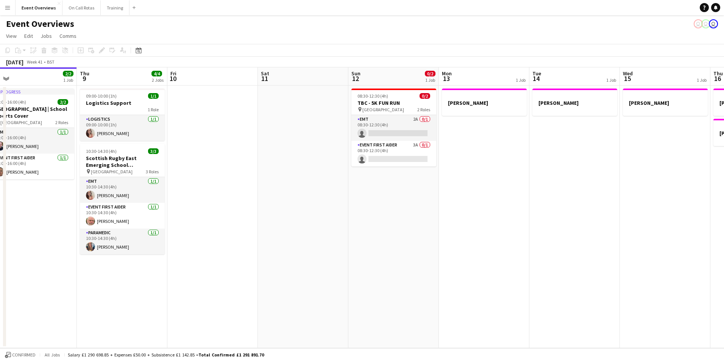
drag, startPoint x: 405, startPoint y: 174, endPoint x: 325, endPoint y: 196, distance: 82.5
click at [325, 196] on app-calendar-viewport "Sun 5 Mon 6 Tue 7 3/5 2 Jobs Wed 8 2/2 1 Job Thu 9 4/4 2 Jobs Fri 10 Sat 11 Sun…" at bounding box center [362, 207] width 724 height 281
click at [395, 146] on app-card-role "Event First Aider 3A 0/1 08:30-12:30 (4h) single-neutral-actions" at bounding box center [393, 154] width 85 height 26
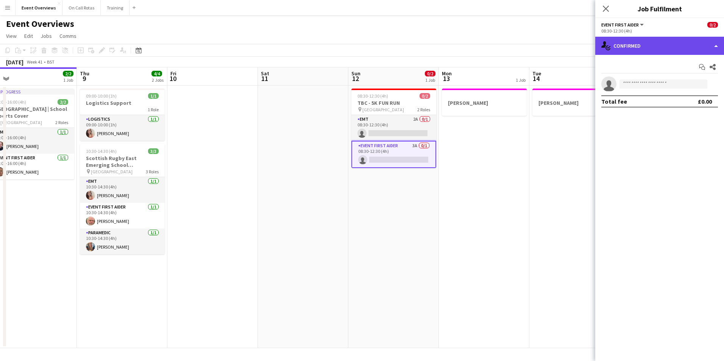
click at [615, 53] on div "single-neutral-actions-check-2 Confirmed" at bounding box center [659, 46] width 129 height 18
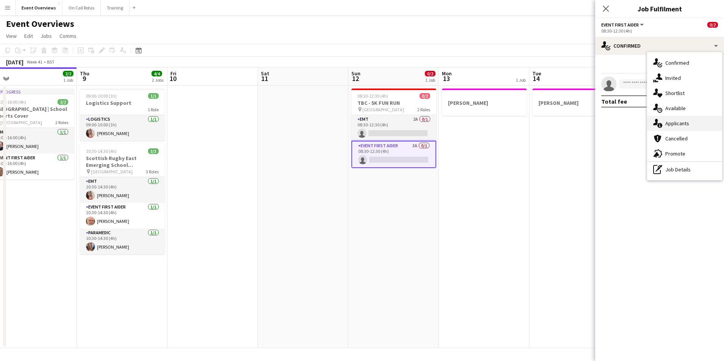
click at [666, 122] on span "Applicants" at bounding box center [677, 123] width 24 height 7
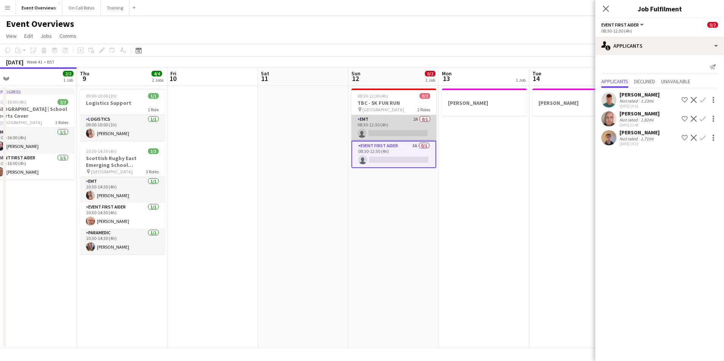
click at [390, 125] on app-card-role "EMT 2A 0/1 08:30-12:30 (4h) single-neutral-actions" at bounding box center [393, 128] width 85 height 26
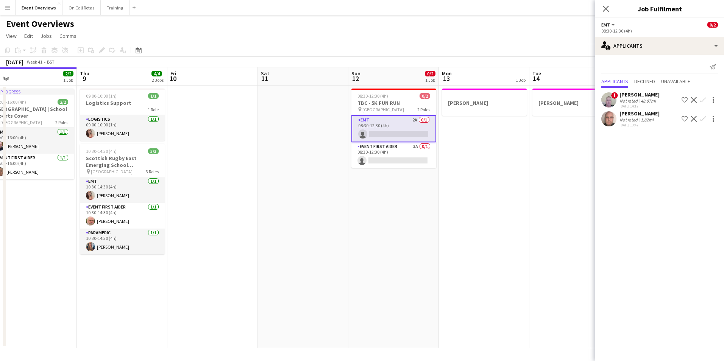
click at [612, 119] on app-user-avatar at bounding box center [608, 118] width 15 height 15
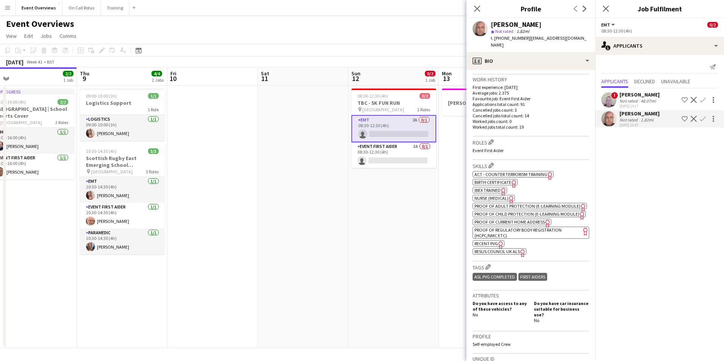
scroll to position [189, 0]
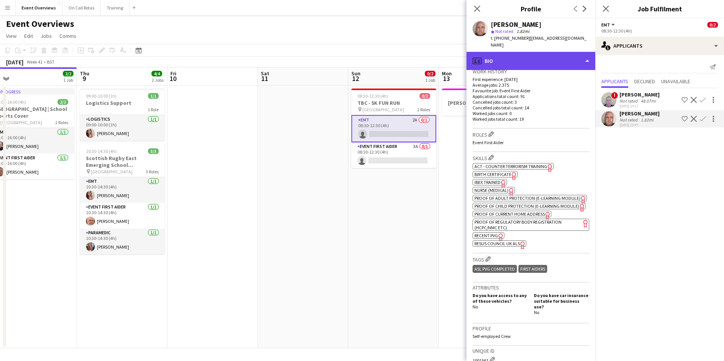
click at [510, 56] on div "profile Bio" at bounding box center [530, 61] width 129 height 18
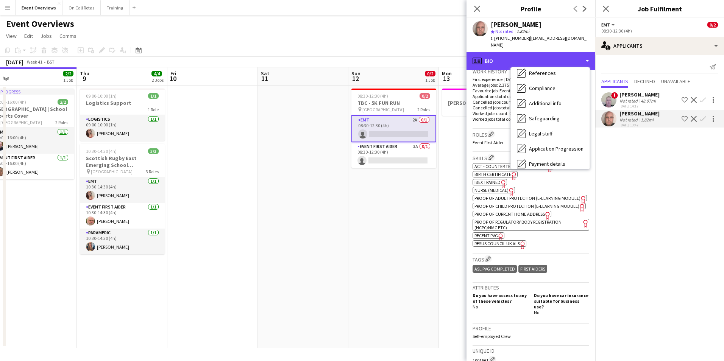
scroll to position [132, 0]
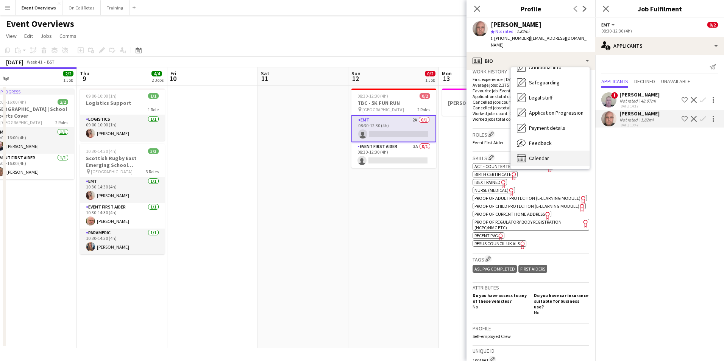
click at [542, 155] on span "Calendar" at bounding box center [539, 158] width 20 height 7
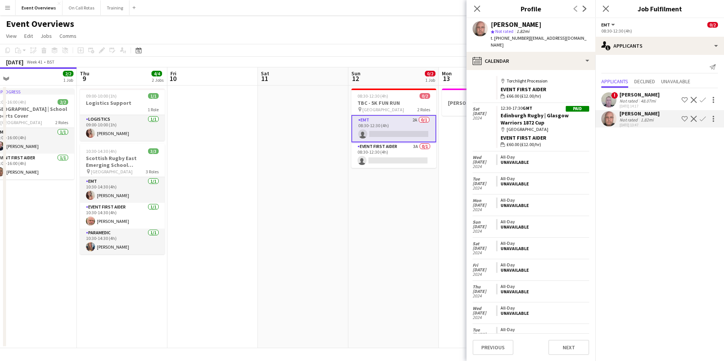
scroll to position [3749, 0]
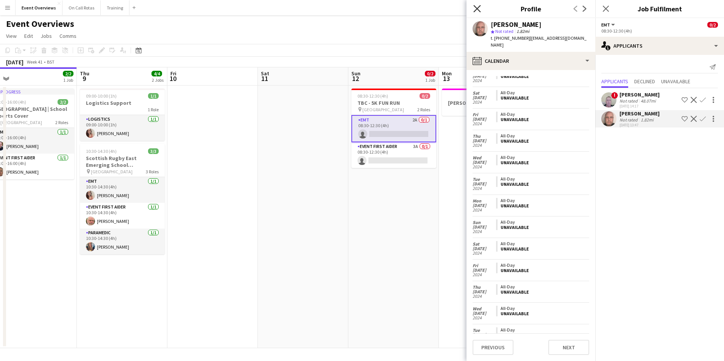
click at [477, 8] on icon at bounding box center [476, 8] width 7 height 7
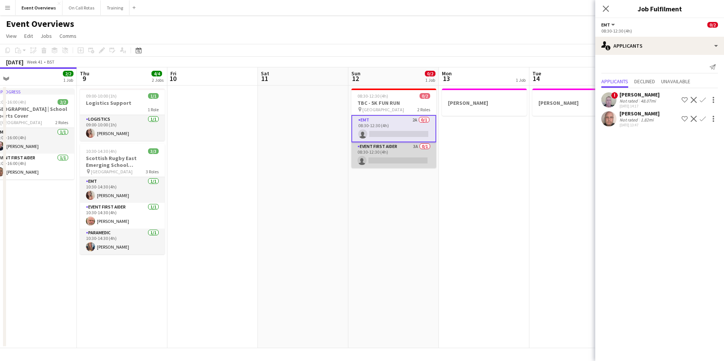
click at [372, 151] on app-card-role "Event First Aider 3A 0/1 08:30-12:30 (4h) single-neutral-actions" at bounding box center [393, 155] width 85 height 26
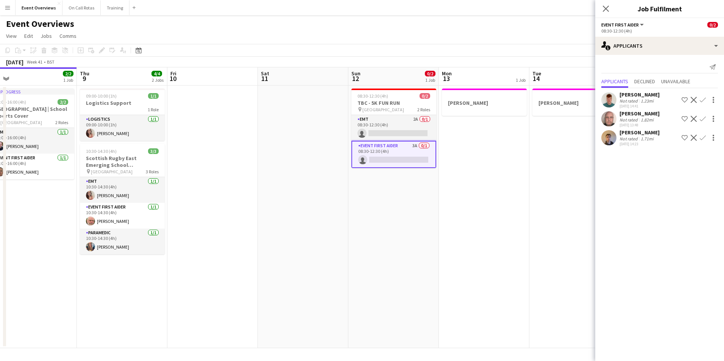
click at [610, 119] on app-user-avatar at bounding box center [608, 118] width 15 height 15
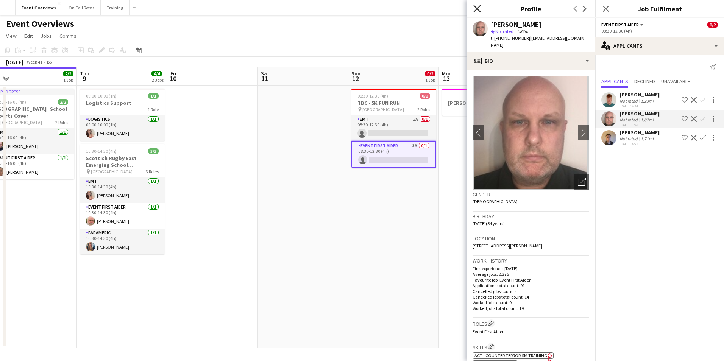
click at [477, 12] on icon "Close pop-in" at bounding box center [476, 8] width 7 height 7
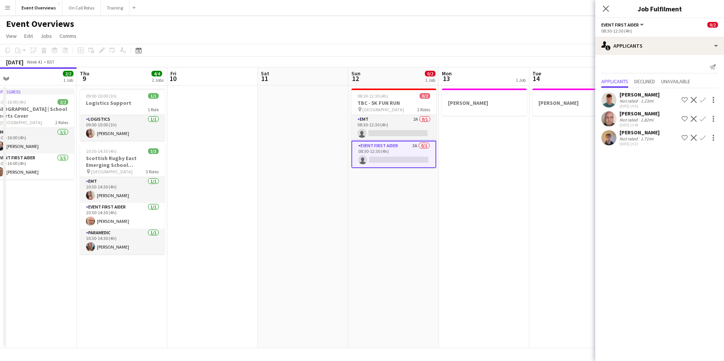
click at [607, 100] on app-user-avatar at bounding box center [608, 99] width 15 height 15
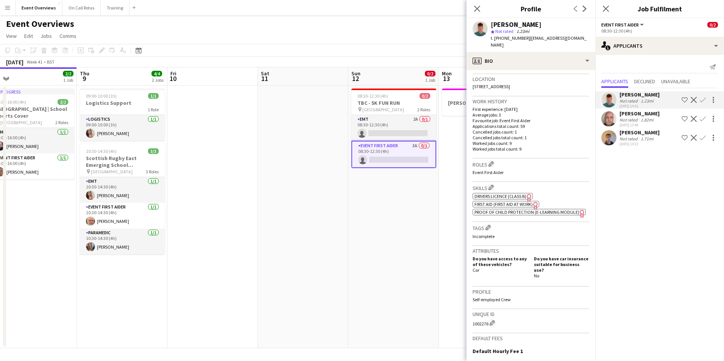
scroll to position [151, 0]
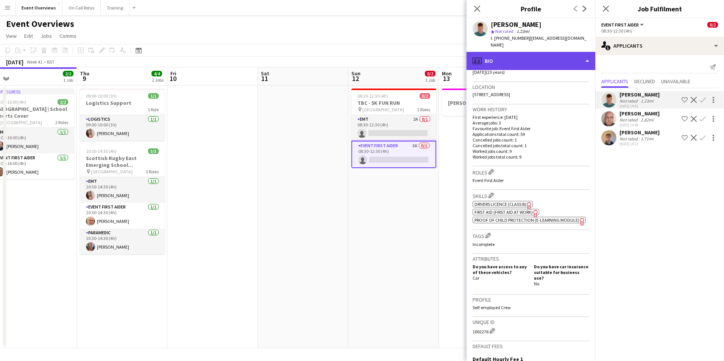
click at [522, 62] on div "profile Bio" at bounding box center [530, 61] width 129 height 18
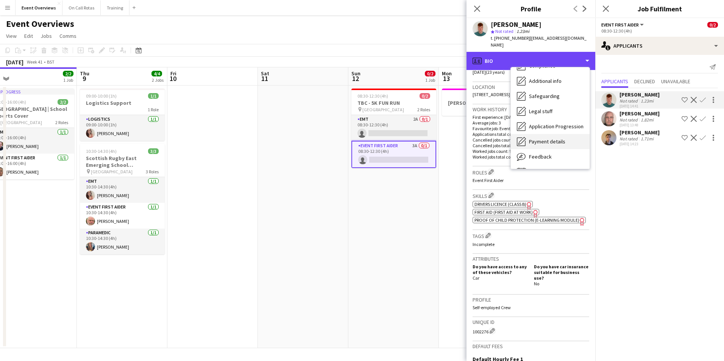
scroll to position [132, 0]
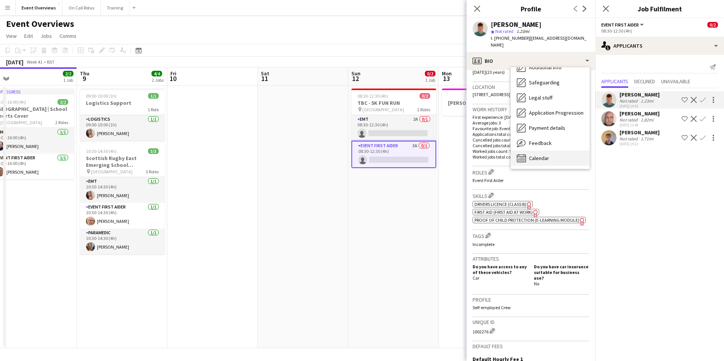
click at [546, 155] on span "Calendar" at bounding box center [539, 158] width 20 height 7
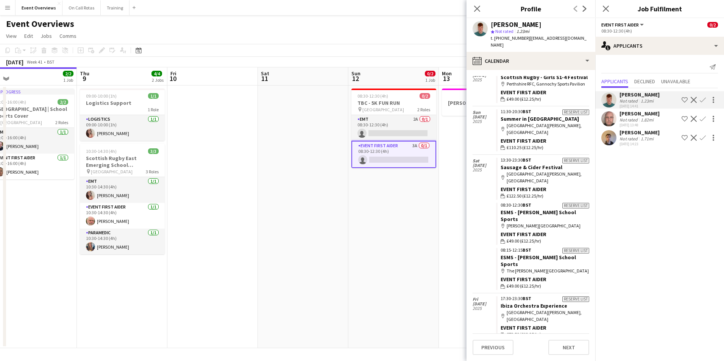
scroll to position [1706, 0]
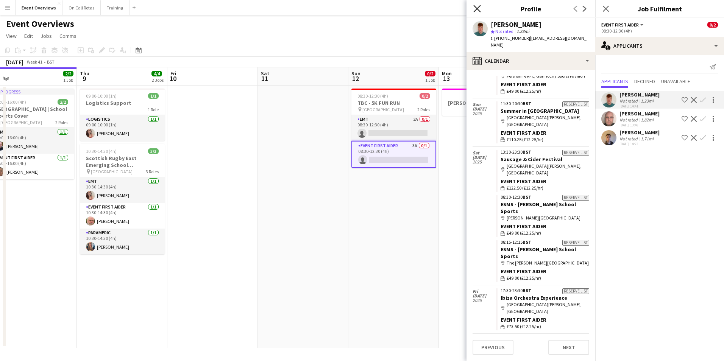
click at [476, 11] on icon "Close pop-in" at bounding box center [476, 8] width 7 height 7
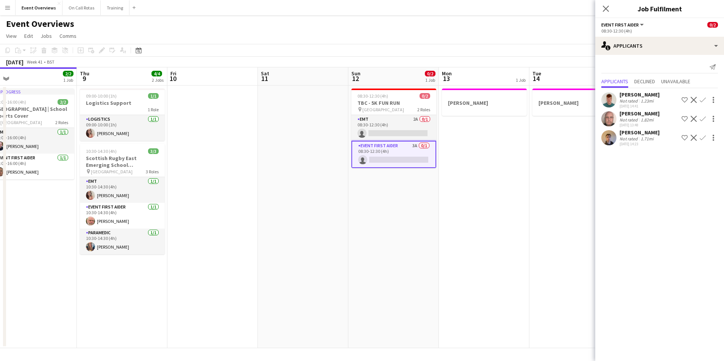
click at [487, 150] on app-date-cell "JACKIE AL" at bounding box center [484, 217] width 90 height 263
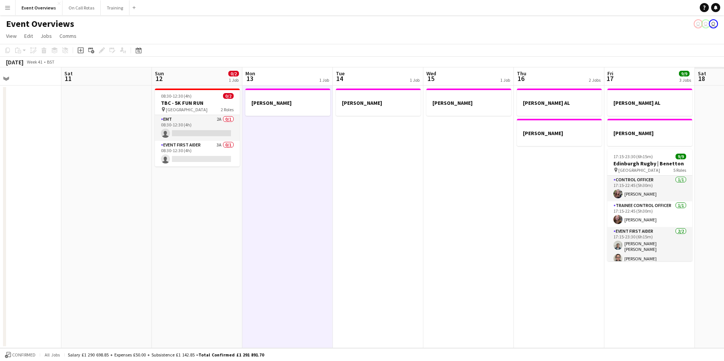
drag, startPoint x: 567, startPoint y: 167, endPoint x: 371, endPoint y: 183, distance: 197.1
click at [371, 183] on app-calendar-viewport "Tue 7 3/5 2 Jobs Wed 8 2/2 1 Job Thu 9 4/4 2 Jobs Fri 10 Sat 11 Sun 12 0/2 1 Jo…" at bounding box center [362, 207] width 724 height 281
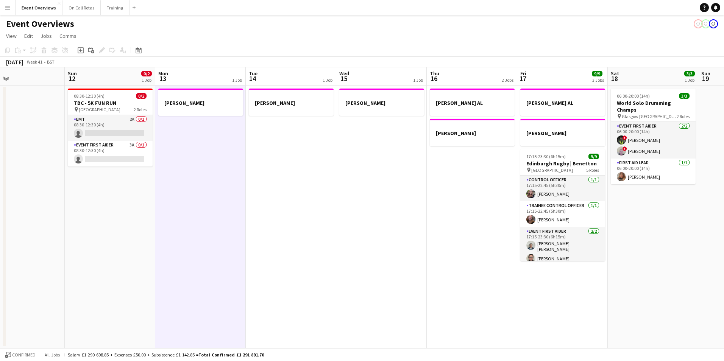
drag, startPoint x: 545, startPoint y: 182, endPoint x: 458, endPoint y: 187, distance: 87.2
click at [458, 187] on app-calendar-viewport "Wed 8 2/2 1 Job Thu 9 4/4 2 Jobs Fri 10 Sat 11 Sun 12 0/2 1 Job Mon 13 1 Job Tu…" at bounding box center [362, 207] width 724 height 281
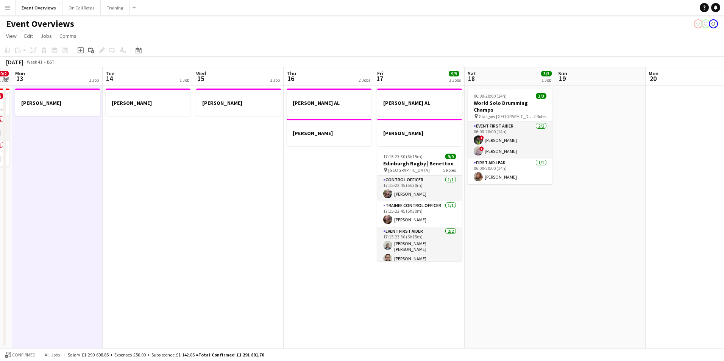
scroll to position [0, 199]
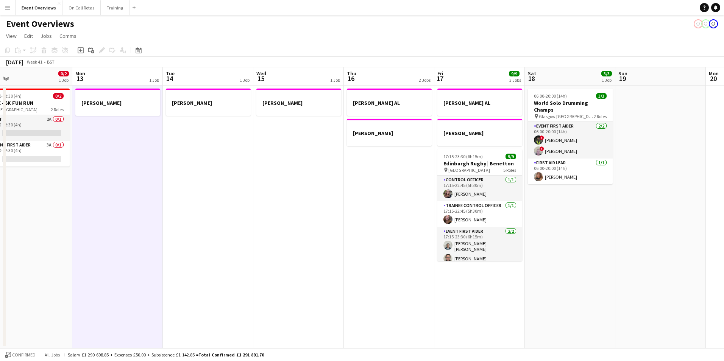
drag, startPoint x: 647, startPoint y: 200, endPoint x: 564, endPoint y: 208, distance: 83.3
click at [564, 208] on app-calendar-viewport "Fri 10 Sat 11 Sun 12 0/2 1 Job Mon 13 1 Job Tue 14 1 Job Wed 15 1 Job Thu 16 2 …" at bounding box center [362, 207] width 724 height 281
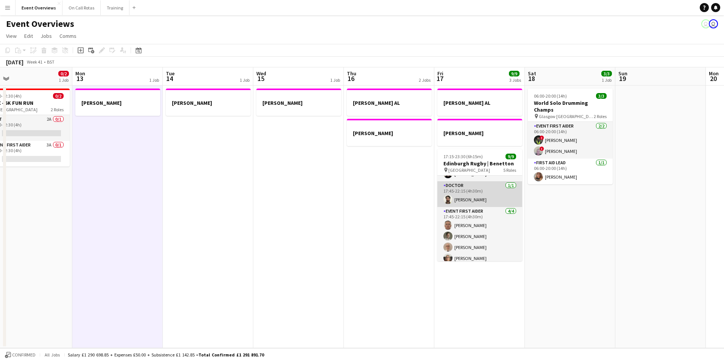
scroll to position [87, 0]
click at [277, 244] on app-date-cell "JACKIE AL" at bounding box center [298, 217] width 90 height 263
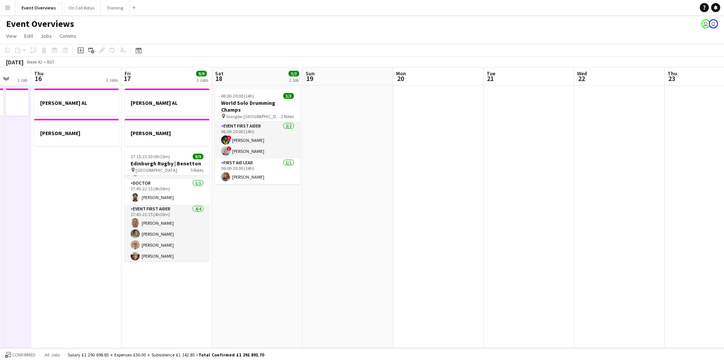
drag, startPoint x: 610, startPoint y: 207, endPoint x: 308, endPoint y: 250, distance: 304.3
click at [226, 249] on app-calendar-viewport "Mon 13 1 Job Tue 14 1 Job Wed 15 1 Job Thu 16 2 Jobs Fri 17 9/9 3 Jobs Sat 18 3…" at bounding box center [362, 207] width 724 height 281
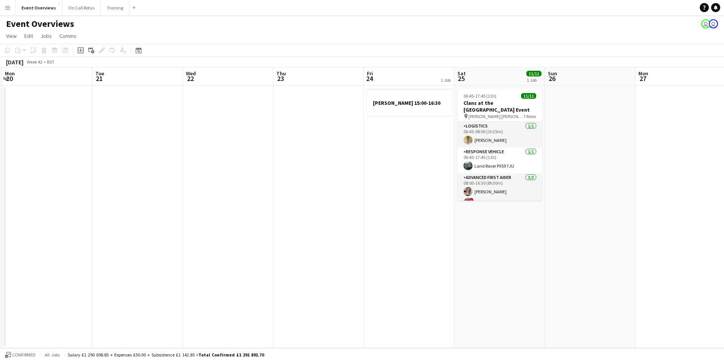
drag, startPoint x: 483, startPoint y: 226, endPoint x: 377, endPoint y: 232, distance: 107.0
click at [195, 254] on app-calendar-viewport "Fri 17 9/9 3 Jobs Sat 18 3/3 1 Job Sun 19 Mon 20 Tue 21 Wed 22 Thu 23 Fri 24 1 …" at bounding box center [362, 207] width 724 height 281
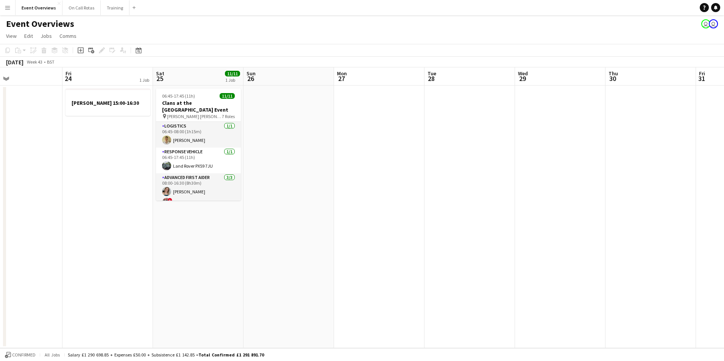
drag, startPoint x: 709, startPoint y: 248, endPoint x: 303, endPoint y: 267, distance: 406.5
click at [303, 267] on app-calendar-viewport "Mon 20 Tue 21 Wed 22 Thu 23 Fri 24 1 Job Sat 25 11/11 1 Job Sun 26 Mon 27 Tue 2…" at bounding box center [362, 207] width 724 height 281
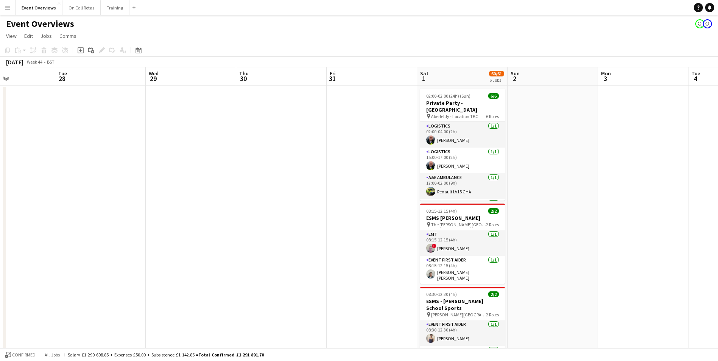
drag, startPoint x: 333, startPoint y: 248, endPoint x: 230, endPoint y: 248, distance: 102.6
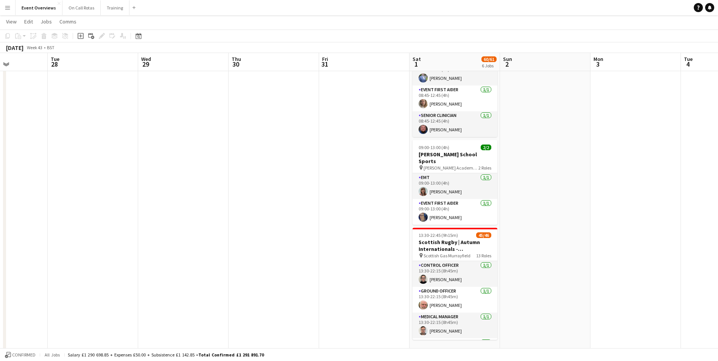
scroll to position [0, 218]
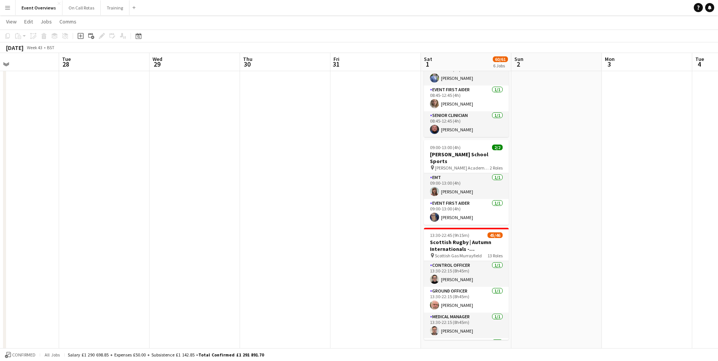
drag, startPoint x: 200, startPoint y: 236, endPoint x: 431, endPoint y: 227, distance: 230.7
click at [431, 227] on app-calendar-viewport "Sat 25 11/11 1 Job Sun 26 Mon 27 Tue 28 Wed 29 Thu 30 Fri 31 Sat 1 60/61 6 Jobs…" at bounding box center [359, 22] width 718 height 666
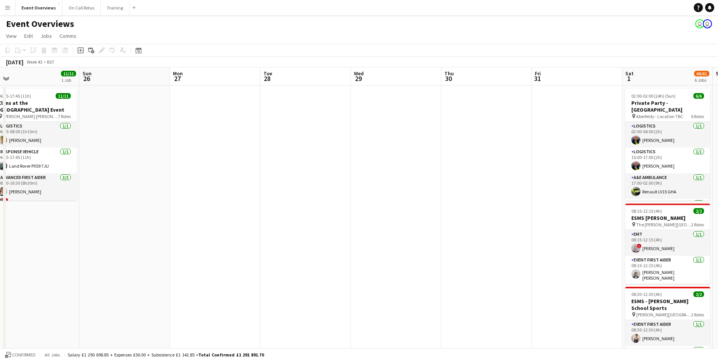
scroll to position [0, 295]
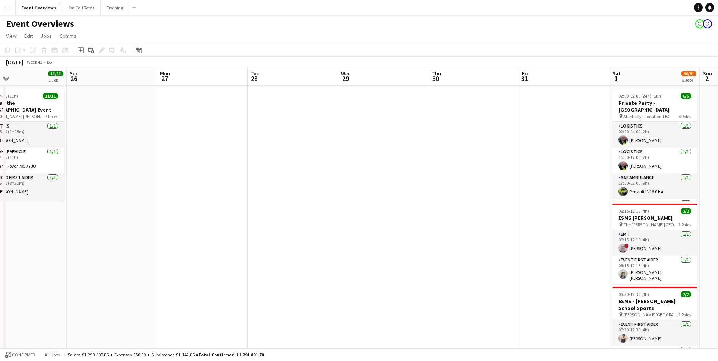
drag, startPoint x: 226, startPoint y: 219, endPoint x: 148, endPoint y: 254, distance: 84.9
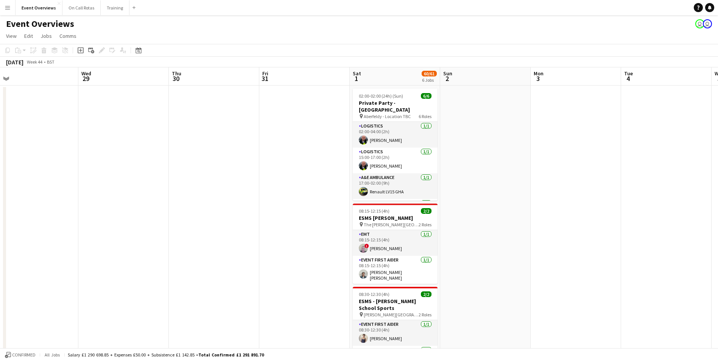
drag, startPoint x: 405, startPoint y: 198, endPoint x: 197, endPoint y: 220, distance: 208.6
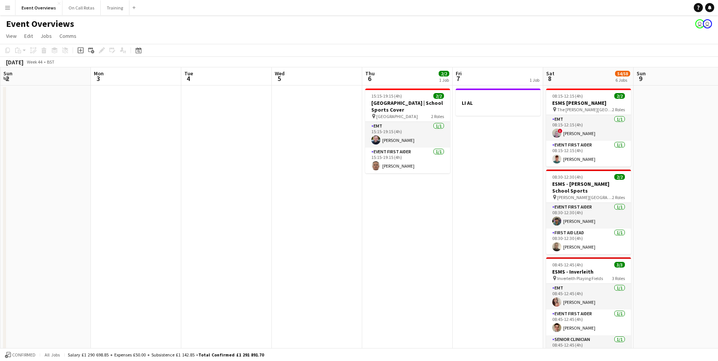
scroll to position [0, 243]
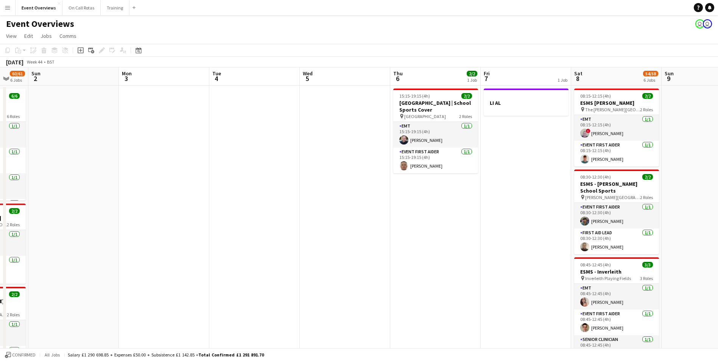
drag, startPoint x: 525, startPoint y: 187, endPoint x: 221, endPoint y: 209, distance: 305.1
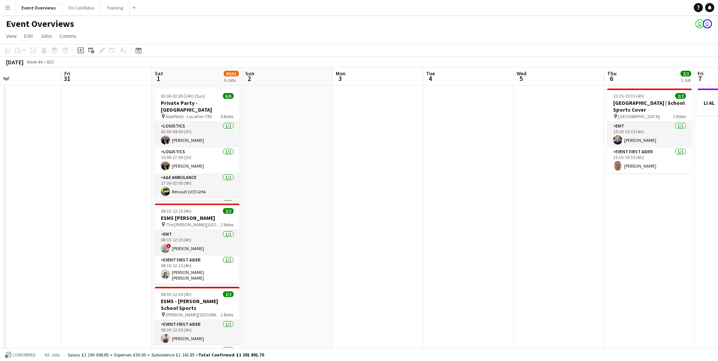
scroll to position [0, 206]
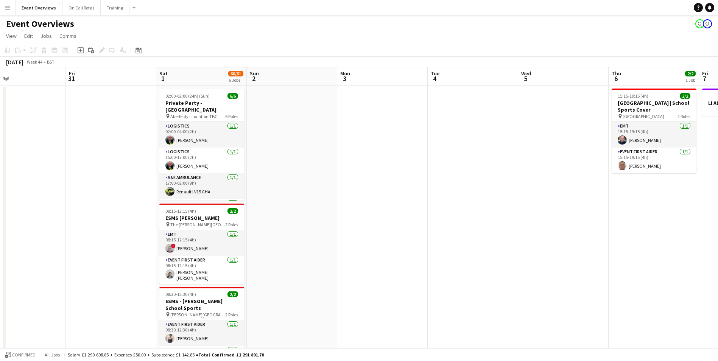
drag, startPoint x: 285, startPoint y: 215, endPoint x: 503, endPoint y: 197, distance: 219.1
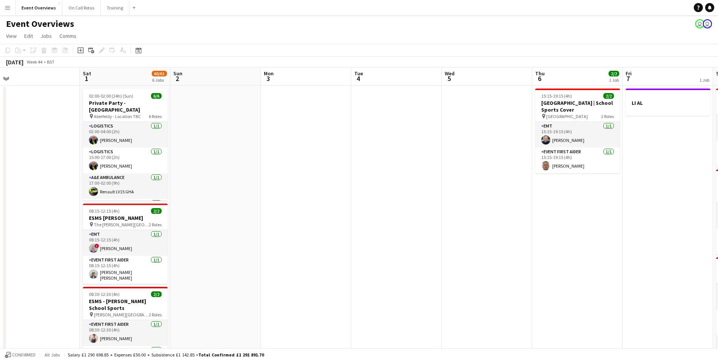
scroll to position [0, 239]
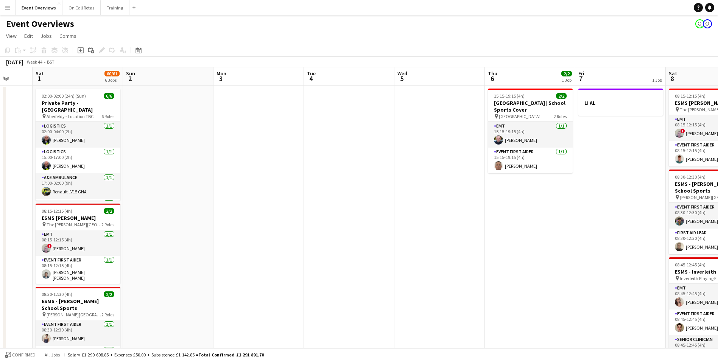
drag, startPoint x: 557, startPoint y: 184, endPoint x: 523, endPoint y: 213, distance: 44.0
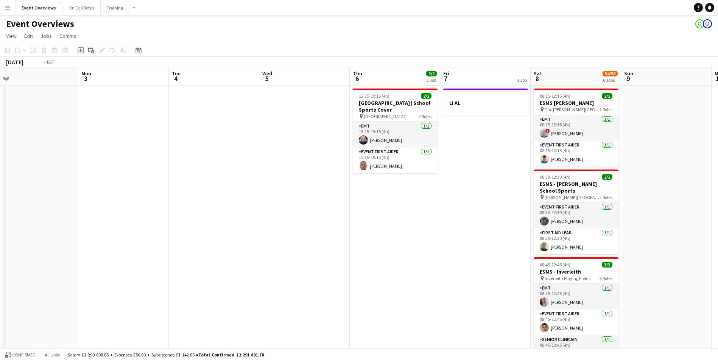
drag, startPoint x: 474, startPoint y: 149, endPoint x: 68, endPoint y: 170, distance: 407.1
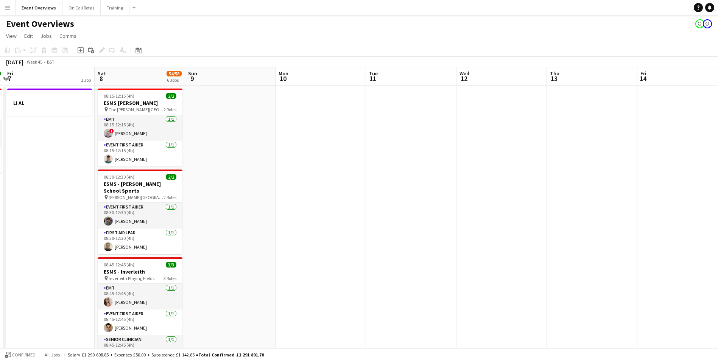
scroll to position [0, 274]
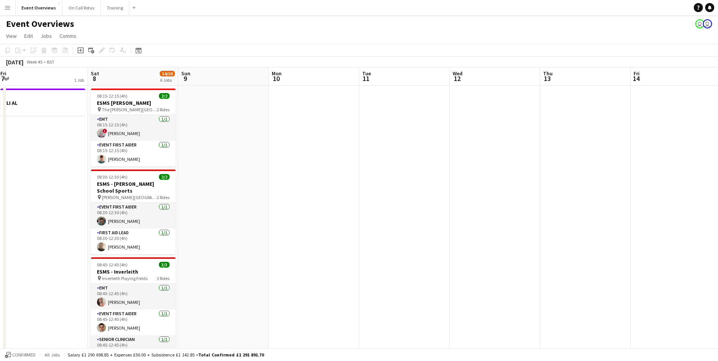
drag, startPoint x: 576, startPoint y: 158, endPoint x: 314, endPoint y: 166, distance: 262.0
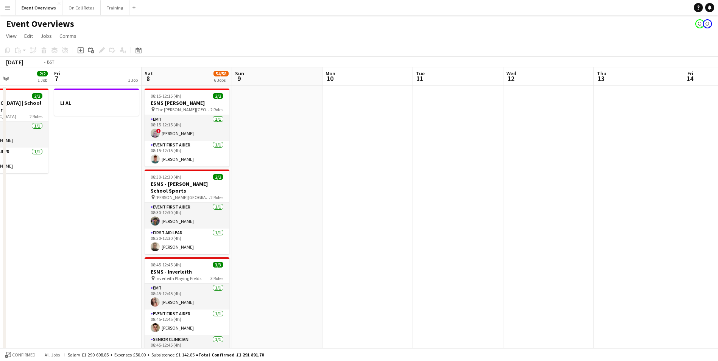
drag, startPoint x: 543, startPoint y: 169, endPoint x: 151, endPoint y: 165, distance: 392.5
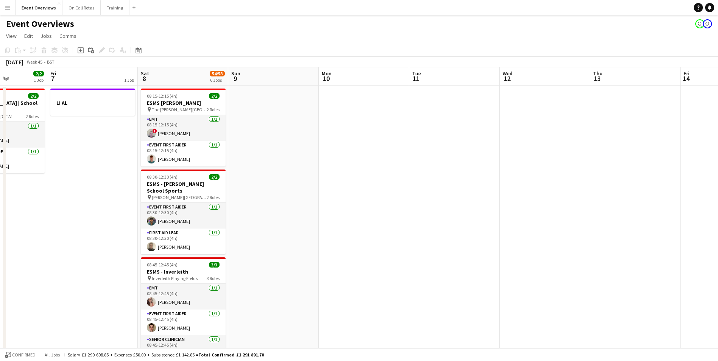
scroll to position [0, 214]
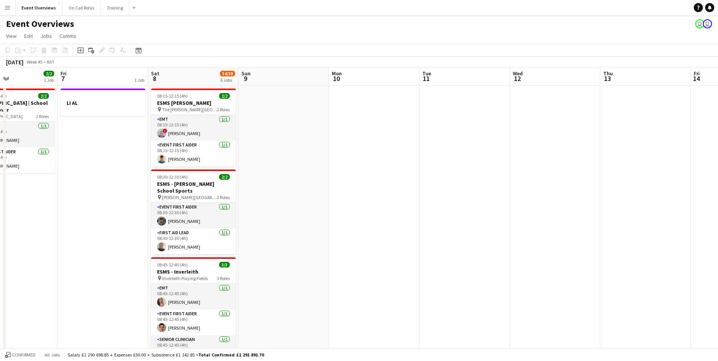
drag, startPoint x: 69, startPoint y: 193, endPoint x: 527, endPoint y: 192, distance: 458.7
click at [112, 105] on h3 "LI AL" at bounding box center [103, 103] width 85 height 7
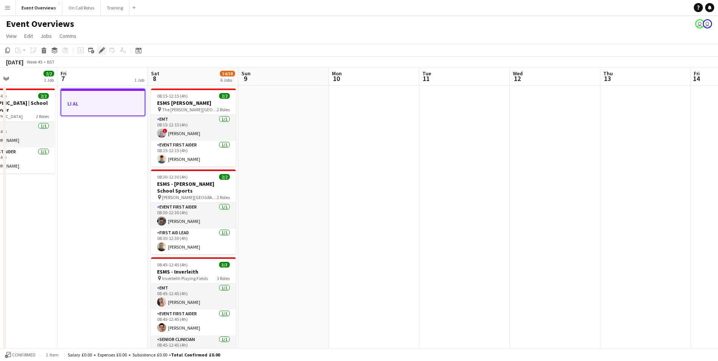
click at [100, 52] on icon at bounding box center [102, 50] width 4 height 4
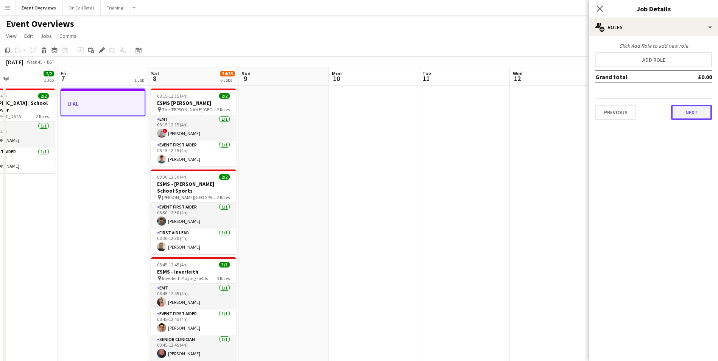
click at [686, 112] on button "Next" at bounding box center [691, 112] width 41 height 15
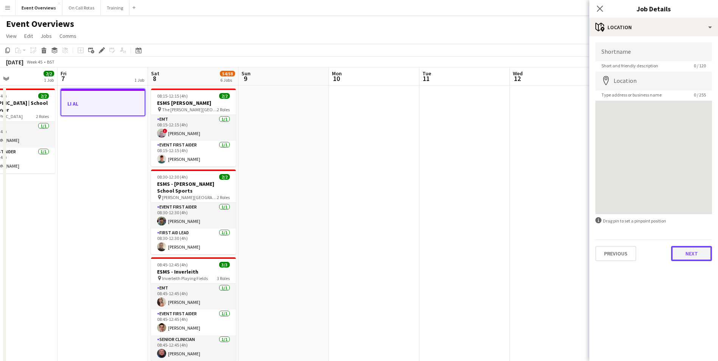
click at [699, 254] on button "Next" at bounding box center [691, 253] width 41 height 15
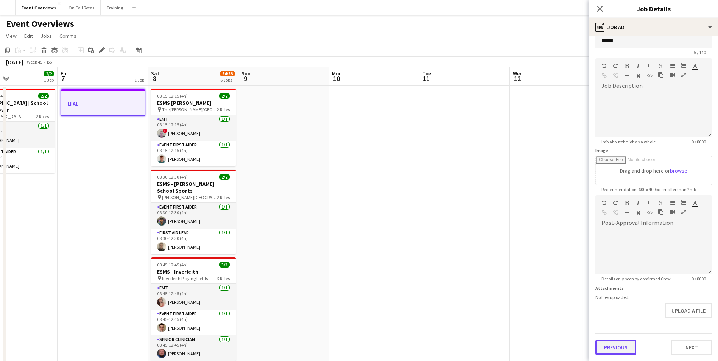
click at [618, 319] on form "Headline ***** 5 / 140 Job Description default Heading 1 Heading 2 Heading 3 He…" at bounding box center [653, 192] width 129 height 326
click at [621, 348] on button "Previous" at bounding box center [615, 347] width 41 height 15
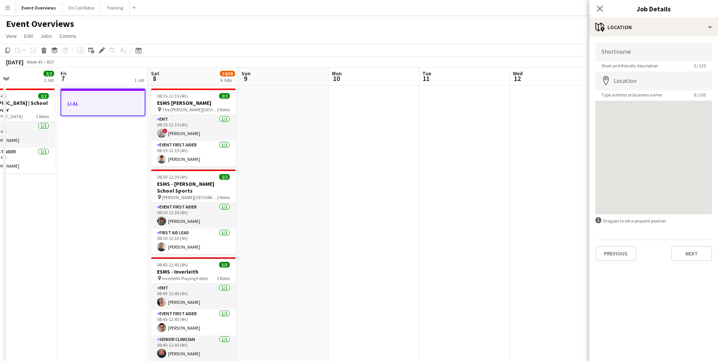
scroll to position [0, 0]
click at [619, 248] on button "Previous" at bounding box center [615, 253] width 41 height 15
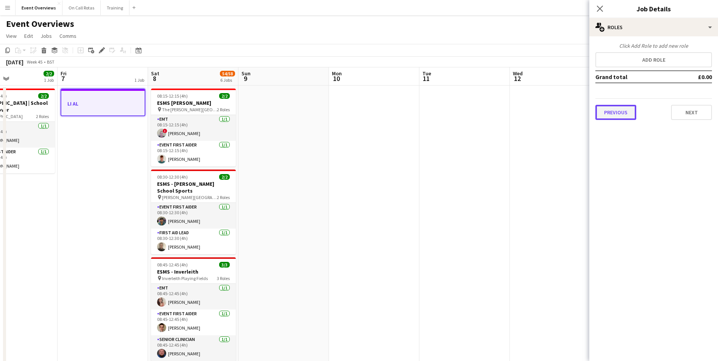
click at [615, 119] on button "Previous" at bounding box center [615, 112] width 41 height 15
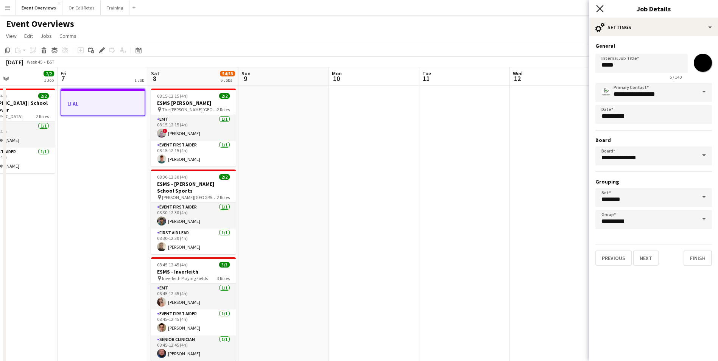
click at [597, 8] on icon "Close pop-in" at bounding box center [599, 8] width 7 height 7
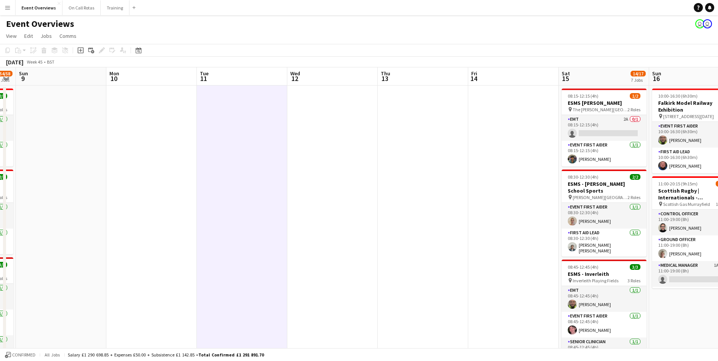
scroll to position [0, 256]
drag, startPoint x: 584, startPoint y: 131, endPoint x: 361, endPoint y: 164, distance: 225.3
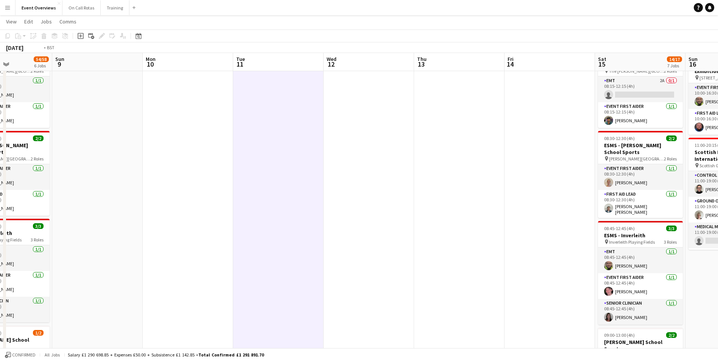
drag, startPoint x: 472, startPoint y: 241, endPoint x: 179, endPoint y: 264, distance: 293.4
click at [132, 275] on app-calendar-viewport "Thu 6 2/2 1 Job Fri 7 1 Job Sat 8 54/58 6 Jobs Sun 9 Mon 10 Tue 11 Wed 12 Thu 1…" at bounding box center [359, 353] width 718 height 723
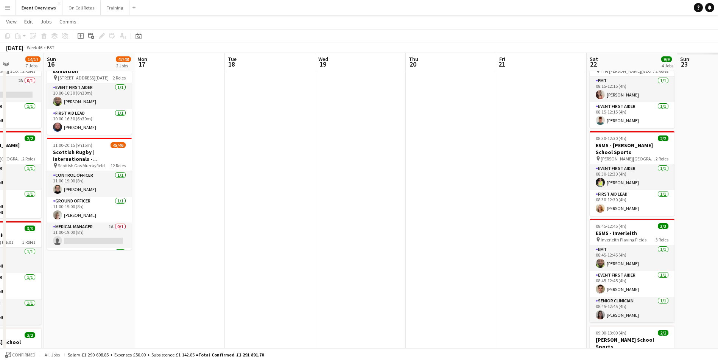
drag, startPoint x: 539, startPoint y: 226, endPoint x: 411, endPoint y: 229, distance: 128.0
click at [320, 237] on app-calendar-viewport "Thu 13 Fri 14 Sat 15 14/17 7 Jobs Sun 16 47/48 2 Jobs Mon 17 Tue 18 Wed 19 Thu …" at bounding box center [359, 353] width 718 height 723
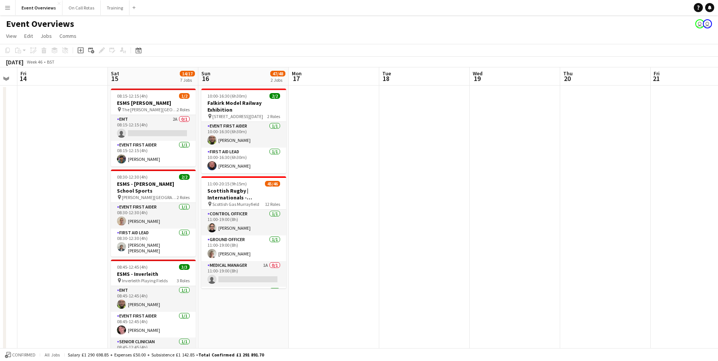
scroll to position [0, 163]
drag, startPoint x: 341, startPoint y: 223, endPoint x: 586, endPoint y: 201, distance: 246.2
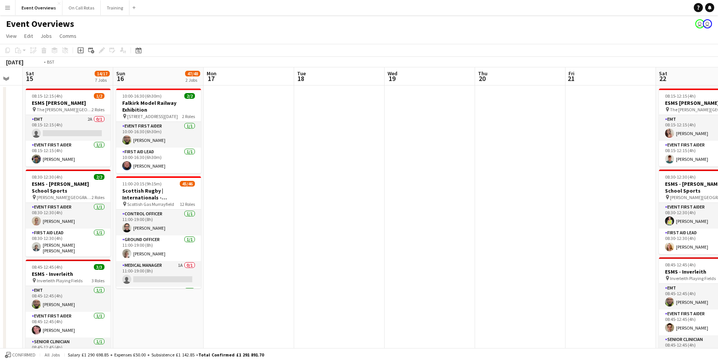
drag, startPoint x: 674, startPoint y: 196, endPoint x: 326, endPoint y: 228, distance: 350.1
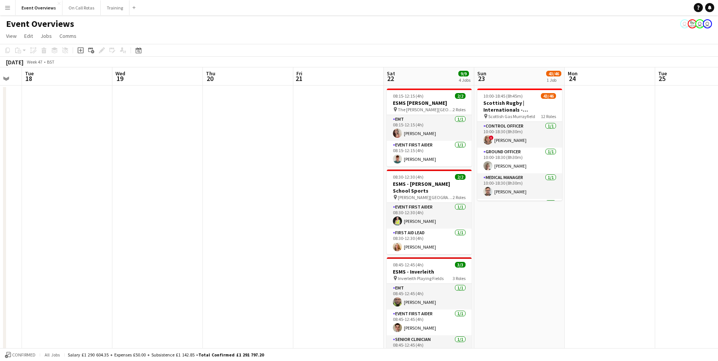
scroll to position [0, 284]
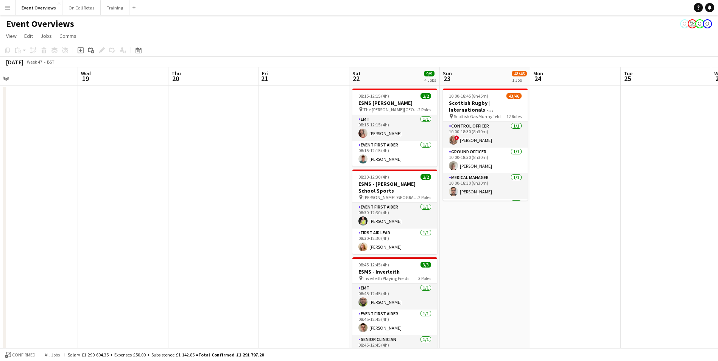
drag, startPoint x: 598, startPoint y: 243, endPoint x: 563, endPoint y: 247, distance: 34.6
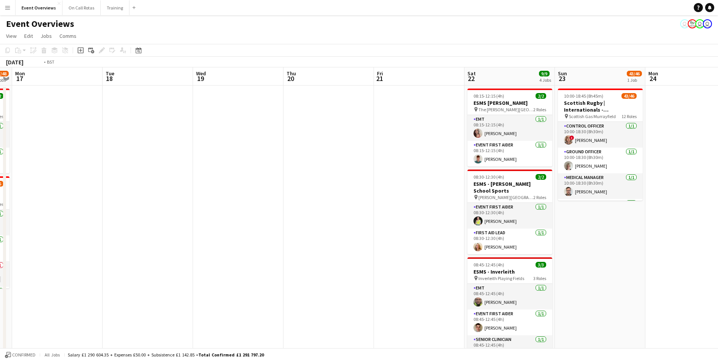
drag, startPoint x: 166, startPoint y: 188, endPoint x: 462, endPoint y: 198, distance: 296.1
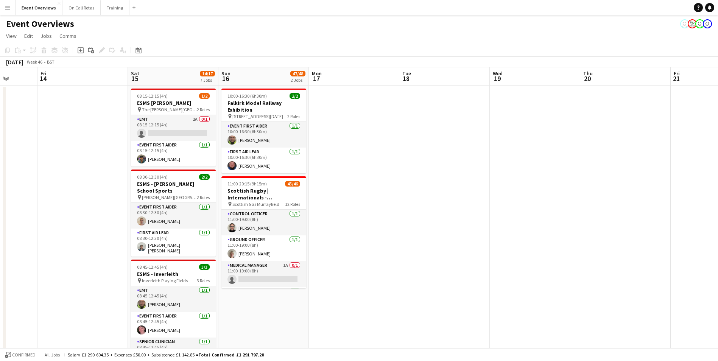
drag, startPoint x: 355, startPoint y: 253, endPoint x: 614, endPoint y: 243, distance: 259.5
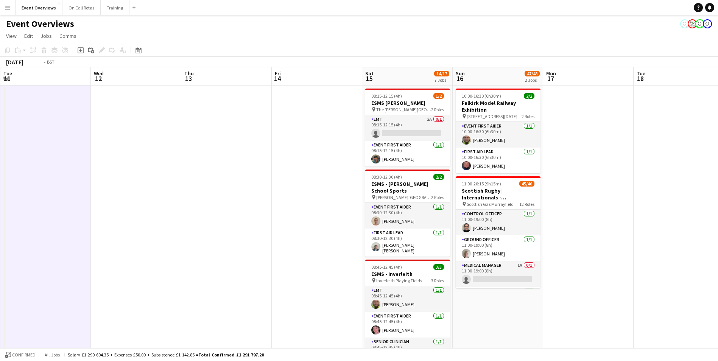
drag, startPoint x: 311, startPoint y: 251, endPoint x: 541, endPoint y: 232, distance: 230.1
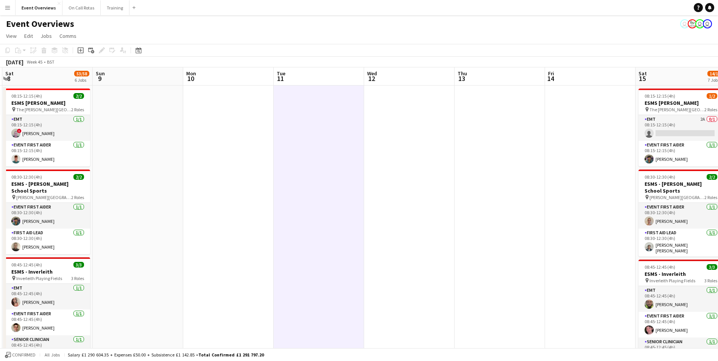
drag, startPoint x: 221, startPoint y: 261, endPoint x: 475, endPoint y: 257, distance: 254.4
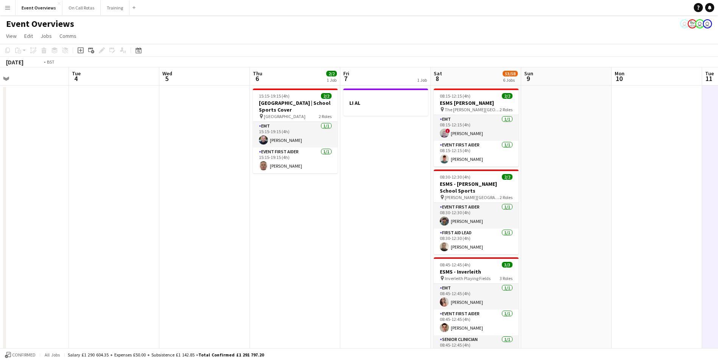
drag, startPoint x: 69, startPoint y: 253, endPoint x: 312, endPoint y: 237, distance: 243.9
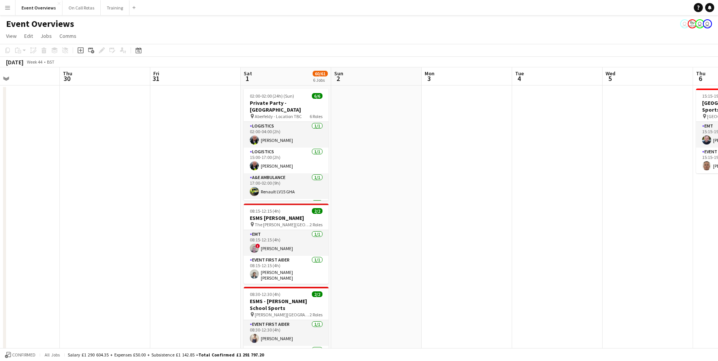
drag, startPoint x: 184, startPoint y: 231, endPoint x: 413, endPoint y: 231, distance: 228.2
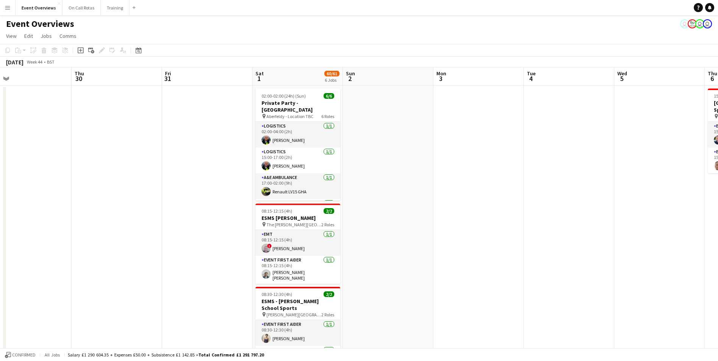
scroll to position [0, 155]
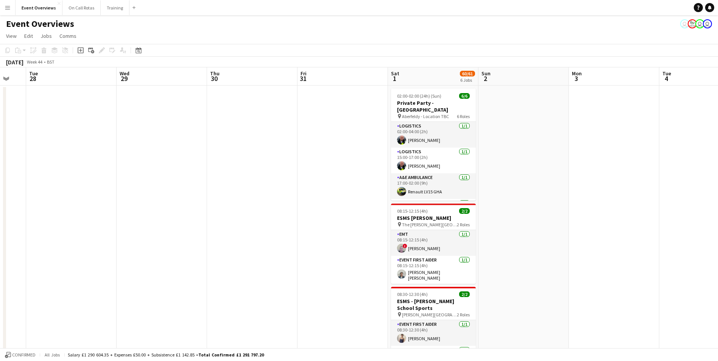
drag, startPoint x: 140, startPoint y: 266, endPoint x: 240, endPoint y: 273, distance: 100.2
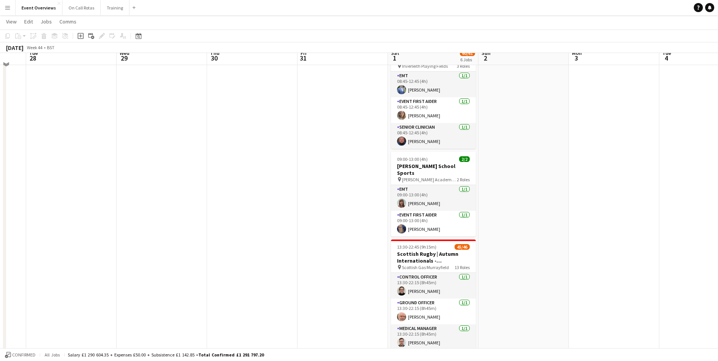
scroll to position [140, 0]
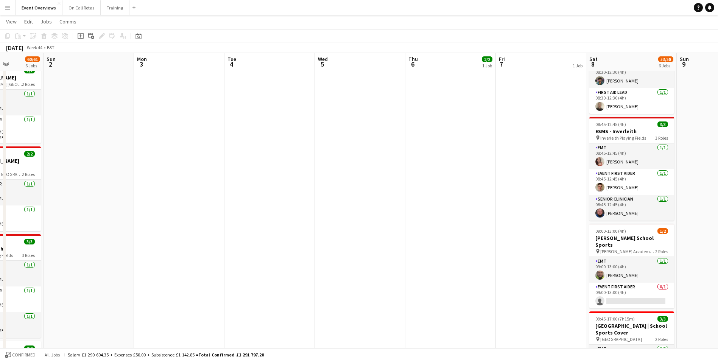
drag, startPoint x: 637, startPoint y: 146, endPoint x: 358, endPoint y: 168, distance: 279.0
click at [181, 205] on app-calendar-viewport "Wed 29 Thu 30 Fri 31 Sat 1 60/61 6 Jobs Sun 2 Mon 3 Tue 4 Wed 5 Thu 6 2/2 1 Job…" at bounding box center [359, 251] width 718 height 723
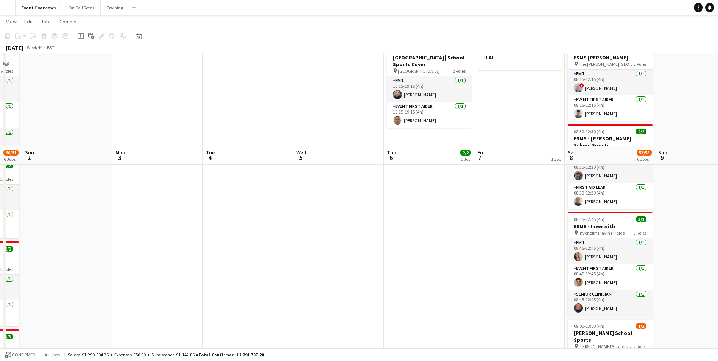
scroll to position [0, 0]
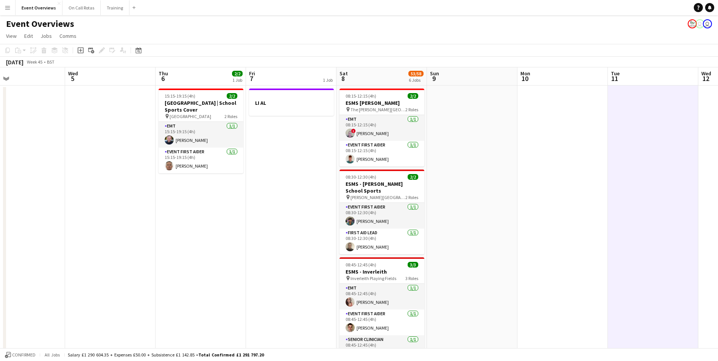
drag, startPoint x: 517, startPoint y: 153, endPoint x: 134, endPoint y: 155, distance: 383.0
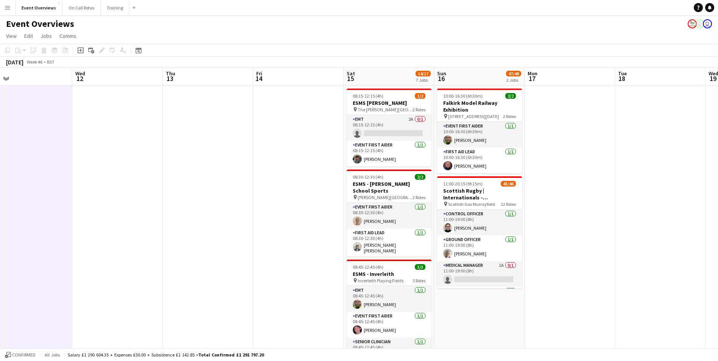
drag, startPoint x: 256, startPoint y: 141, endPoint x: 237, endPoint y: 139, distance: 19.9
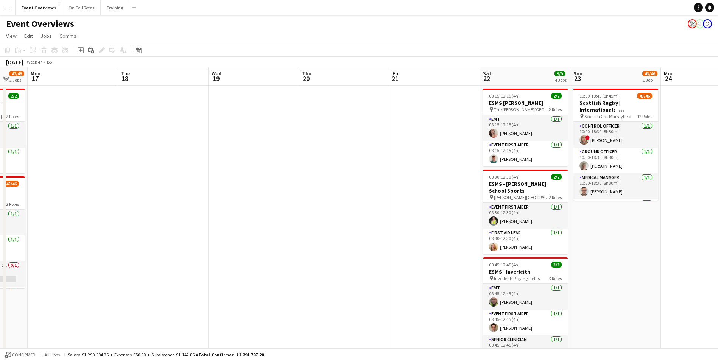
drag, startPoint x: 609, startPoint y: 140, endPoint x: 259, endPoint y: 134, distance: 349.4
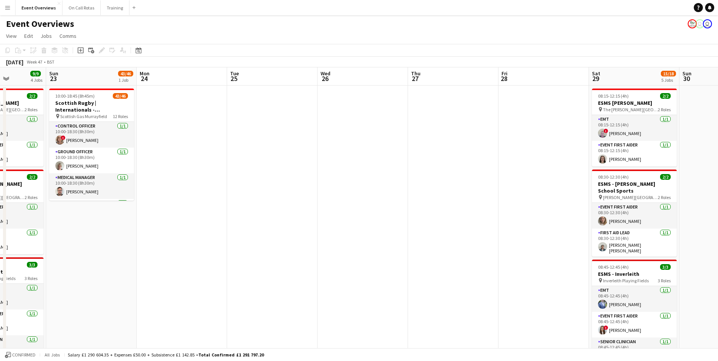
drag, startPoint x: 471, startPoint y: 133, endPoint x: -2, endPoint y: 128, distance: 472.4
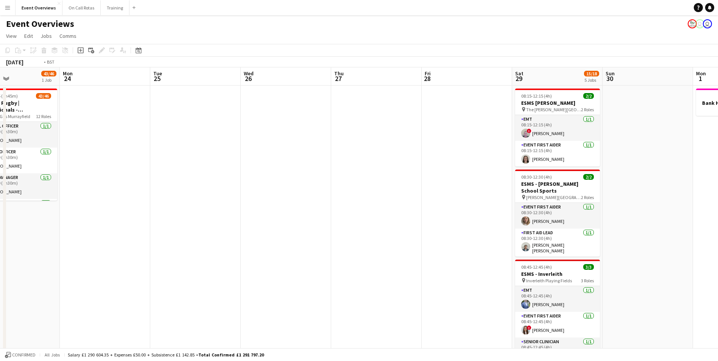
drag, startPoint x: 421, startPoint y: 123, endPoint x: 125, endPoint y: 120, distance: 296.0
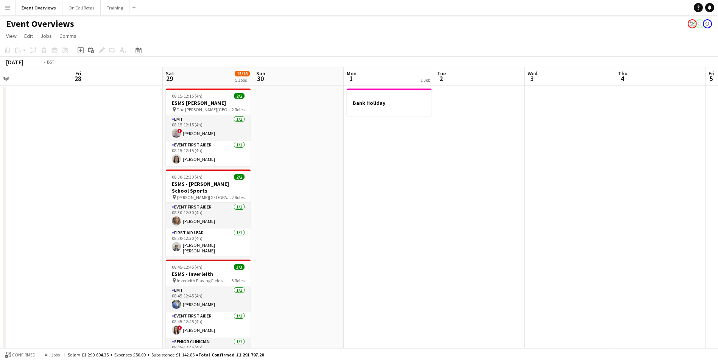
drag, startPoint x: 613, startPoint y: 143, endPoint x: 373, endPoint y: 131, distance: 240.6
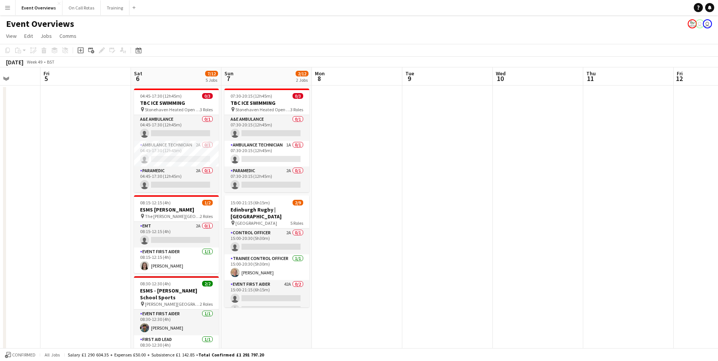
scroll to position [0, 194]
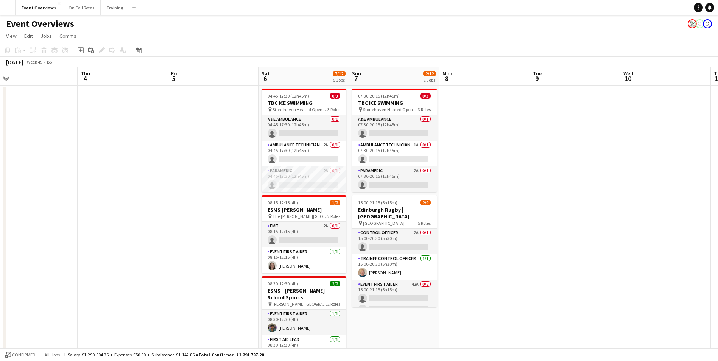
drag, startPoint x: 247, startPoint y: 130, endPoint x: 366, endPoint y: 148, distance: 120.5
click at [303, 143] on app-card-role "Ambulance Technician 2A 0/1 04:45-17:30 (12h45m) single-neutral-actions" at bounding box center [304, 154] width 85 height 26
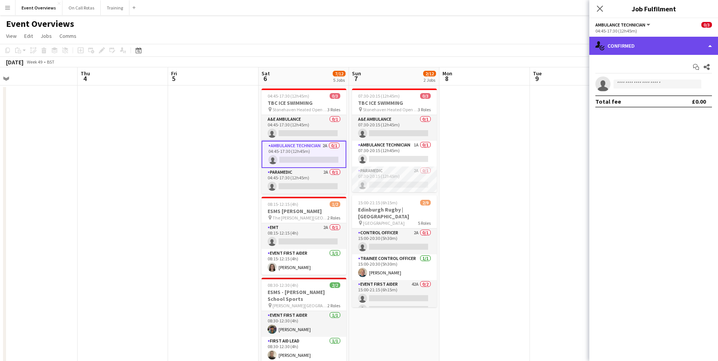
click at [617, 47] on div "single-neutral-actions-check-2 Confirmed" at bounding box center [653, 46] width 129 height 18
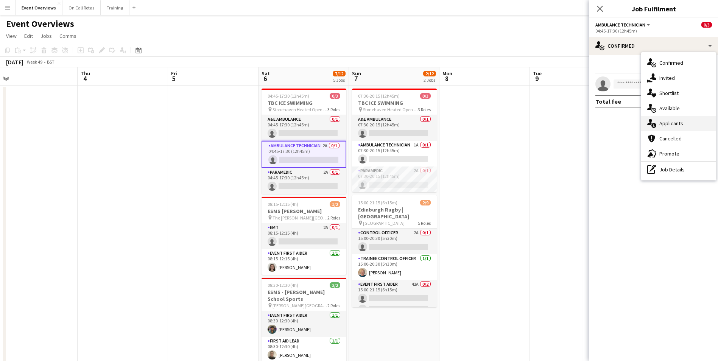
click at [663, 125] on span "Applicants" at bounding box center [671, 123] width 24 height 7
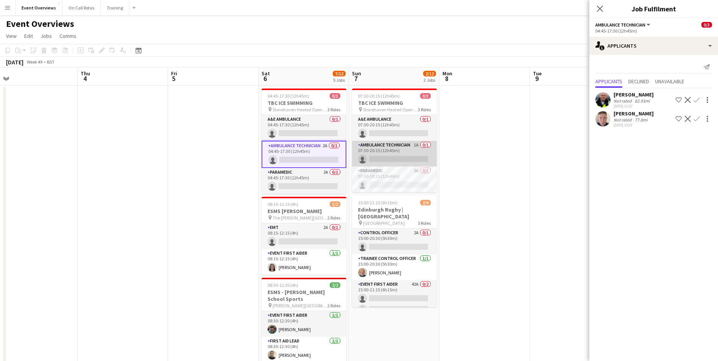
click at [391, 145] on app-card-role "Ambulance Technician 1A 0/1 07:30-20:15 (12h45m) single-neutral-actions" at bounding box center [394, 154] width 85 height 26
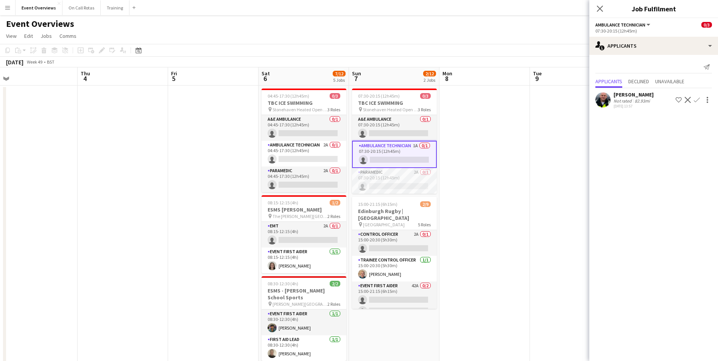
click at [388, 168] on div "A&E Ambulance 0/1 07:30-20:15 (12h45m) single-neutral-actions Ambulance Technic…" at bounding box center [394, 154] width 85 height 79
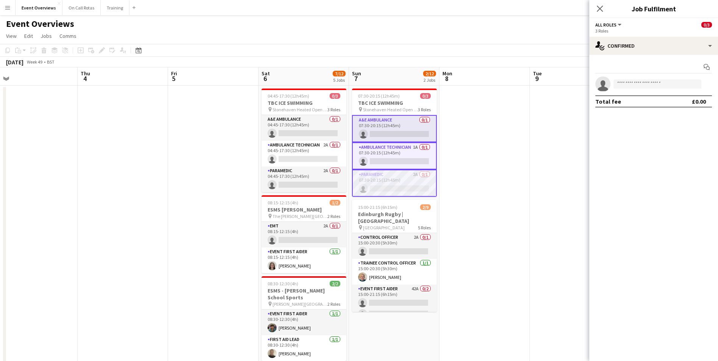
scroll to position [0, 193]
click at [318, 175] on app-card-role "Paramedic 2A 0/1 04:45-17:30 (12h45m) single-neutral-actions" at bounding box center [304, 180] width 85 height 26
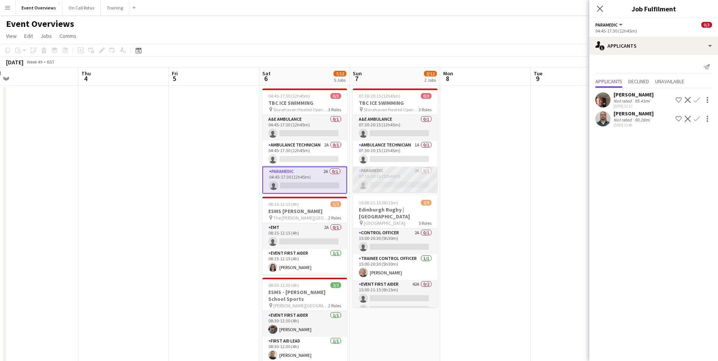
click at [397, 176] on app-card-role "Paramedic 2A 0/1 07:30-20:15 (12h45m) single-neutral-actions" at bounding box center [395, 180] width 85 height 26
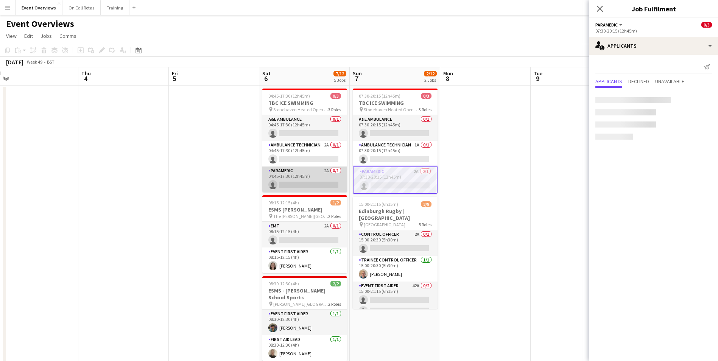
click at [332, 173] on app-card-role "Paramedic 2A 0/1 04:45-17:30 (12h45m) single-neutral-actions" at bounding box center [304, 180] width 85 height 26
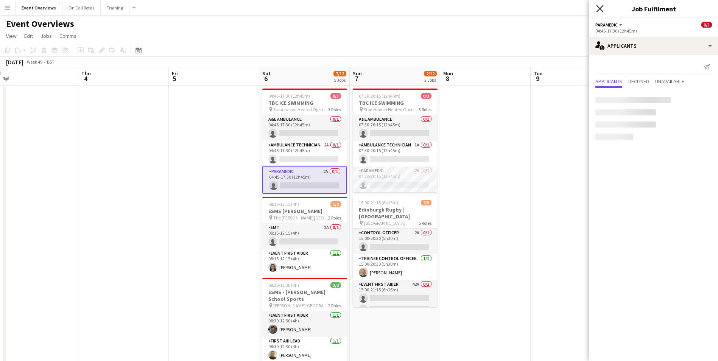
click at [598, 9] on icon "Close pop-in" at bounding box center [599, 8] width 7 height 7
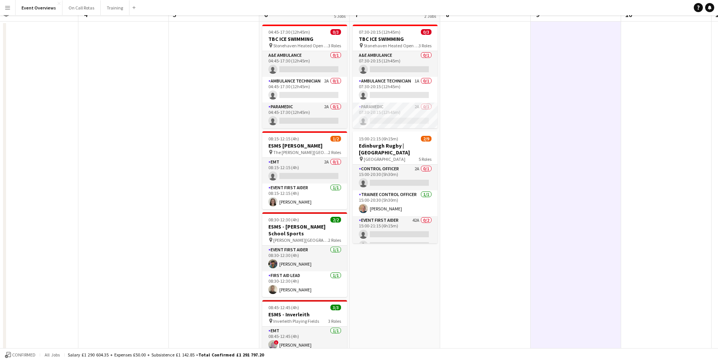
scroll to position [0, 0]
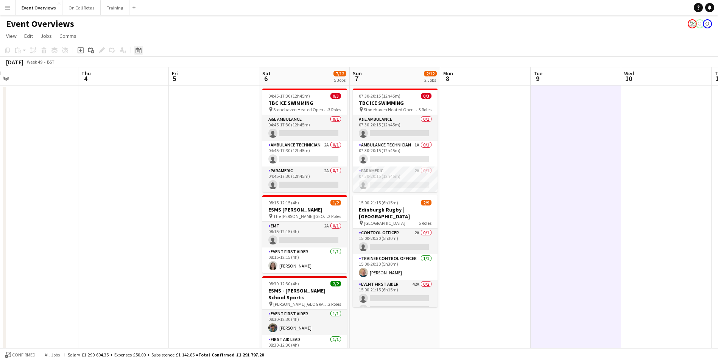
click at [135, 52] on div "Date picker" at bounding box center [138, 50] width 9 height 9
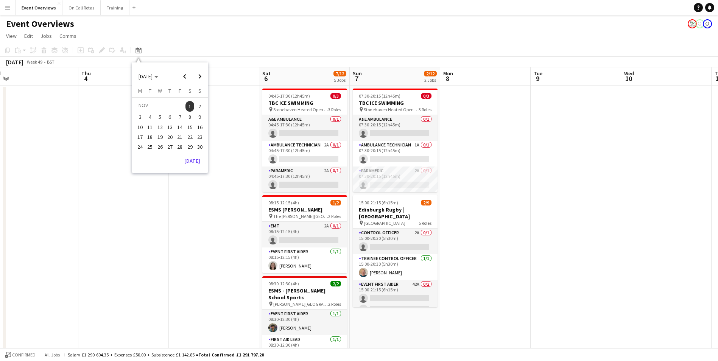
click at [188, 108] on span "1" at bounding box center [189, 106] width 9 height 11
drag, startPoint x: 188, startPoint y: 108, endPoint x: 197, endPoint y: 103, distance: 10.5
click at [189, 108] on span "1" at bounding box center [189, 106] width 9 height 11
click at [199, 111] on span "2" at bounding box center [199, 106] width 9 height 11
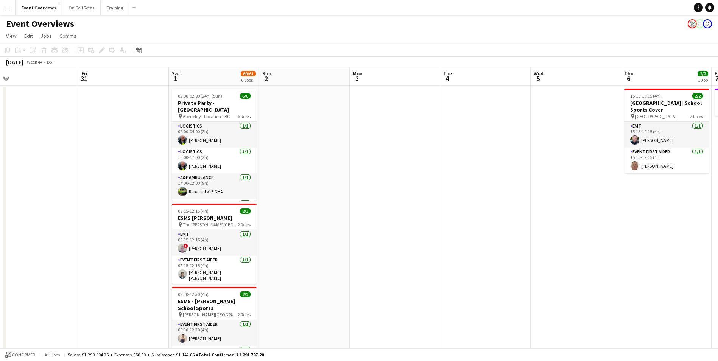
scroll to position [0, 260]
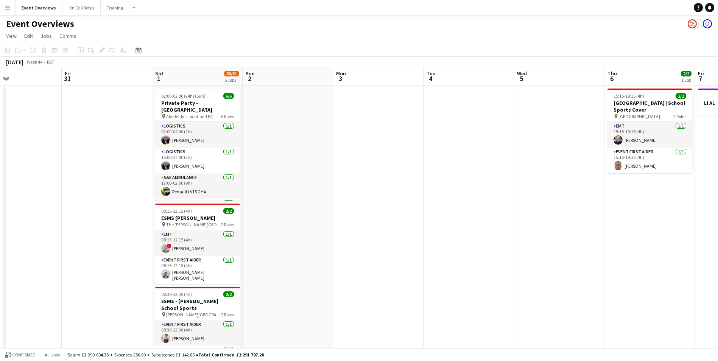
drag, startPoint x: 263, startPoint y: 181, endPoint x: 403, endPoint y: 168, distance: 140.6
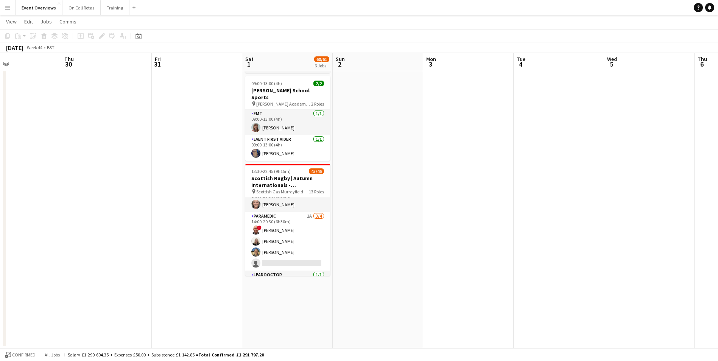
scroll to position [341, 0]
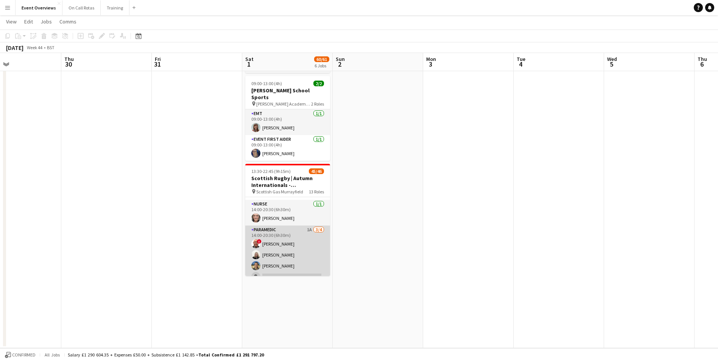
click at [295, 227] on app-card-role "Paramedic 1A 3/4 14:00-20:30 (6h30m) ! Derek Jones Laura Kirkham Mark Whytock s…" at bounding box center [287, 255] width 85 height 59
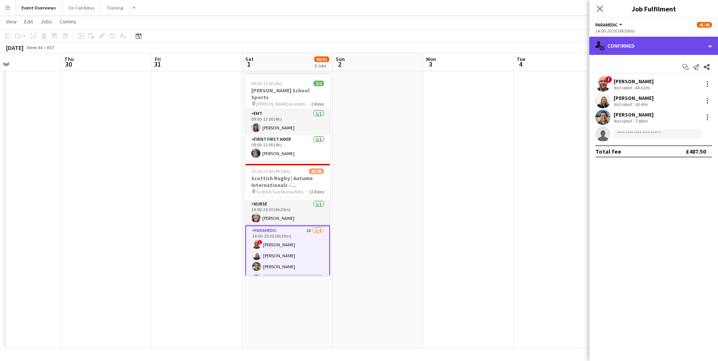
click at [645, 40] on div "single-neutral-actions-check-2 Confirmed" at bounding box center [653, 46] width 129 height 18
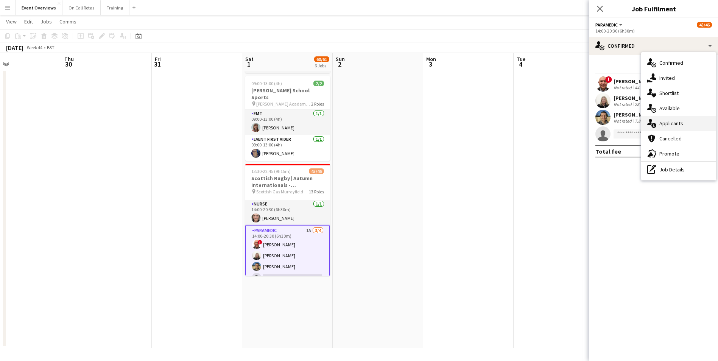
click at [672, 123] on span "Applicants" at bounding box center [671, 123] width 24 height 7
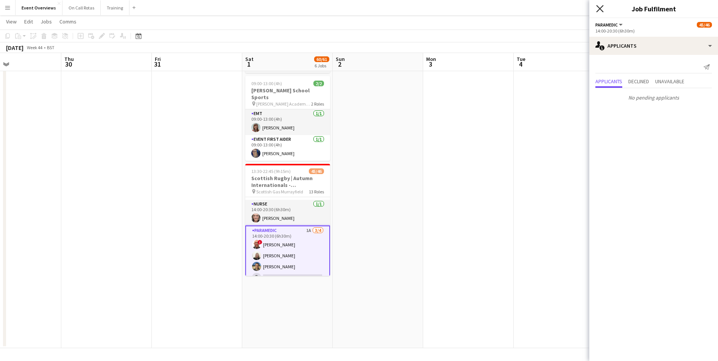
click at [601, 12] on icon "Close pop-in" at bounding box center [599, 8] width 7 height 7
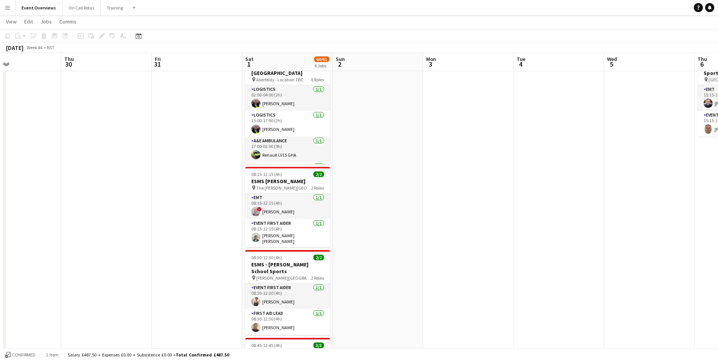
scroll to position [0, 0]
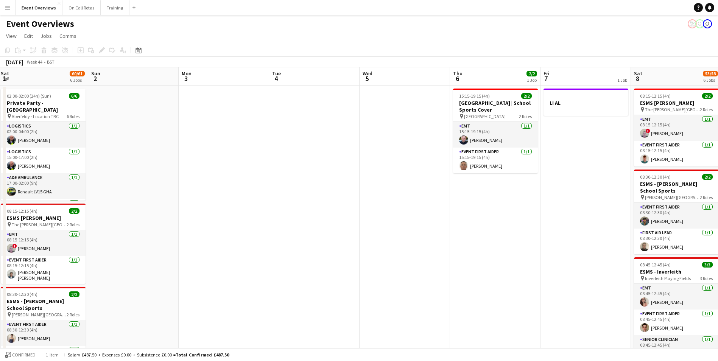
drag, startPoint x: 590, startPoint y: 152, endPoint x: 346, endPoint y: 156, distance: 243.8
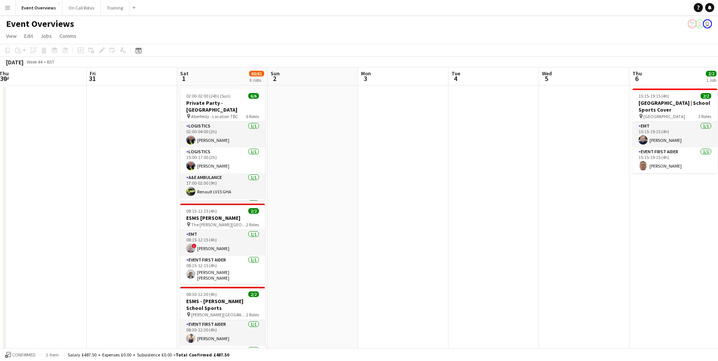
scroll to position [0, 181]
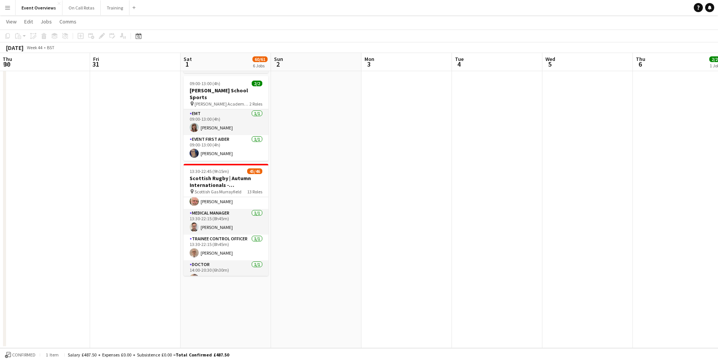
scroll to position [0, 0]
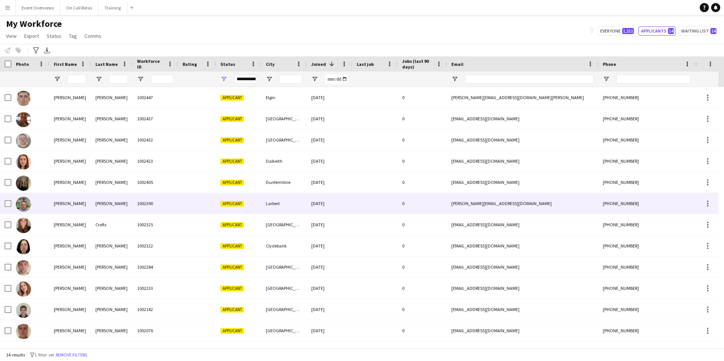
drag, startPoint x: 62, startPoint y: 207, endPoint x: 87, endPoint y: 202, distance: 25.0
click at [62, 207] on div "[PERSON_NAME]" at bounding box center [70, 203] width 42 height 21
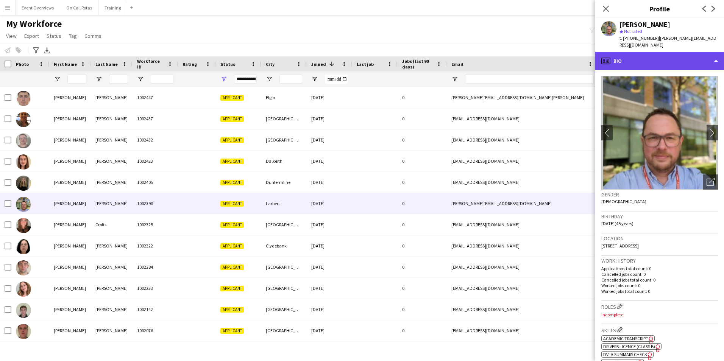
click at [636, 53] on div "profile Bio" at bounding box center [659, 61] width 129 height 18
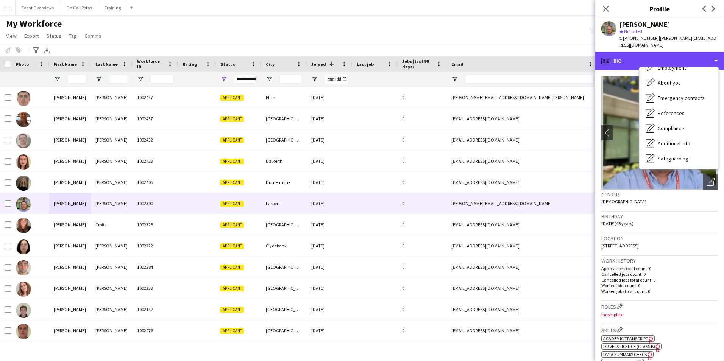
scroll to position [132, 0]
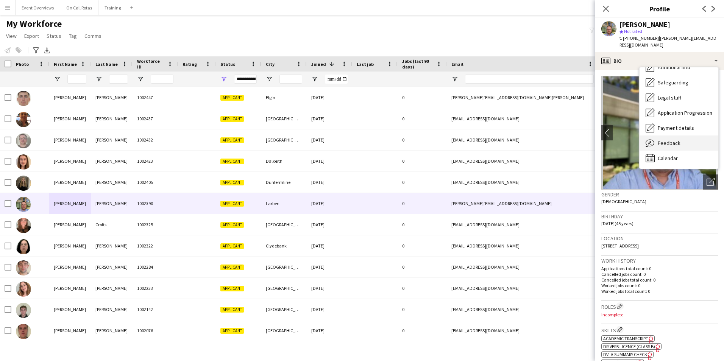
click at [681, 139] on div "Feedback Feedback" at bounding box center [678, 142] width 79 height 15
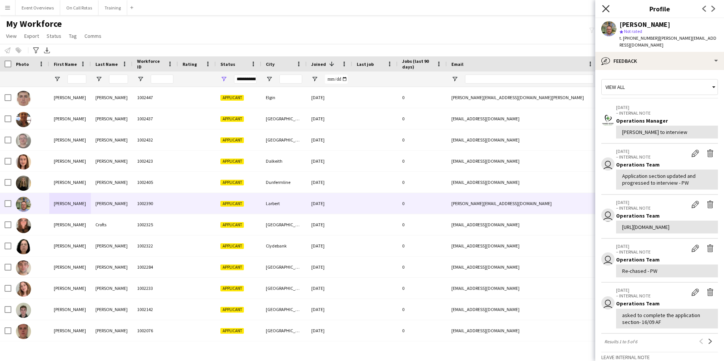
click at [603, 9] on icon "Close pop-in" at bounding box center [605, 8] width 7 height 7
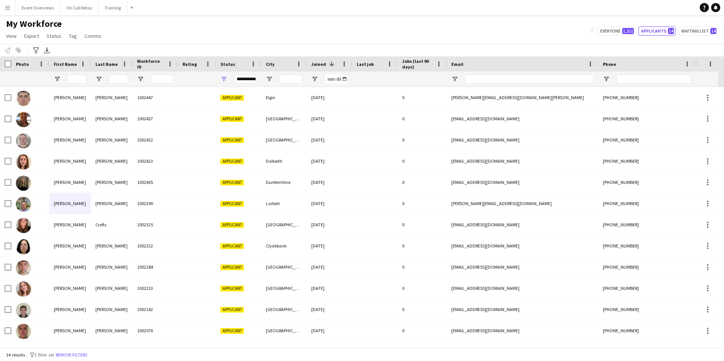
click at [12, 6] on button "Menu" at bounding box center [7, 7] width 15 height 15
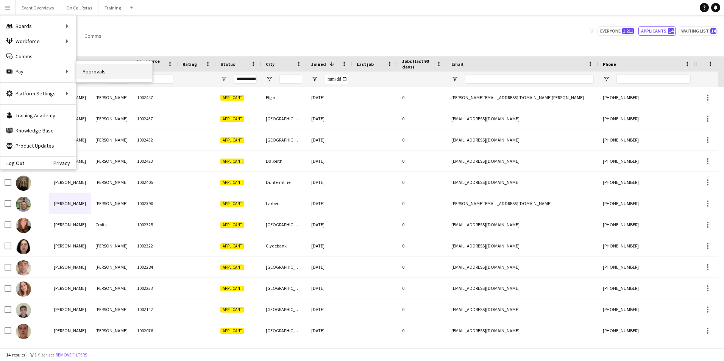
click at [77, 70] on link "Approvals" at bounding box center [114, 71] width 76 height 15
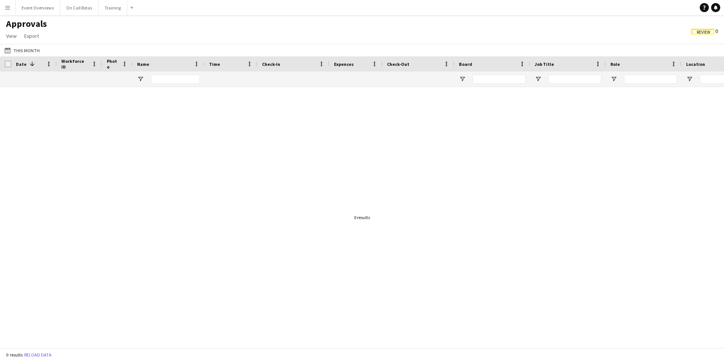
click at [2, 5] on button "Menu" at bounding box center [7, 7] width 15 height 15
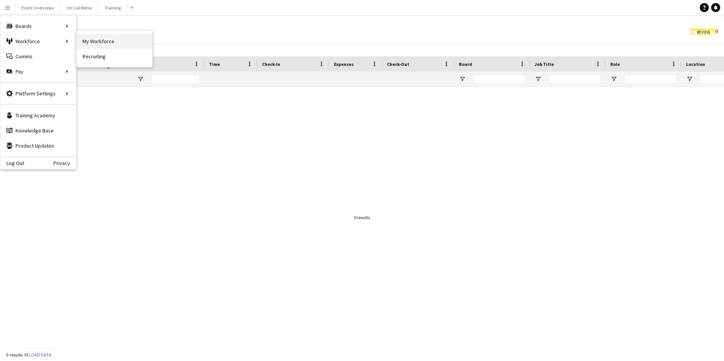
click at [89, 41] on link "My Workforce" at bounding box center [114, 41] width 76 height 15
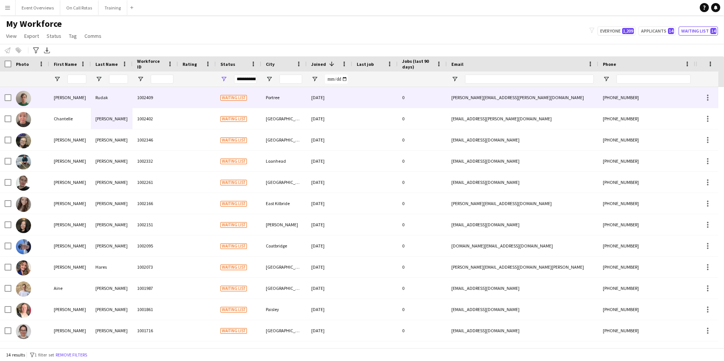
click at [227, 96] on span "Waiting list" at bounding box center [233, 98] width 26 height 6
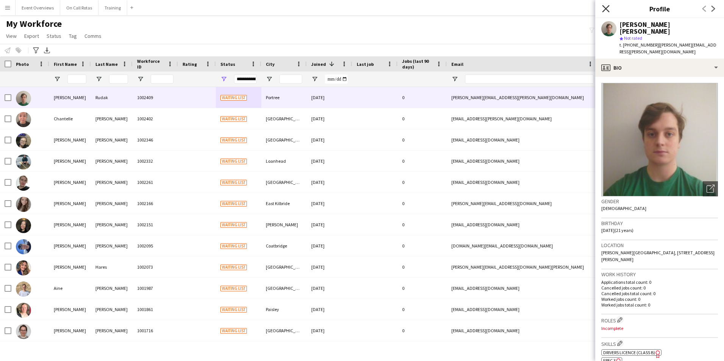
click at [605, 8] on icon at bounding box center [605, 8] width 7 height 7
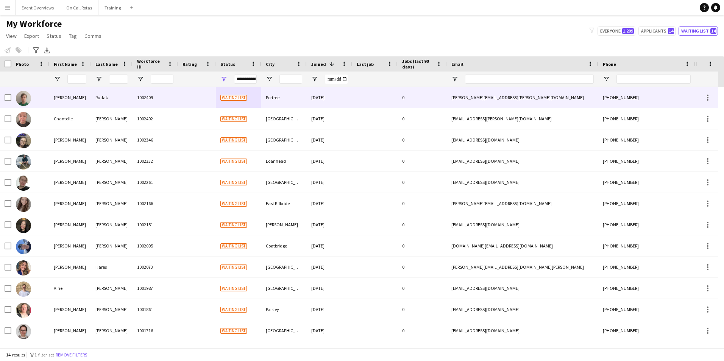
click at [175, 99] on div "1002409" at bounding box center [154, 97] width 45 height 21
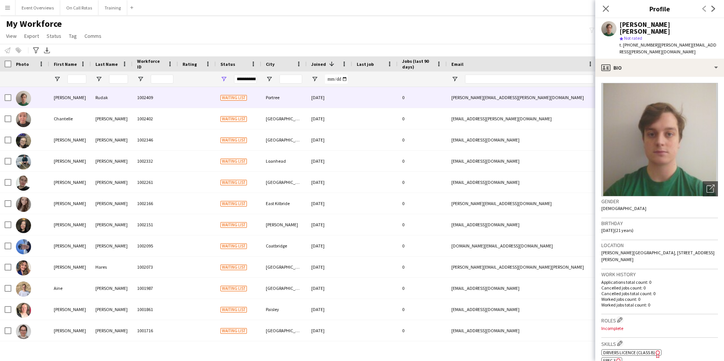
click at [639, 77] on app-crew-profile-bio "Open photos pop-in Gender Male Birthday 15-04-2004 (21 years) Location Fletcher…" at bounding box center [659, 219] width 129 height 284
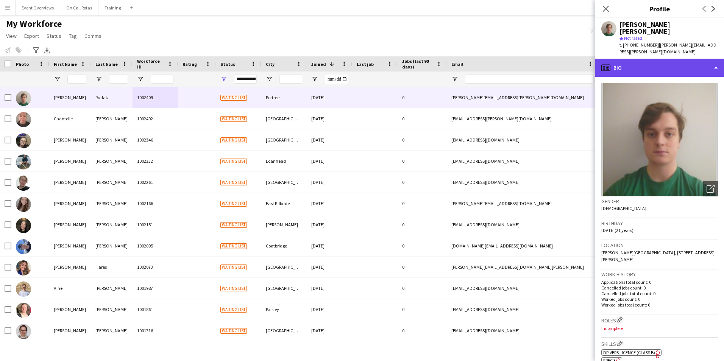
click at [636, 59] on div "profile Bio" at bounding box center [659, 68] width 129 height 18
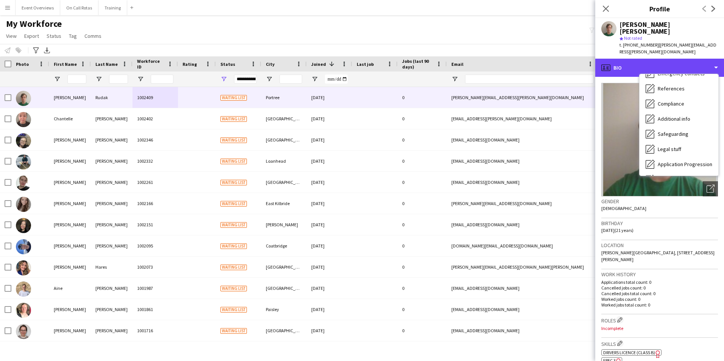
scroll to position [132, 0]
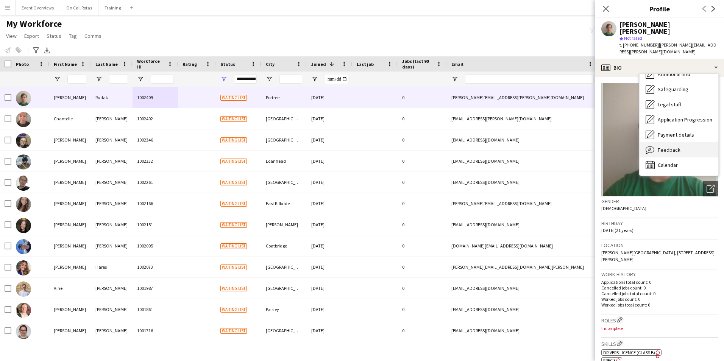
click at [669, 146] on span "Feedback" at bounding box center [668, 149] width 23 height 7
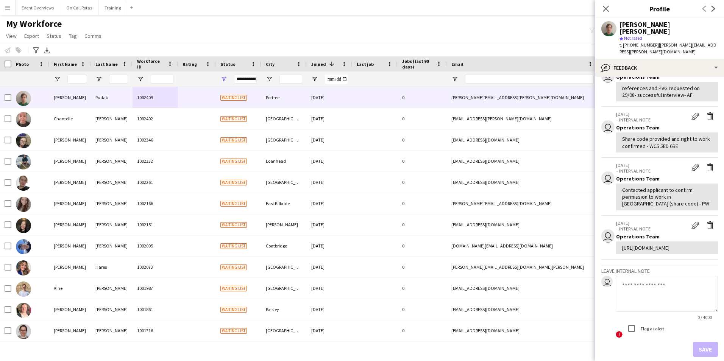
scroll to position [96, 0]
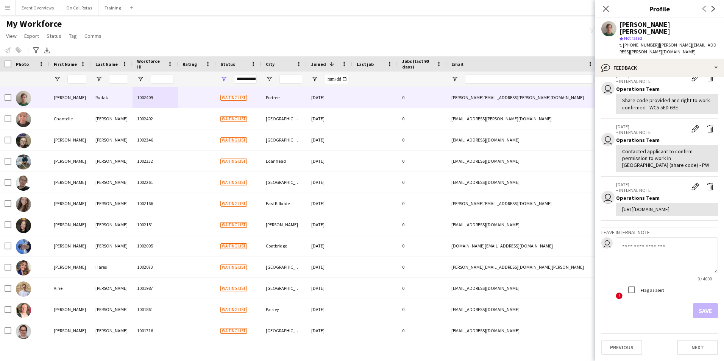
click at [650, 263] on textarea at bounding box center [666, 255] width 102 height 36
type textarea "*"
drag, startPoint x: 647, startPoint y: 246, endPoint x: 642, endPoint y: 246, distance: 5.7
click at [642, 246] on textarea "**********" at bounding box center [666, 255] width 102 height 36
drag, startPoint x: 653, startPoint y: 247, endPoint x: 622, endPoint y: 249, distance: 31.1
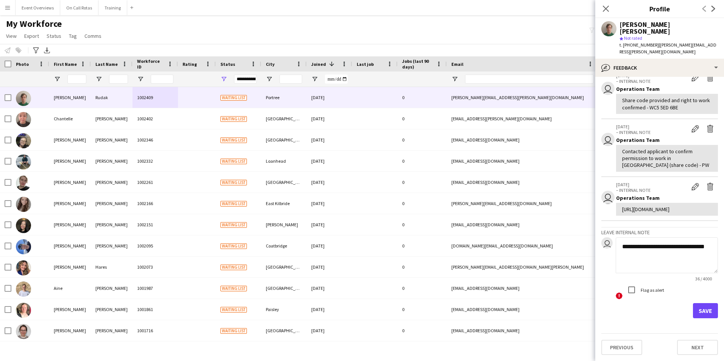
click at [622, 249] on textarea "**********" at bounding box center [666, 255] width 102 height 36
click at [706, 246] on textarea "**********" at bounding box center [666, 255] width 102 height 36
type textarea "**********"
click at [696, 303] on button "Save" at bounding box center [705, 310] width 25 height 15
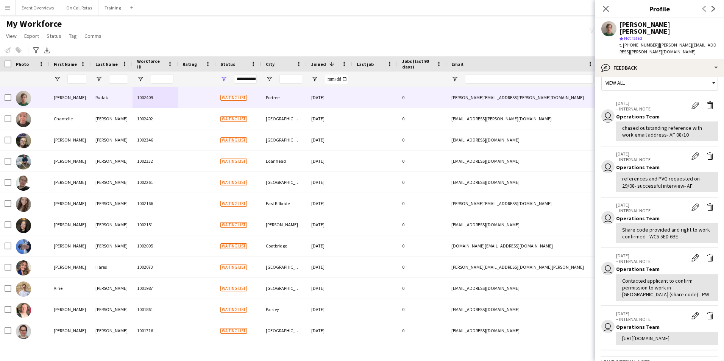
scroll to position [0, 0]
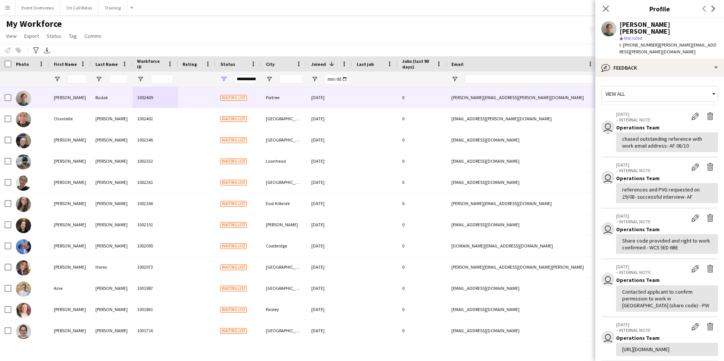
click at [618, 5] on h3 "Profile" at bounding box center [659, 9] width 129 height 10
click at [606, 6] on icon "Close pop-in" at bounding box center [605, 8] width 7 height 7
